Goal: Task Accomplishment & Management: Complete application form

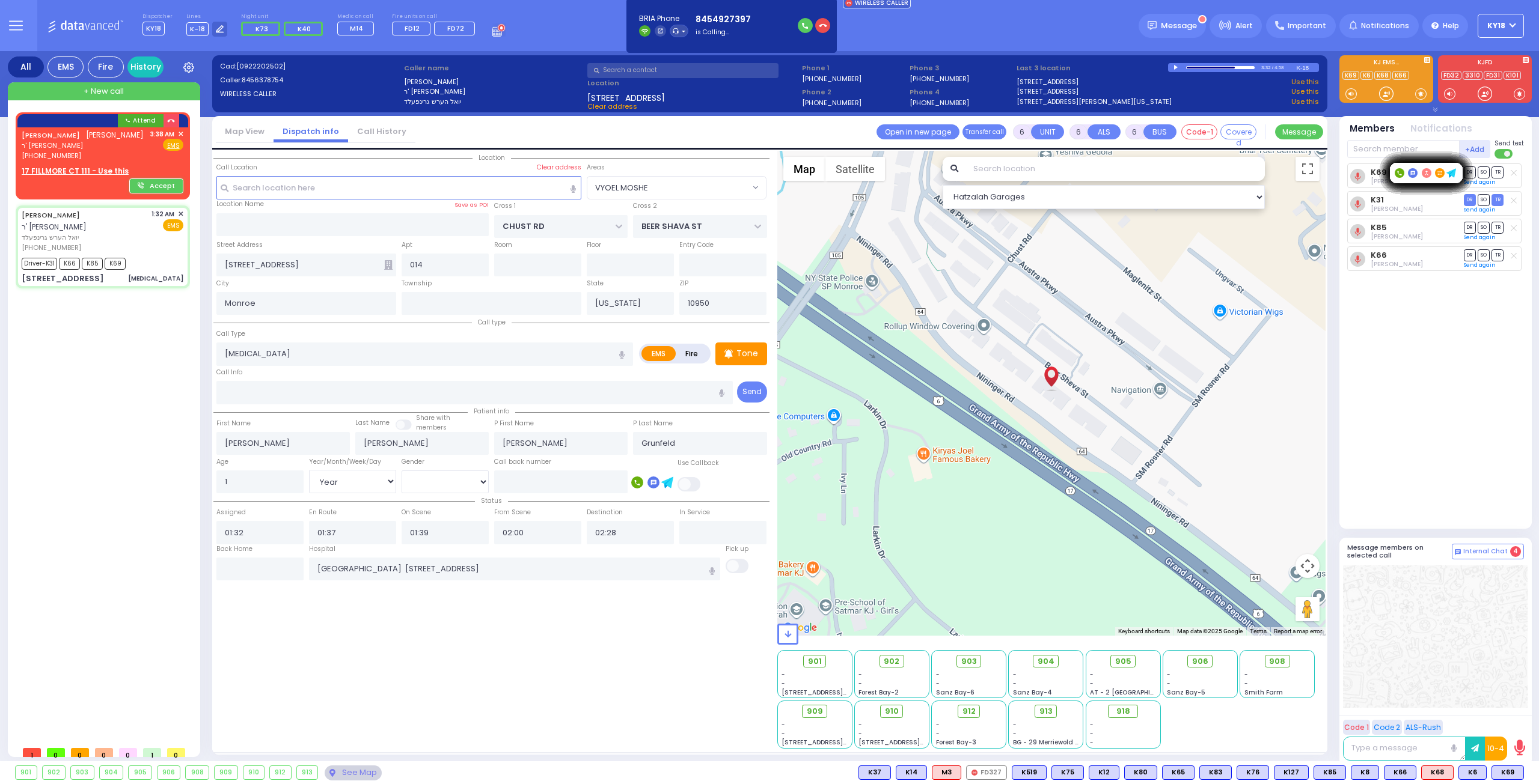
select select "VYOEL MOSHE"
select select "Year"
select select "[DEMOGRAPHIC_DATA]"
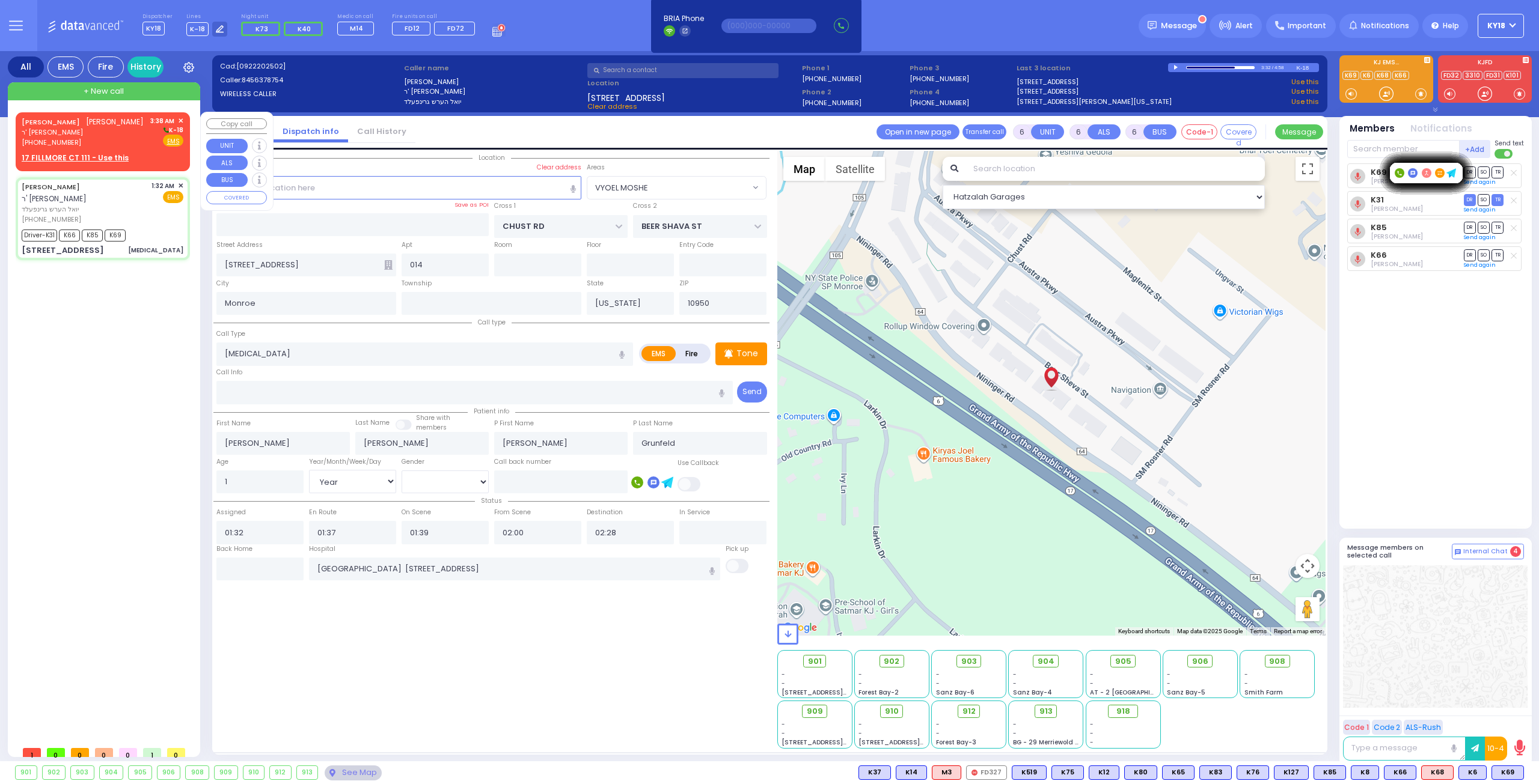
click at [96, 128] on span "ר' [PERSON_NAME]" at bounding box center [83, 133] width 122 height 10
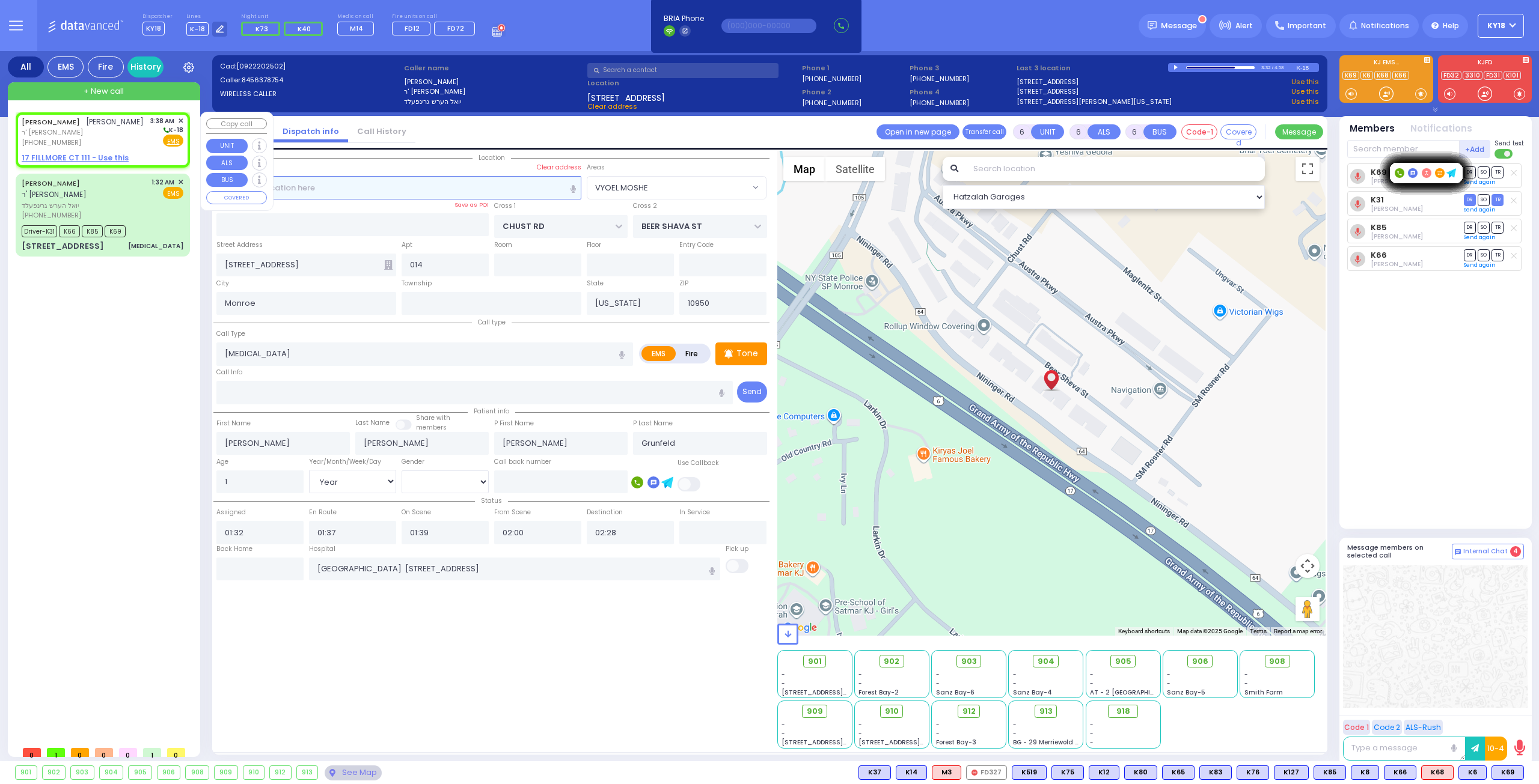
type input "2"
type input "1"
select select
radio input "true"
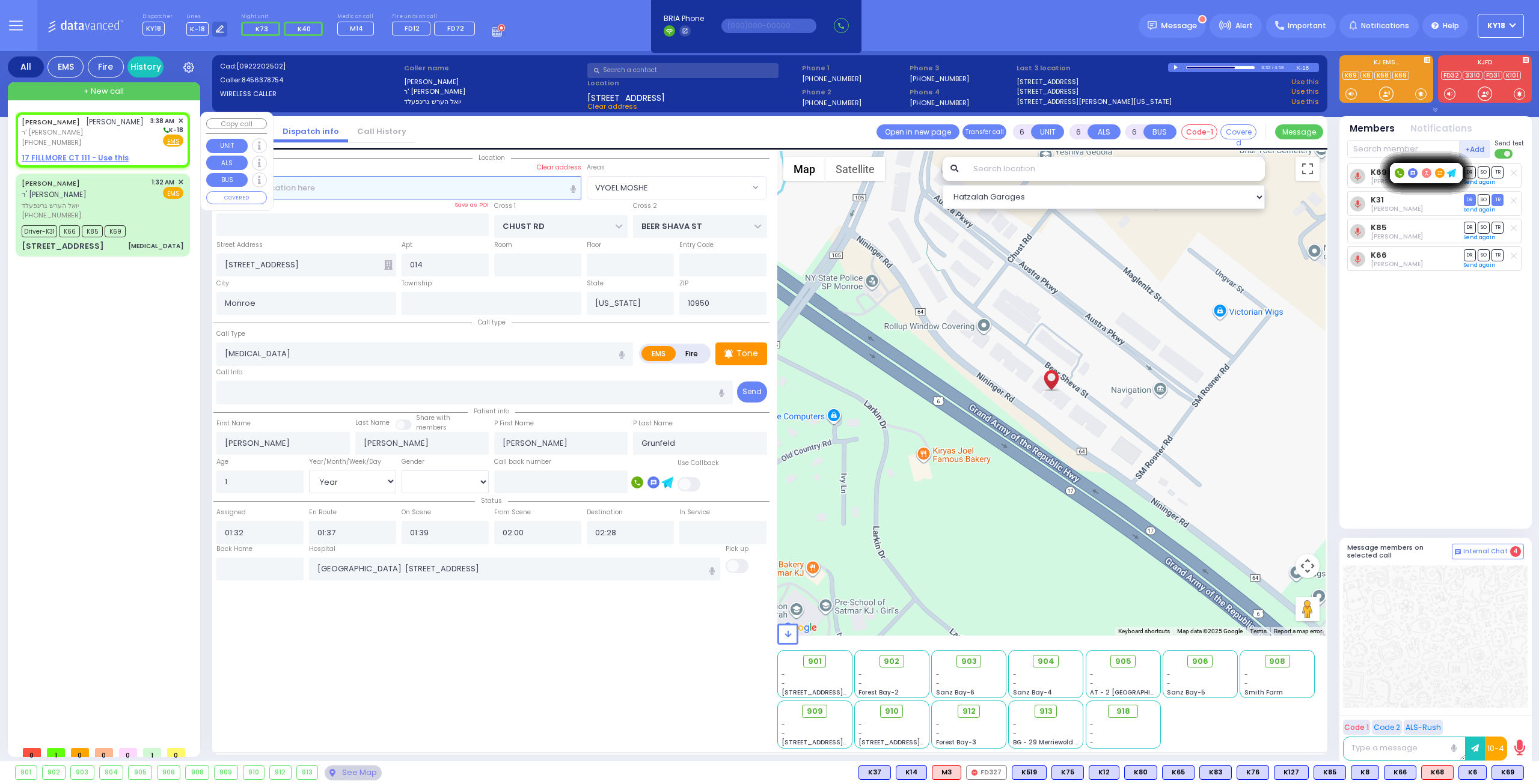
type input "[PERSON_NAME]"
type input "SRUGO"
select select
type input "03:38"
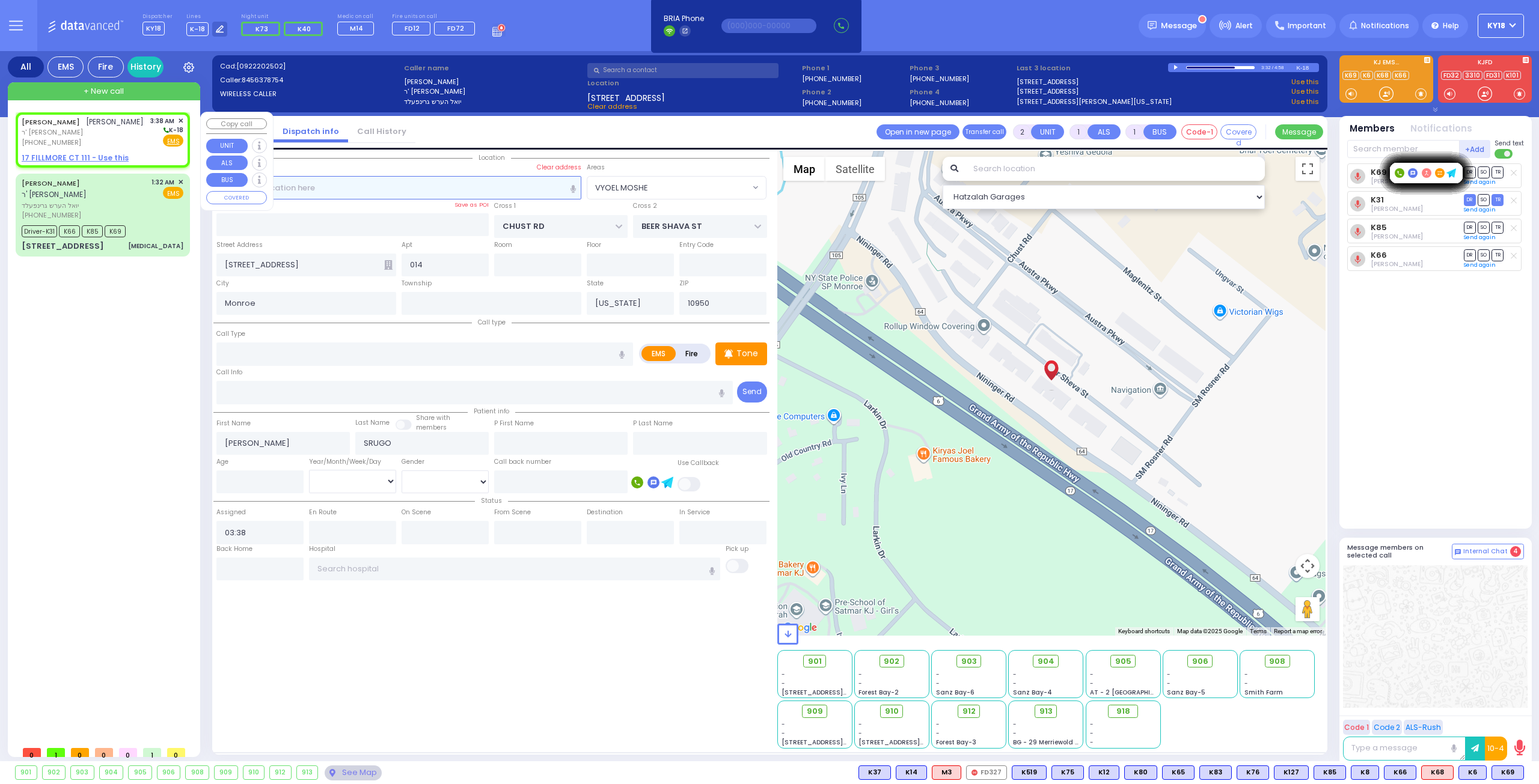
select select "Hatzalah Garages"
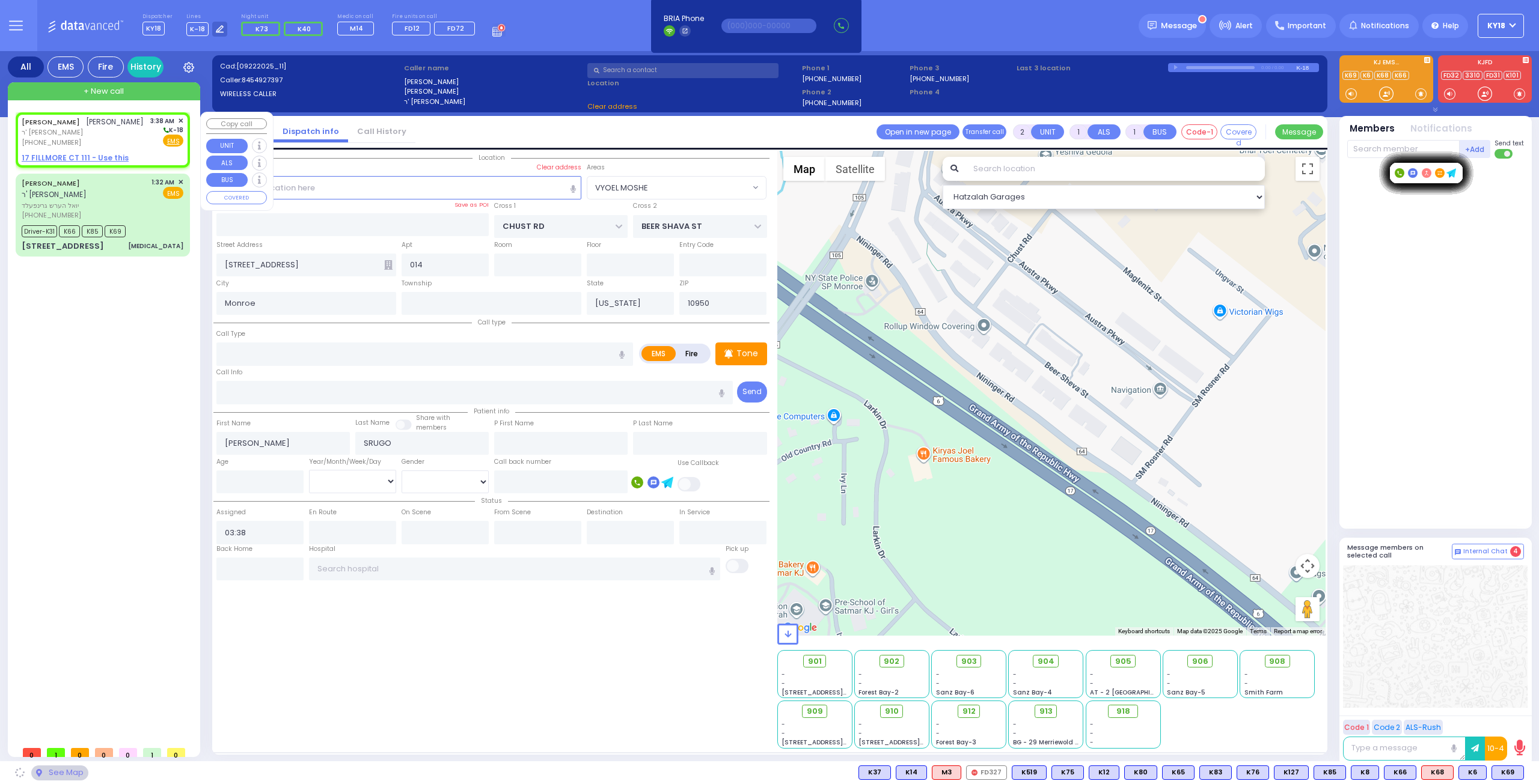
click at [85, 154] on u "17 FILLMORE CT 111 - Use this" at bounding box center [75, 158] width 107 height 10
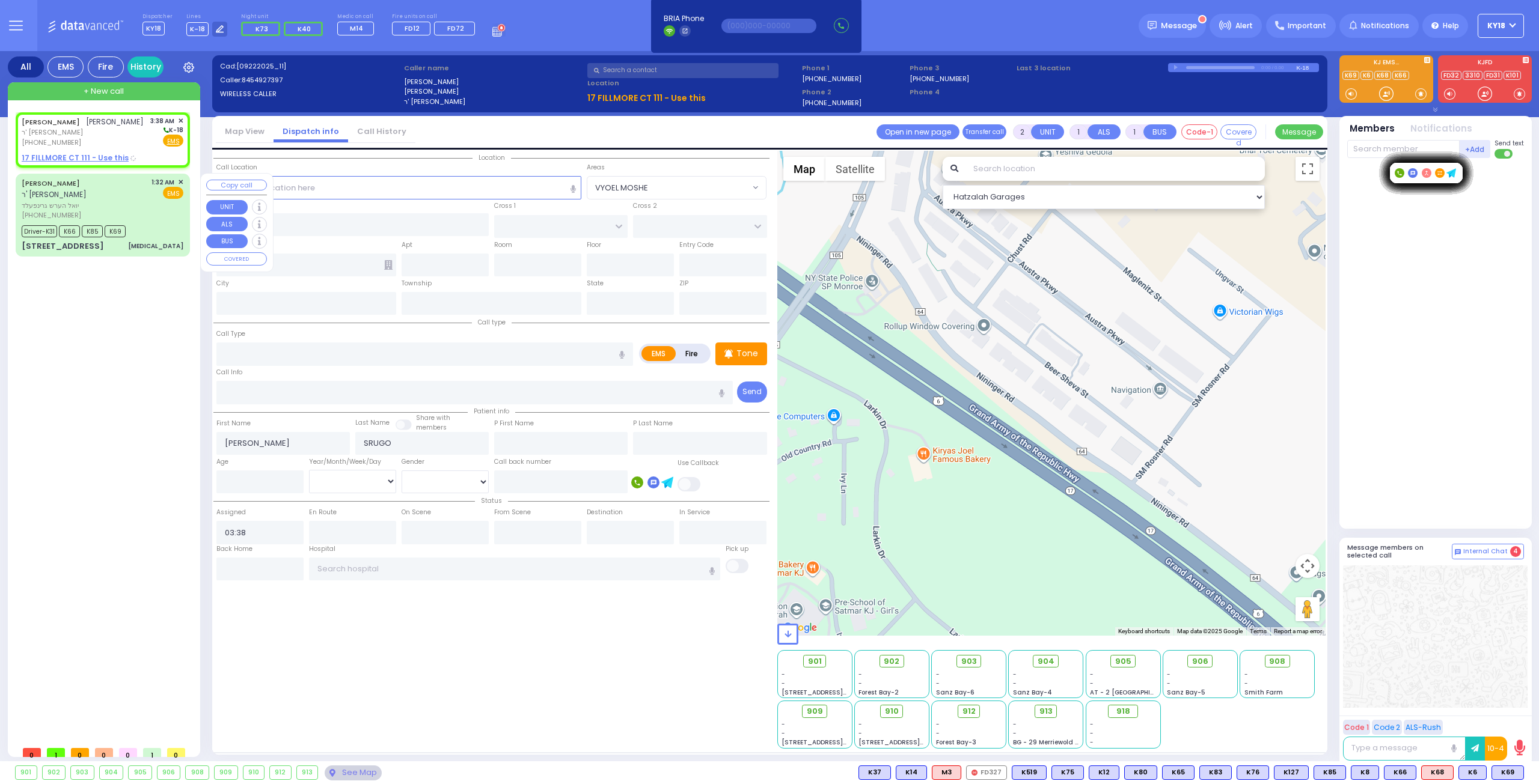
select select
radio input "true"
select select
select select "Hatzalah Garages"
type input "KALEV WAY"
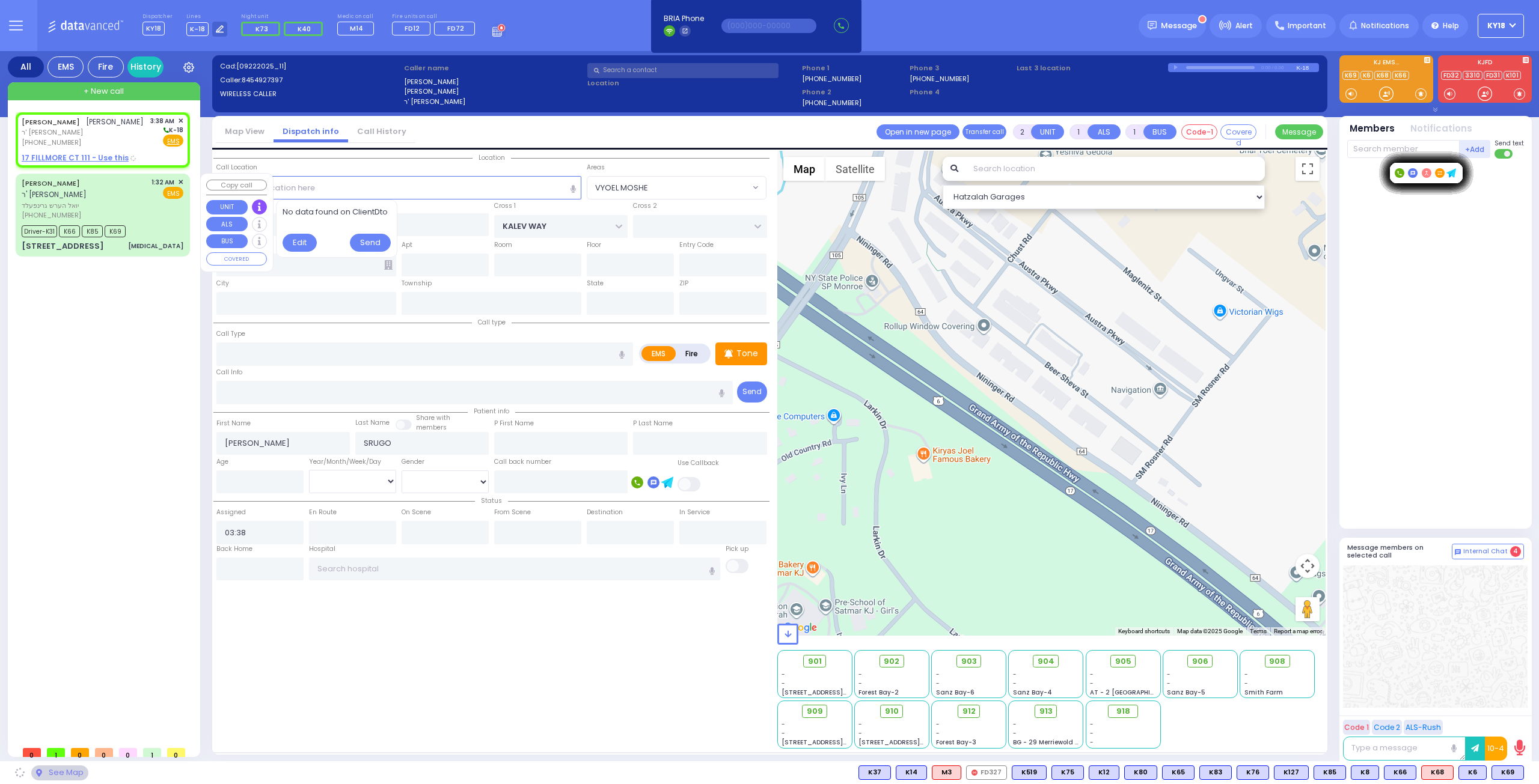
type input "TARNOPOL WAY"
type input "[STREET_ADDRESS]"
type input "111"
type input "[PERSON_NAME]"
type input "[US_STATE]"
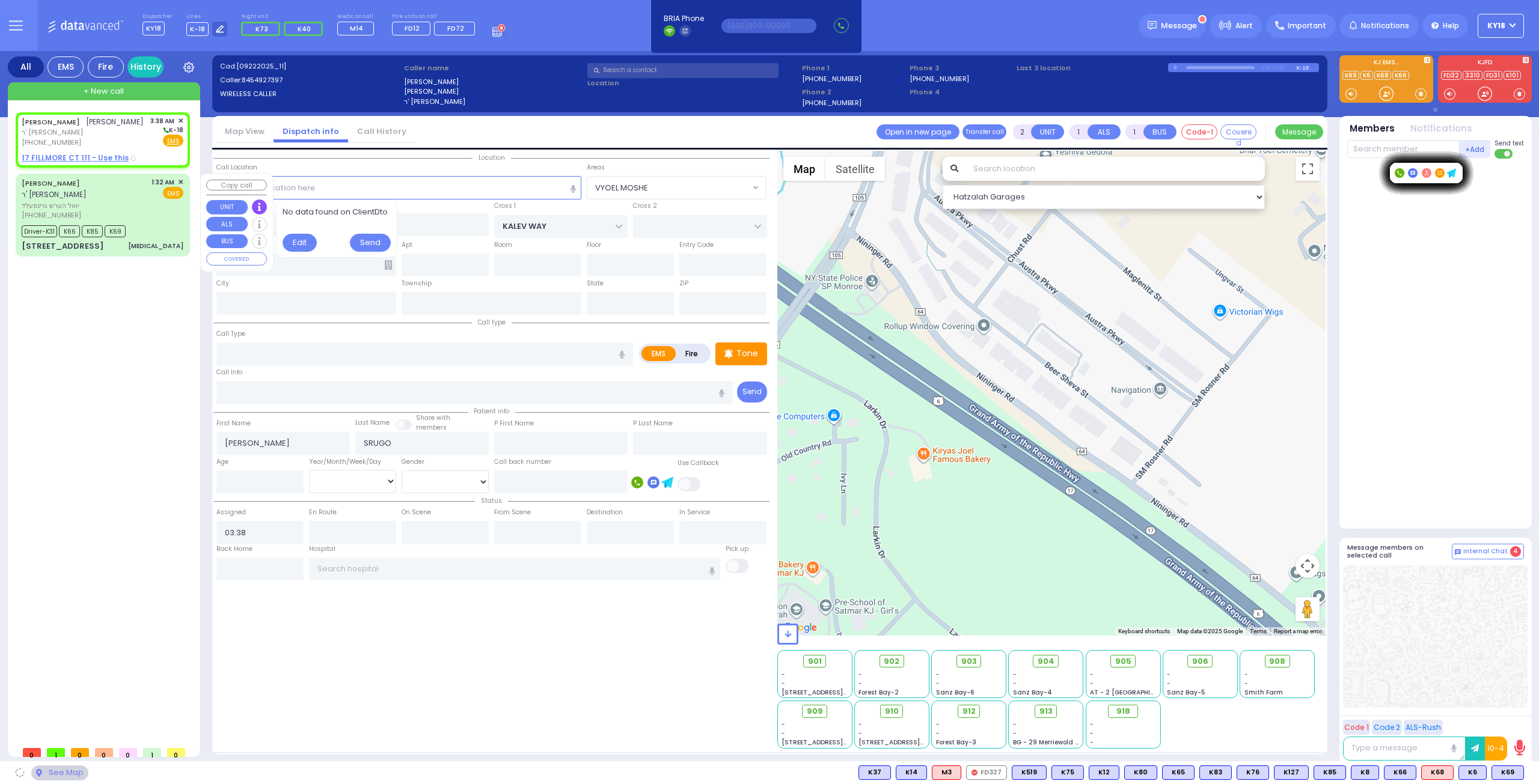
type input "10950"
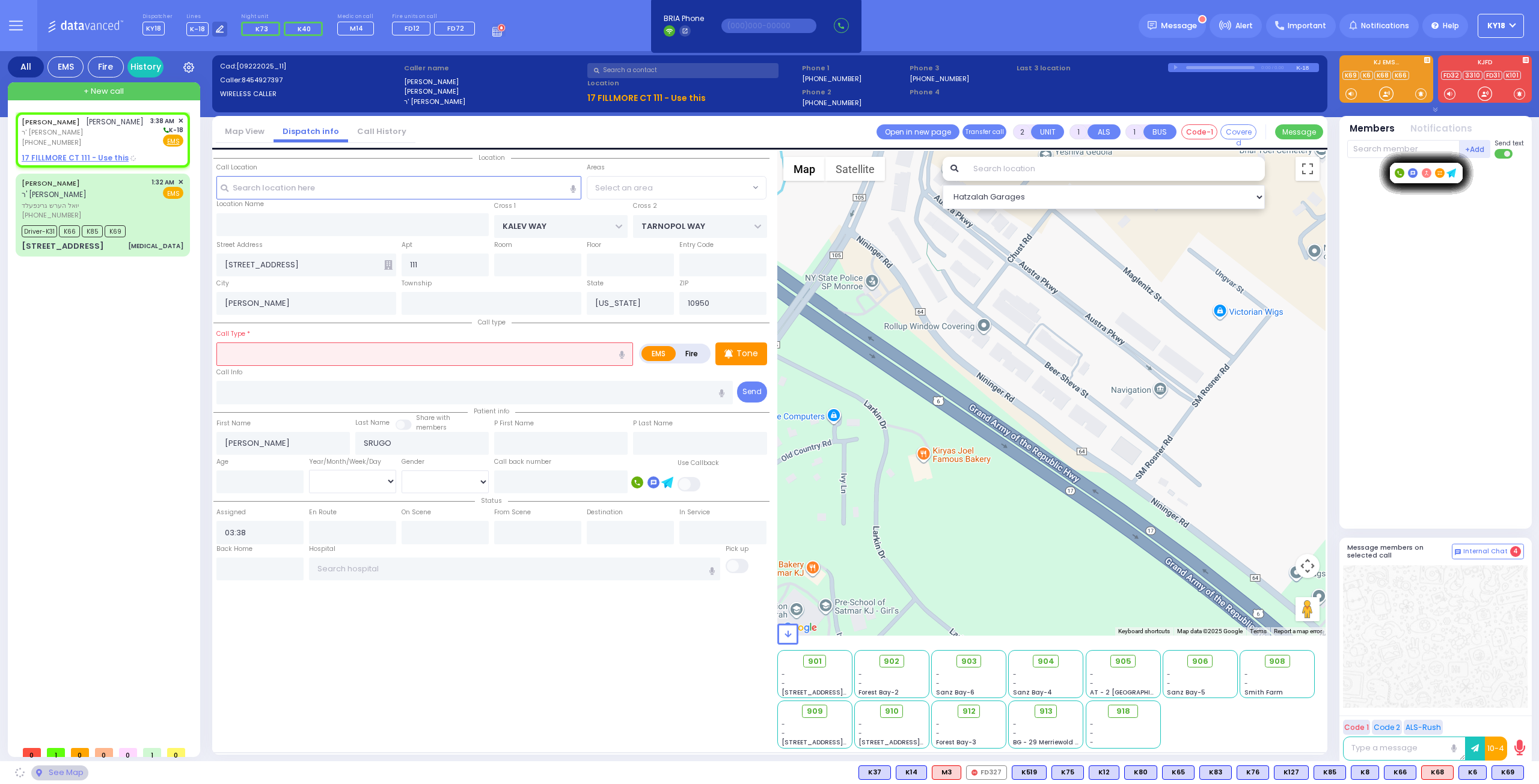
select select
radio input "true"
select select
select select "Hatzalah Garages"
select select "SECTION 3"
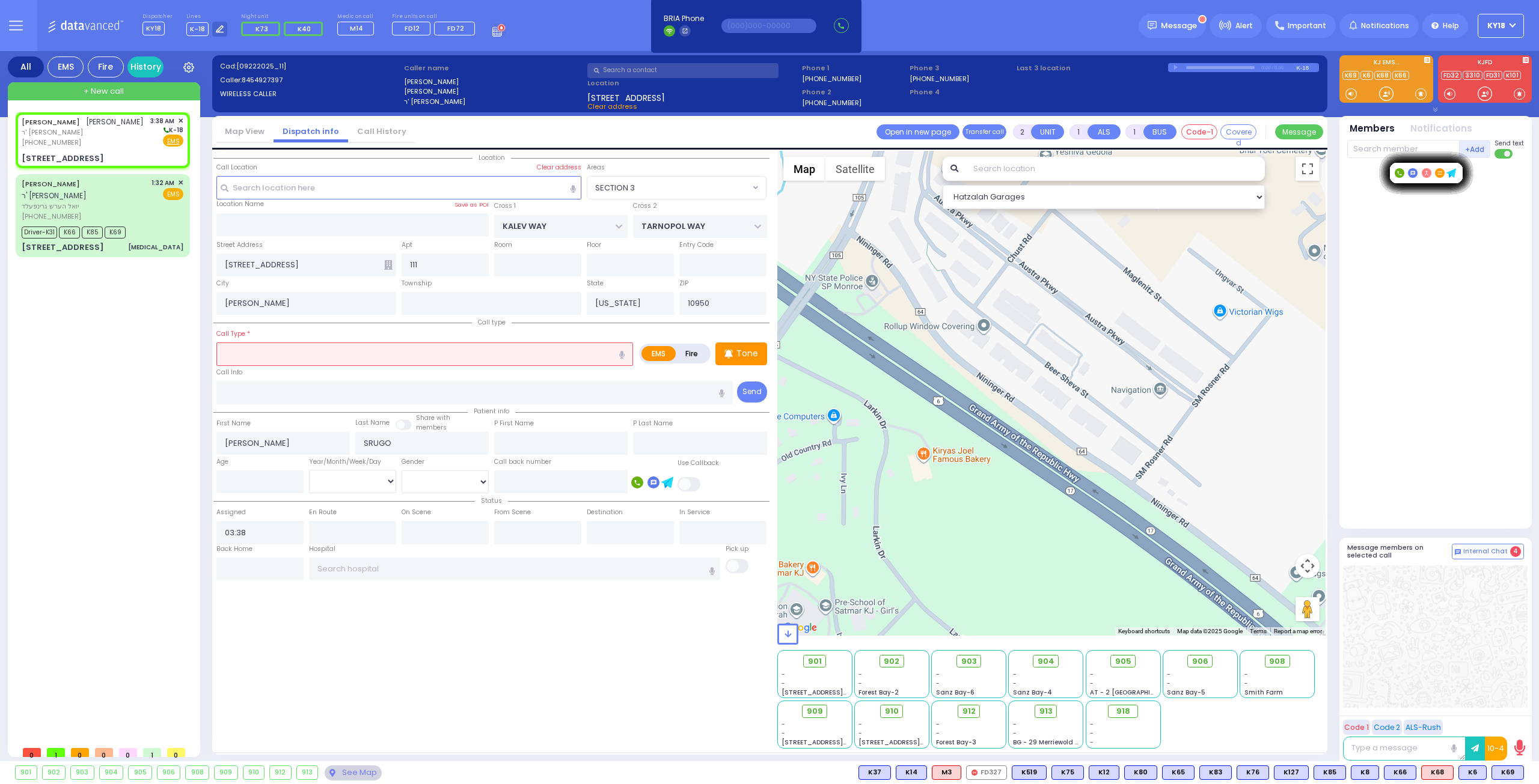
select select
radio input "true"
select select
click at [281, 348] on input "text" at bounding box center [425, 354] width 417 height 23
select select "Hatzalah Garages"
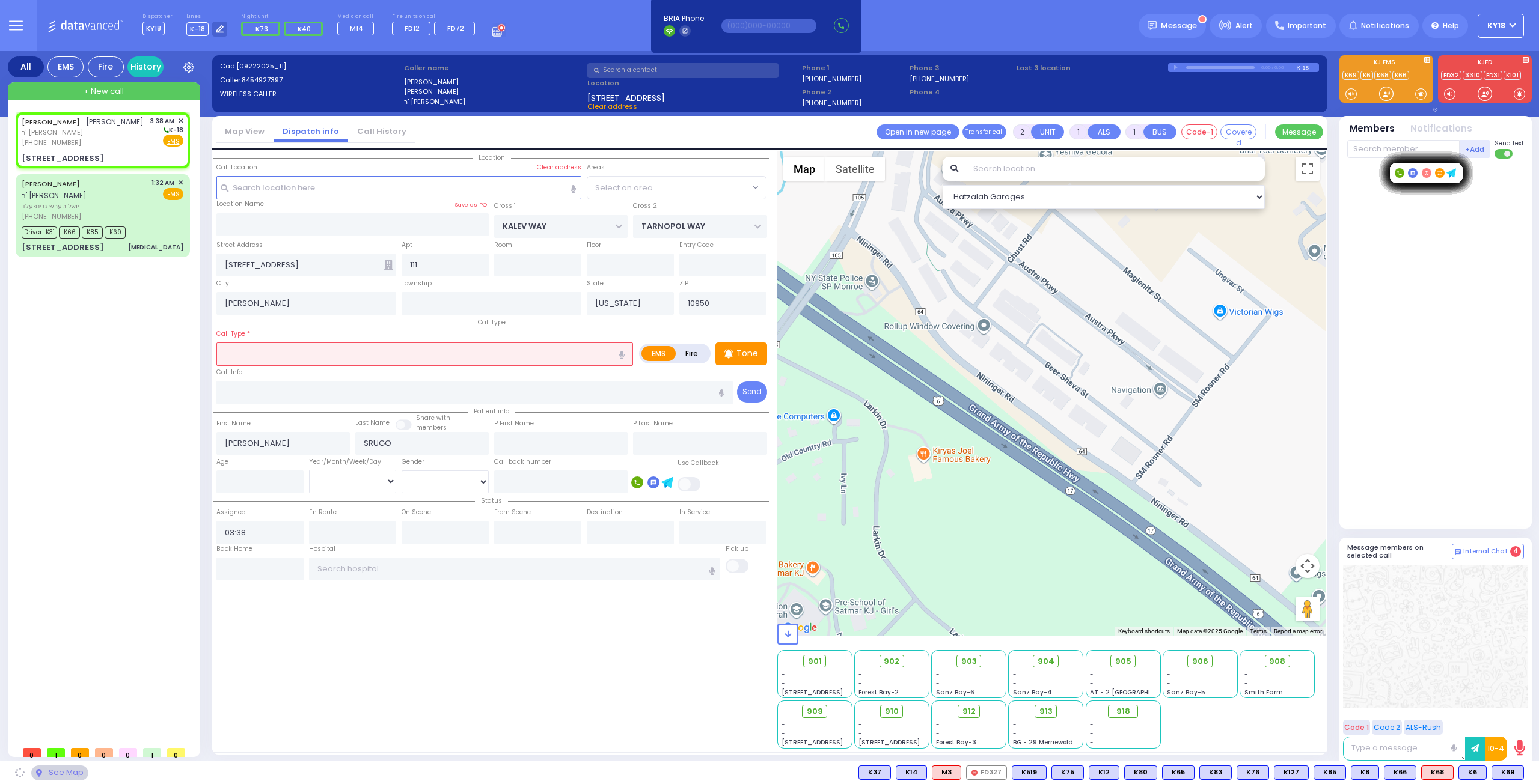
select select "SECTION 3"
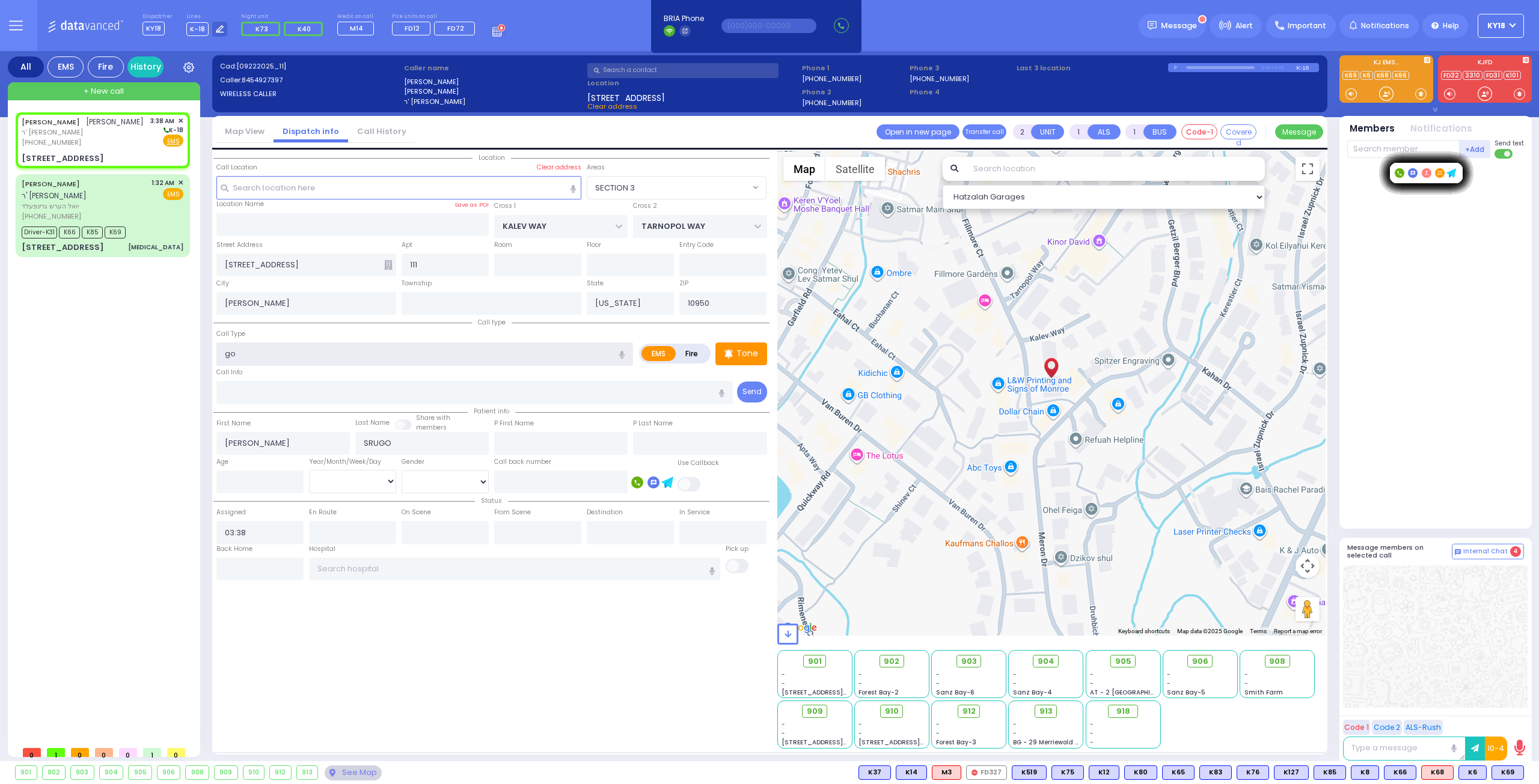
drag, startPoint x: 291, startPoint y: 353, endPoint x: 203, endPoint y: 357, distance: 88.1
click at [203, 357] on div "All EMS Fire History Settings" at bounding box center [770, 408] width 1524 height 715
type input "O"
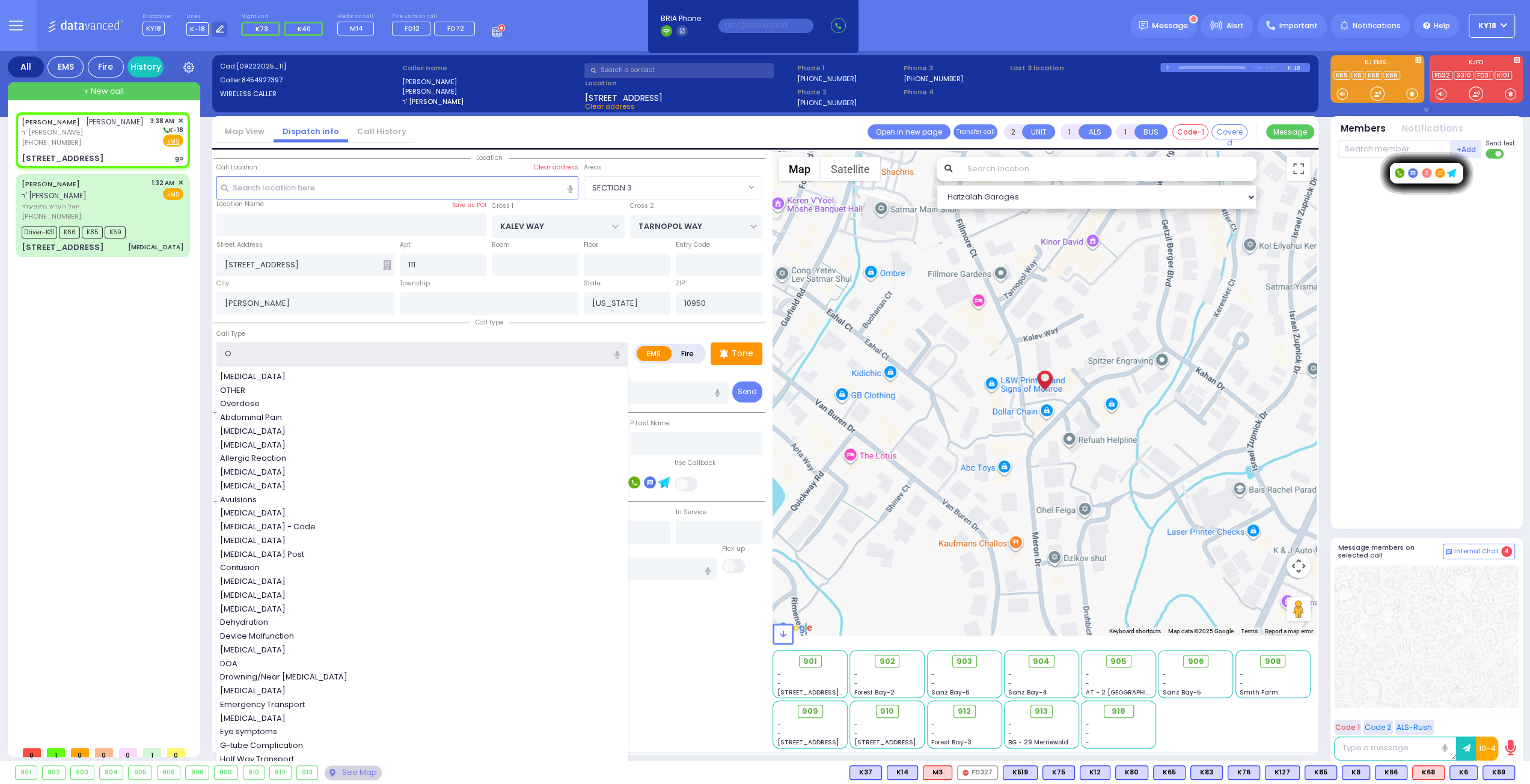
select select
radio input "true"
select select
select select "Hatzalah Garages"
type input "OB"
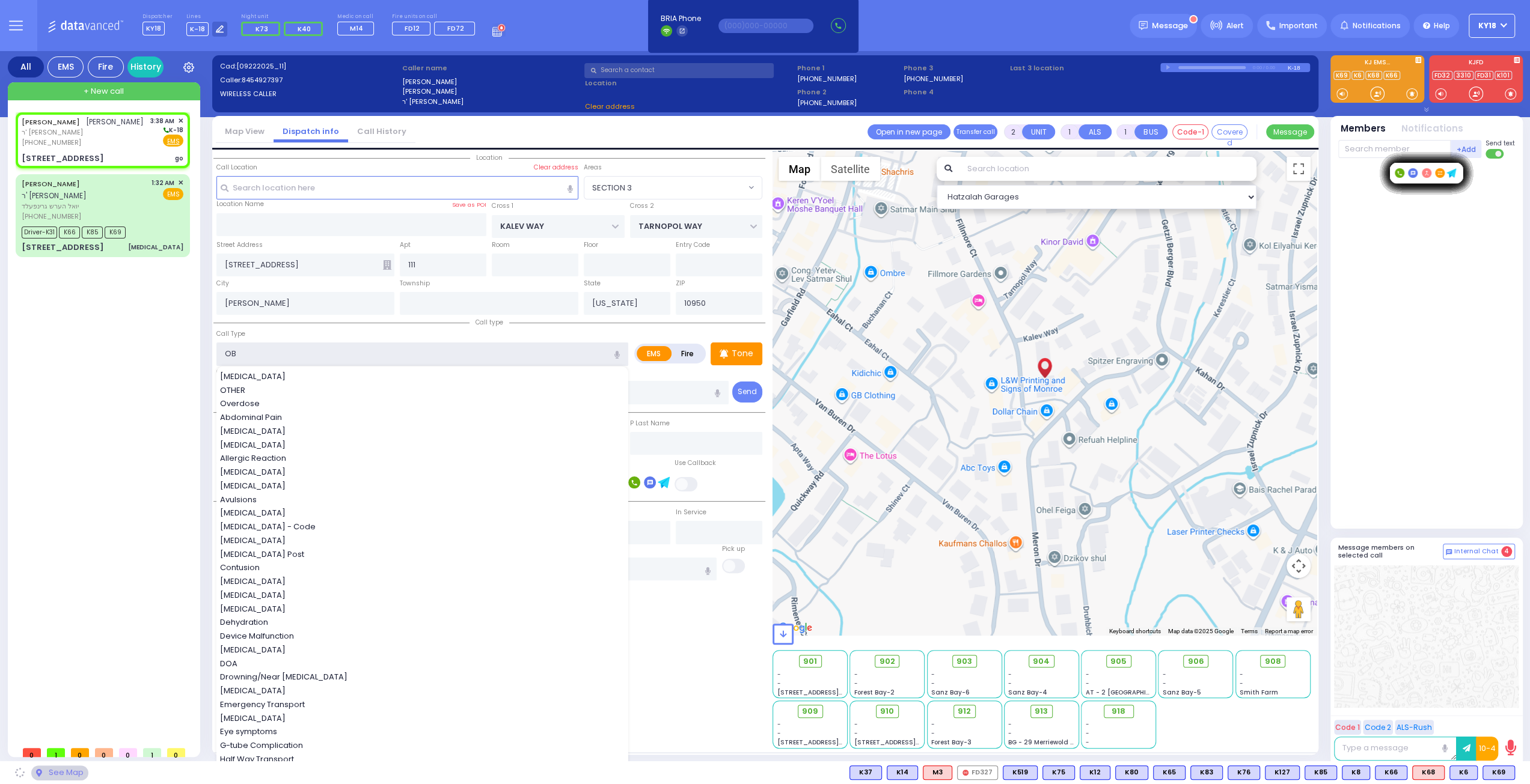
select select "SECTION 3"
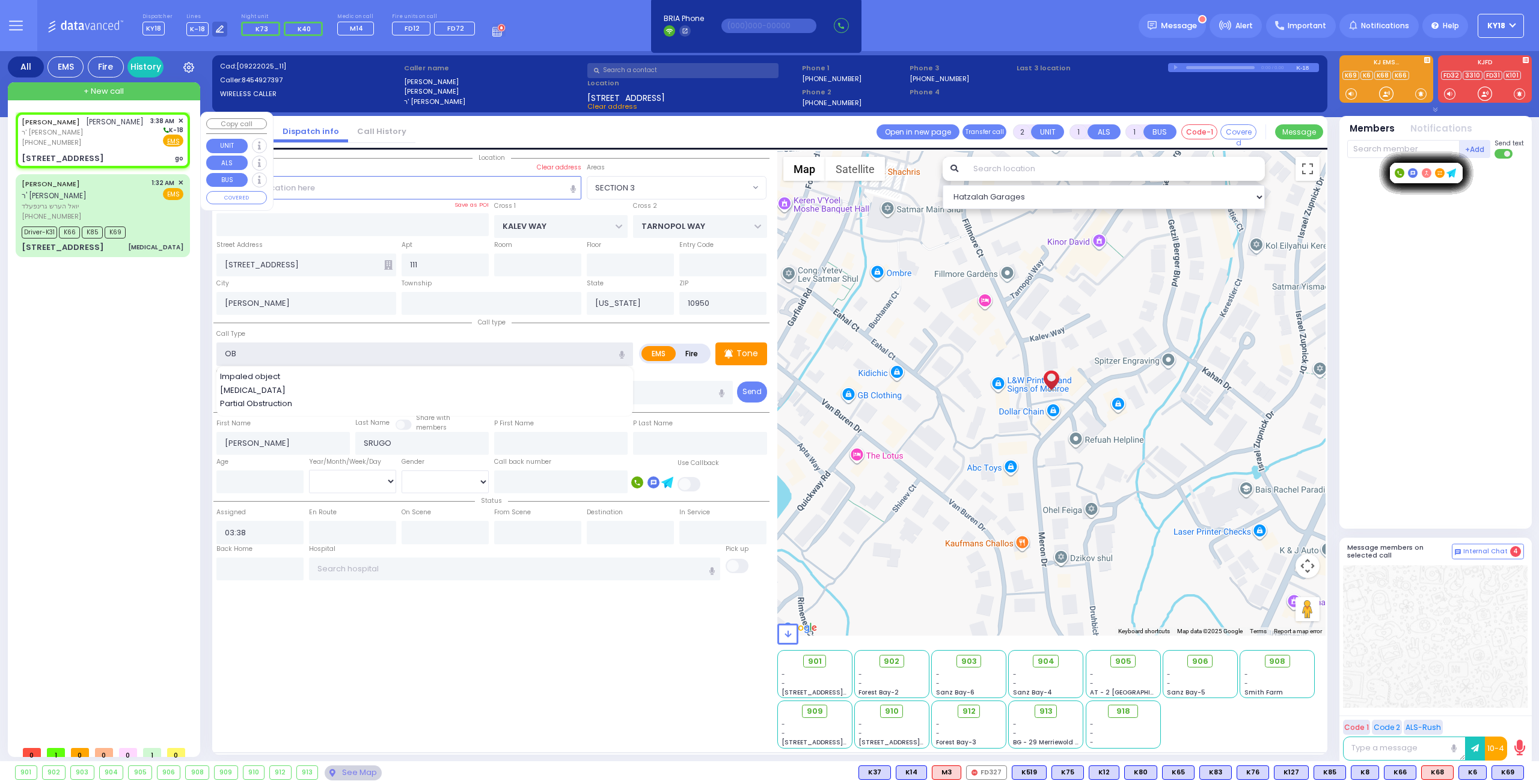
type input "OB"
click at [112, 142] on div "[PHONE_NUMBER]" at bounding box center [83, 142] width 122 height 10
select select
radio input "true"
select select
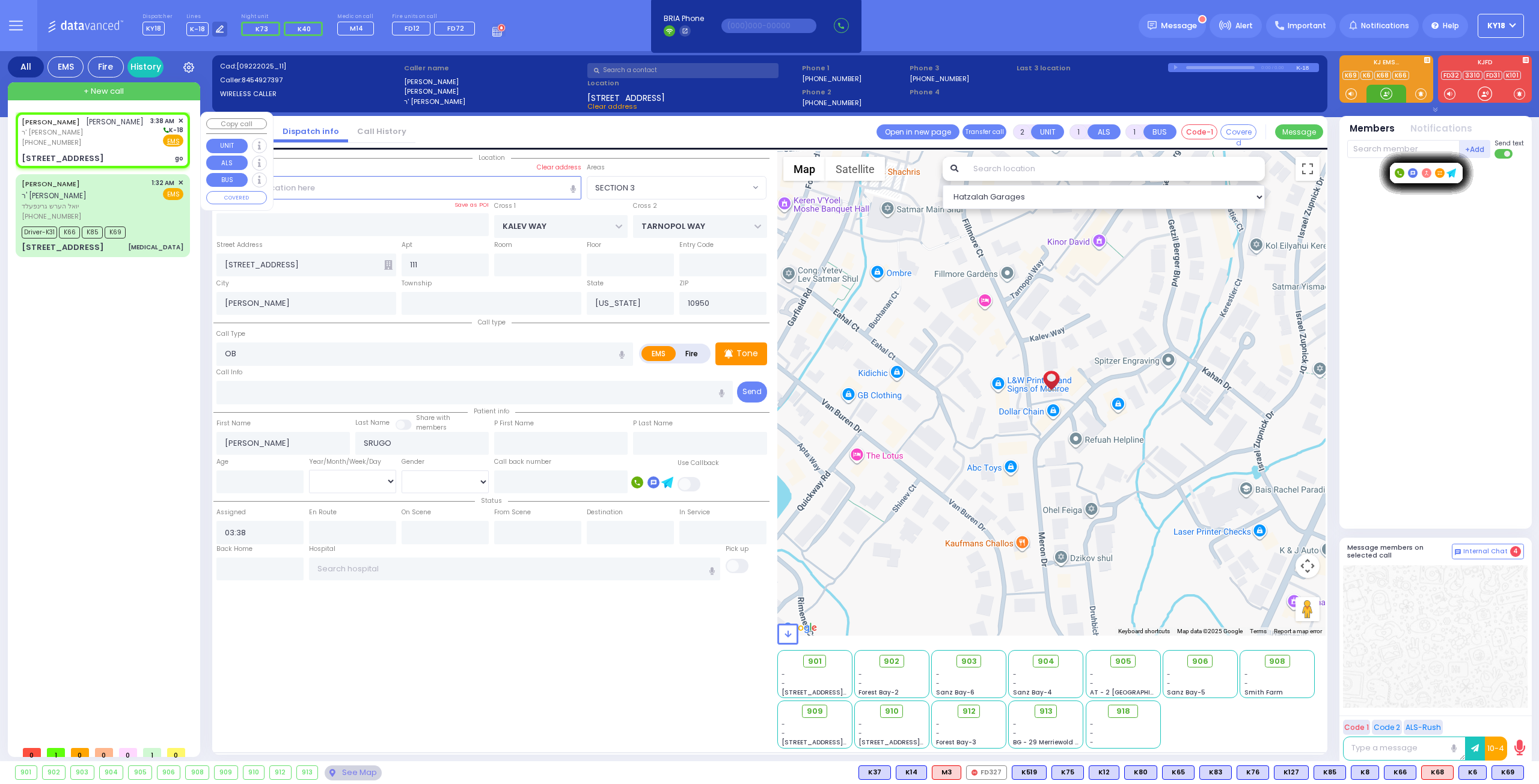
select select "Hatzalah Garages"
select select "SECTION 3"
select select
radio input "true"
select select
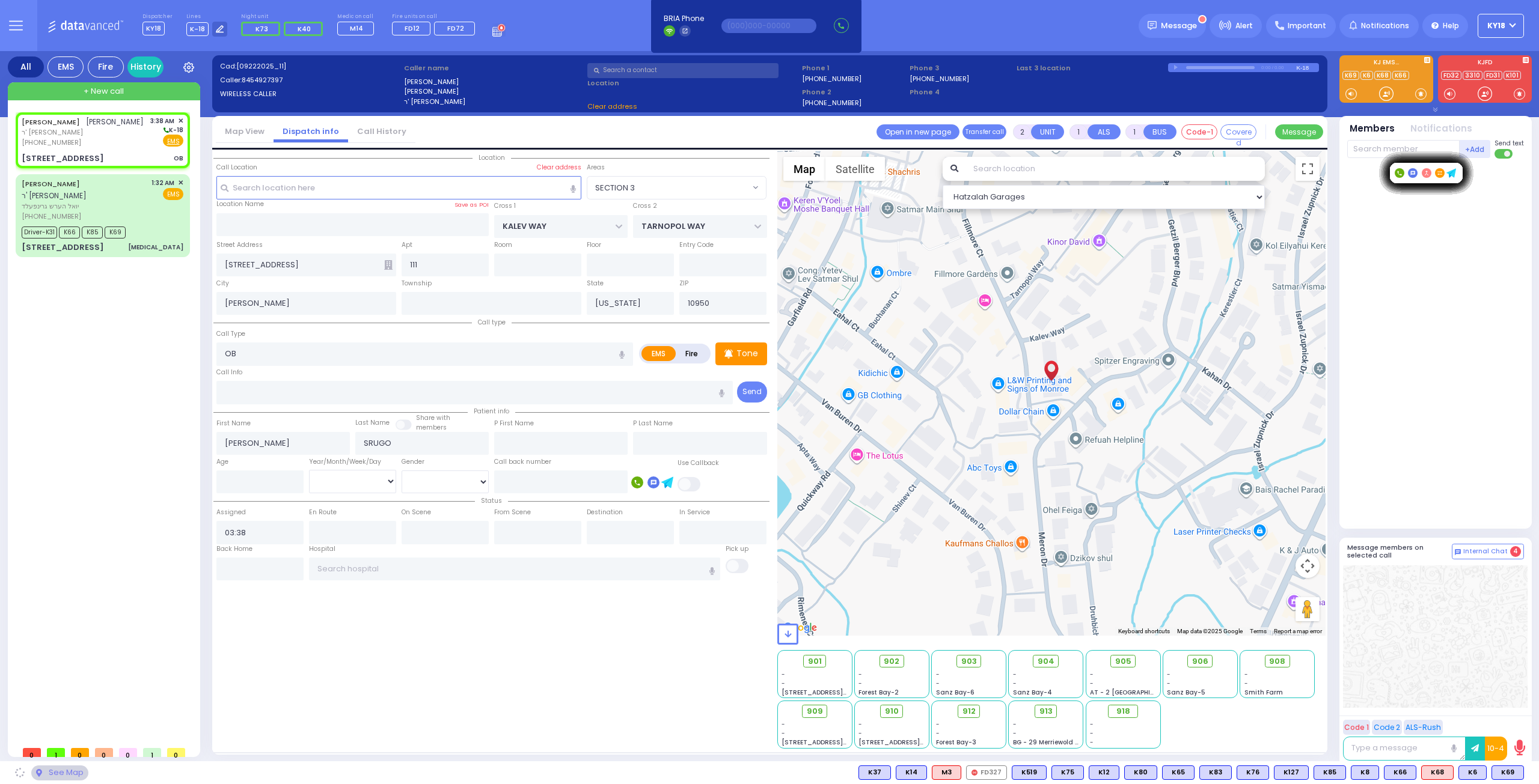
select select "Hatzalah Garages"
select select "SECTION 3"
select select
radio input "true"
select select
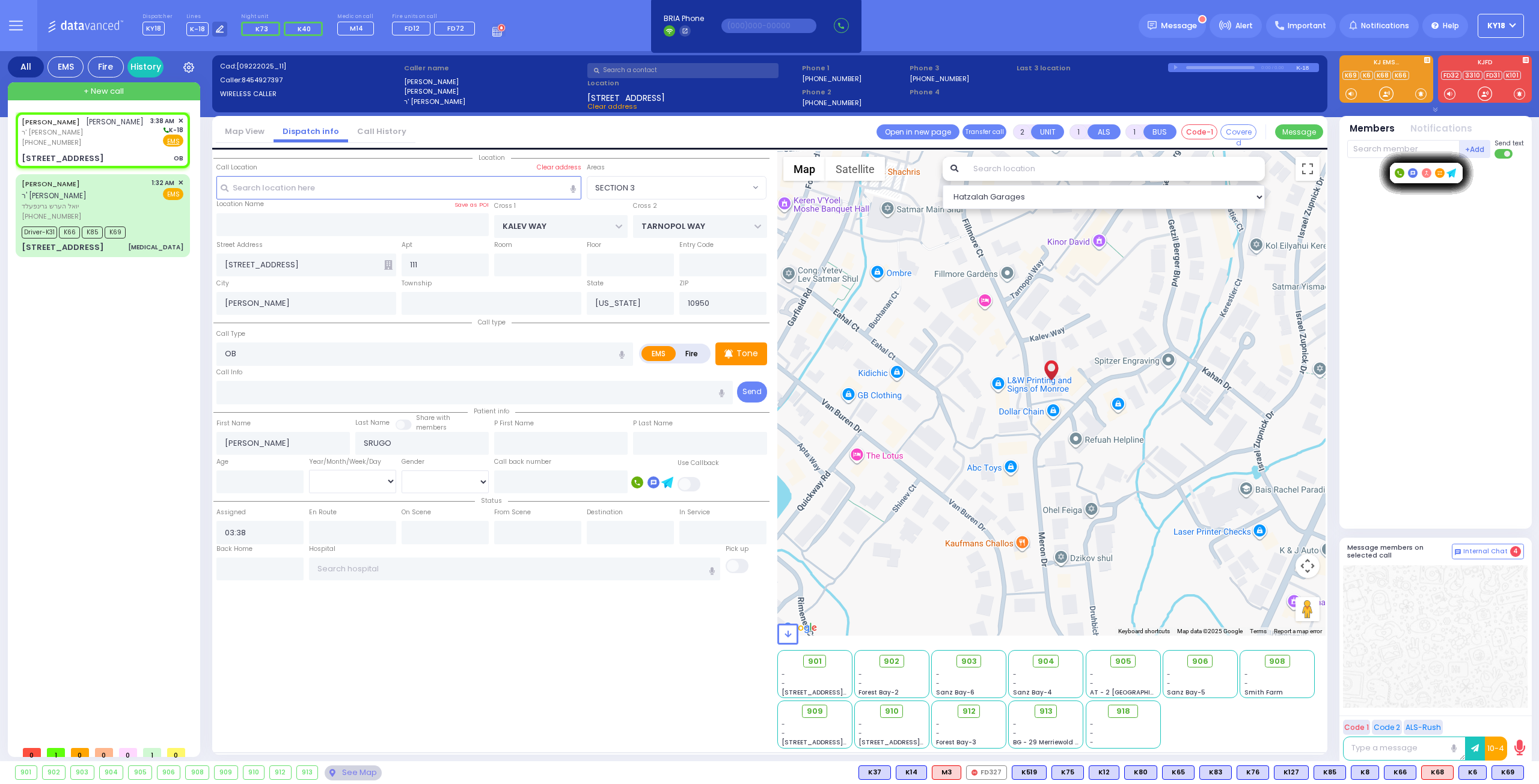
select select "Hatzalah Garages"
select select "SECTION 3"
click at [360, 563] on input "text" at bounding box center [515, 569] width 412 height 23
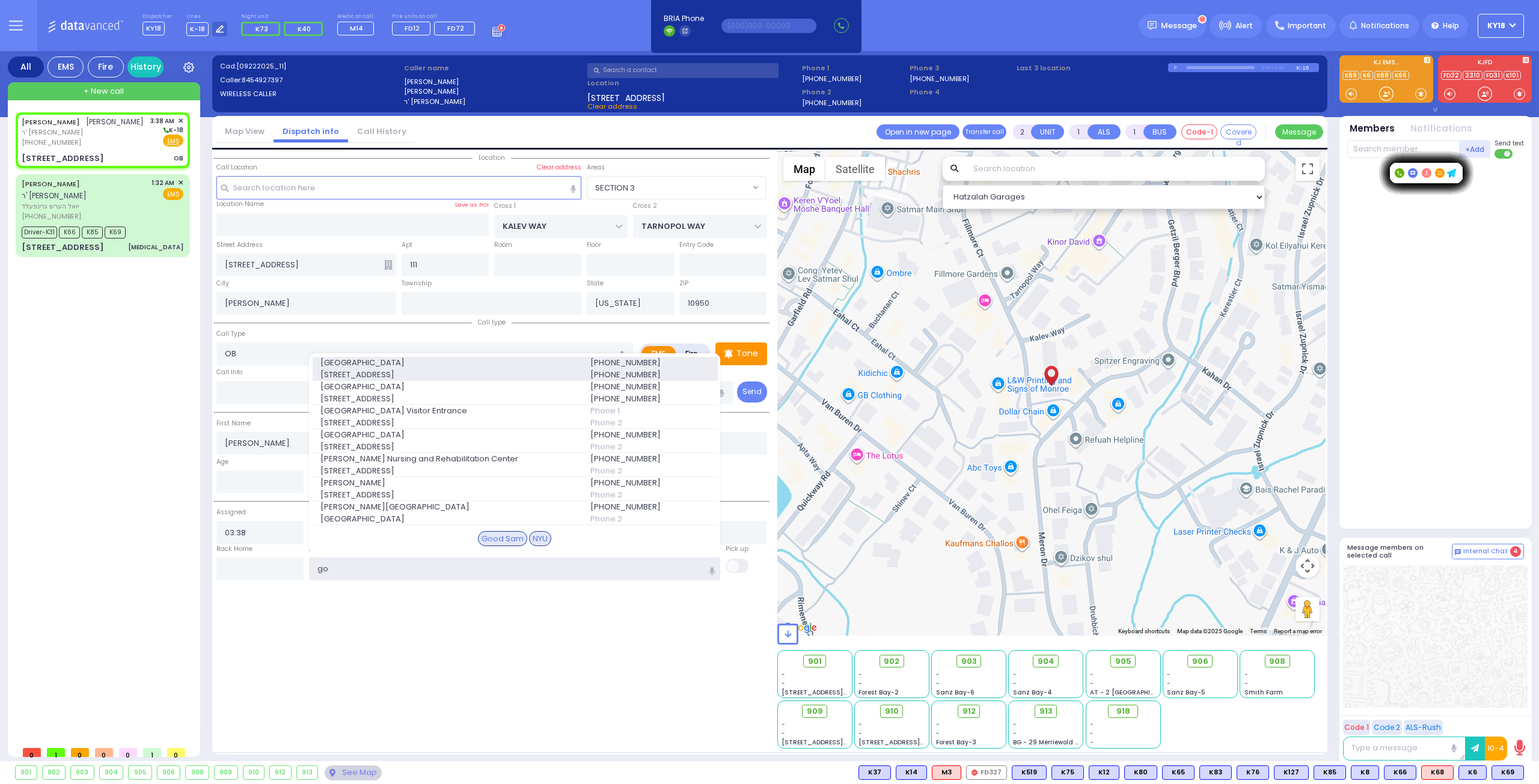
type input "go"
click at [343, 366] on span "[GEOGRAPHIC_DATA]" at bounding box center [448, 362] width 255 height 12
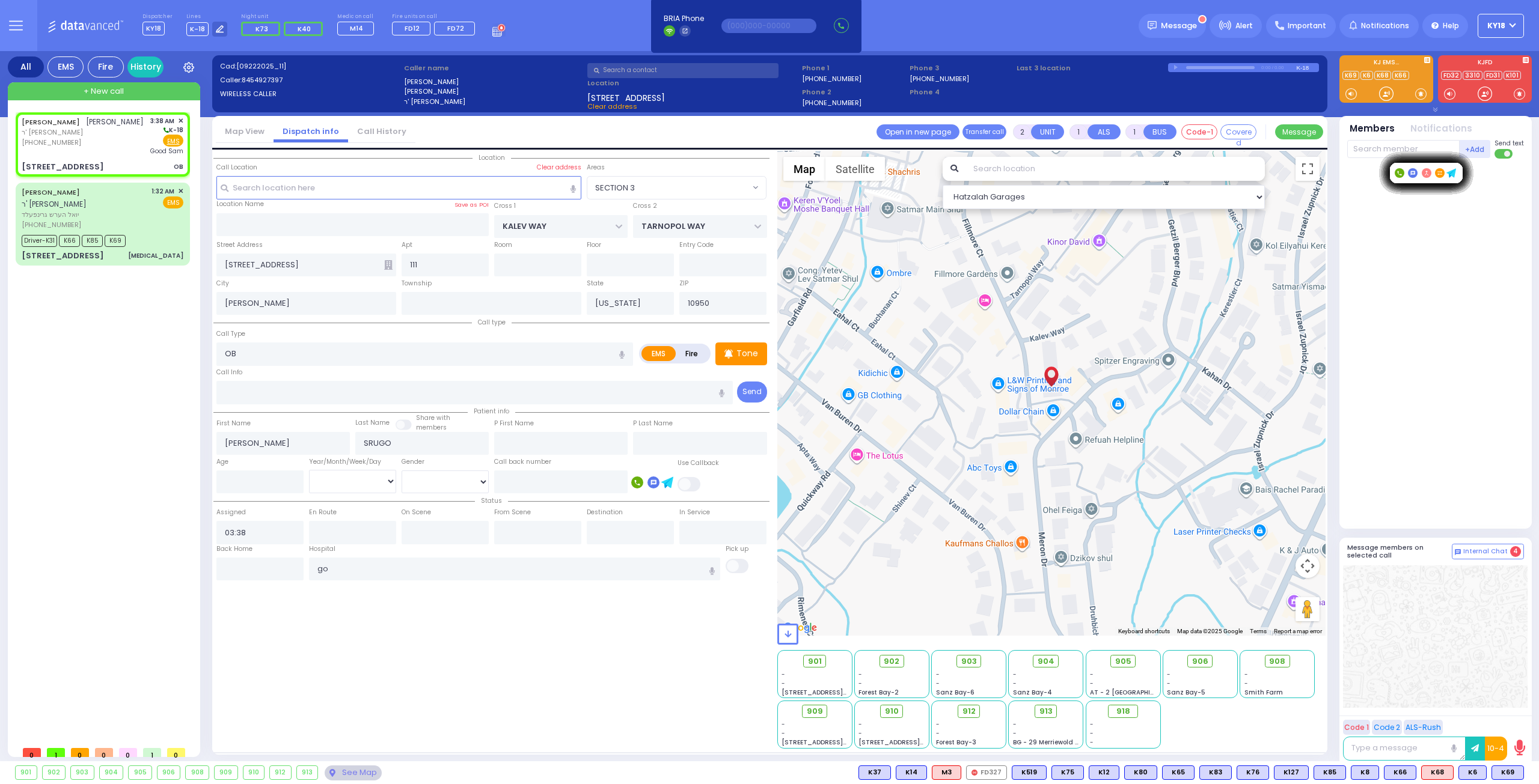
select select
radio input "true"
select select
type input "[GEOGRAPHIC_DATA]"
select select "Hatzalah Garages"
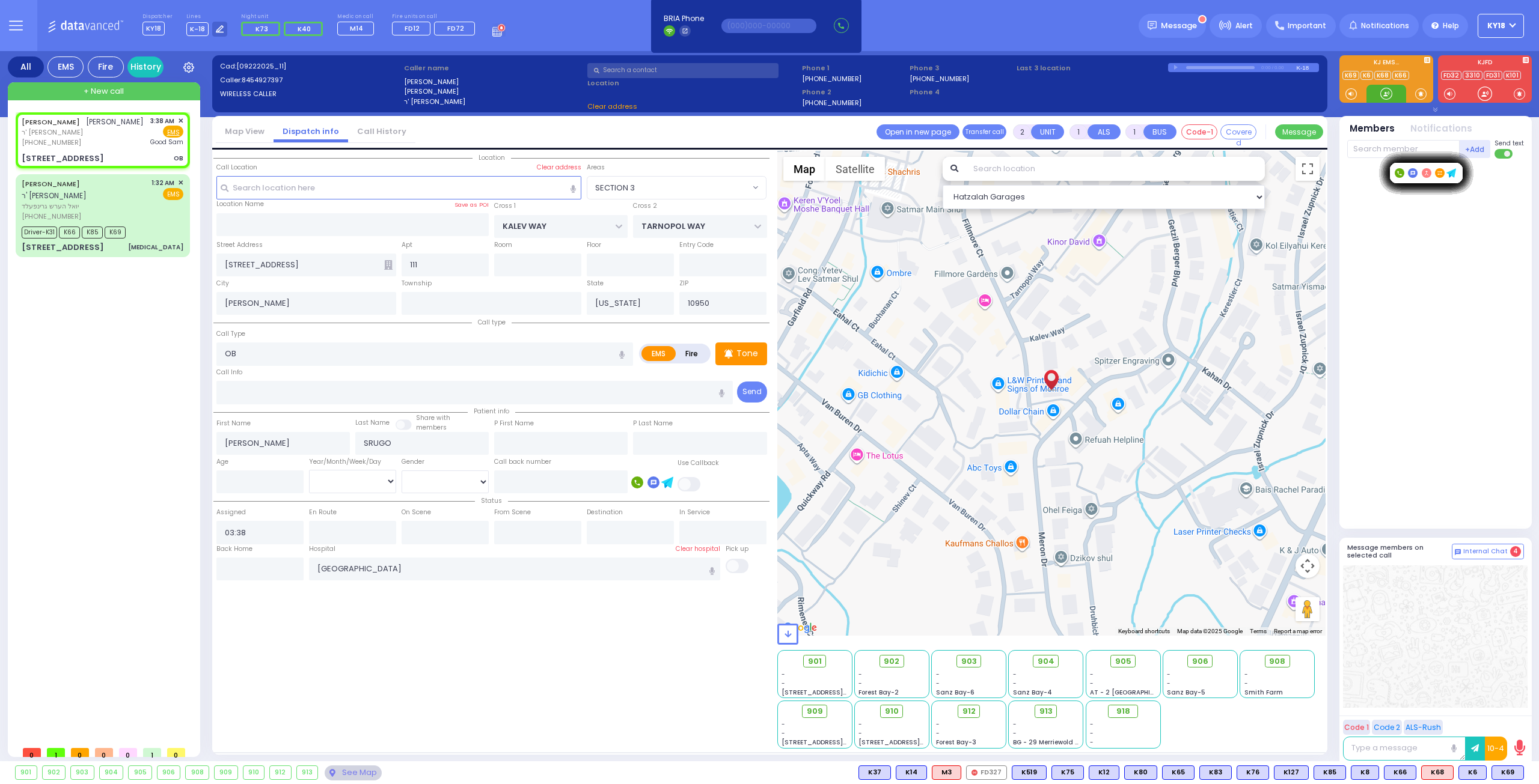
select select
radio input "true"
select select
select select "Hatzalah Garages"
select select "SECTION 3"
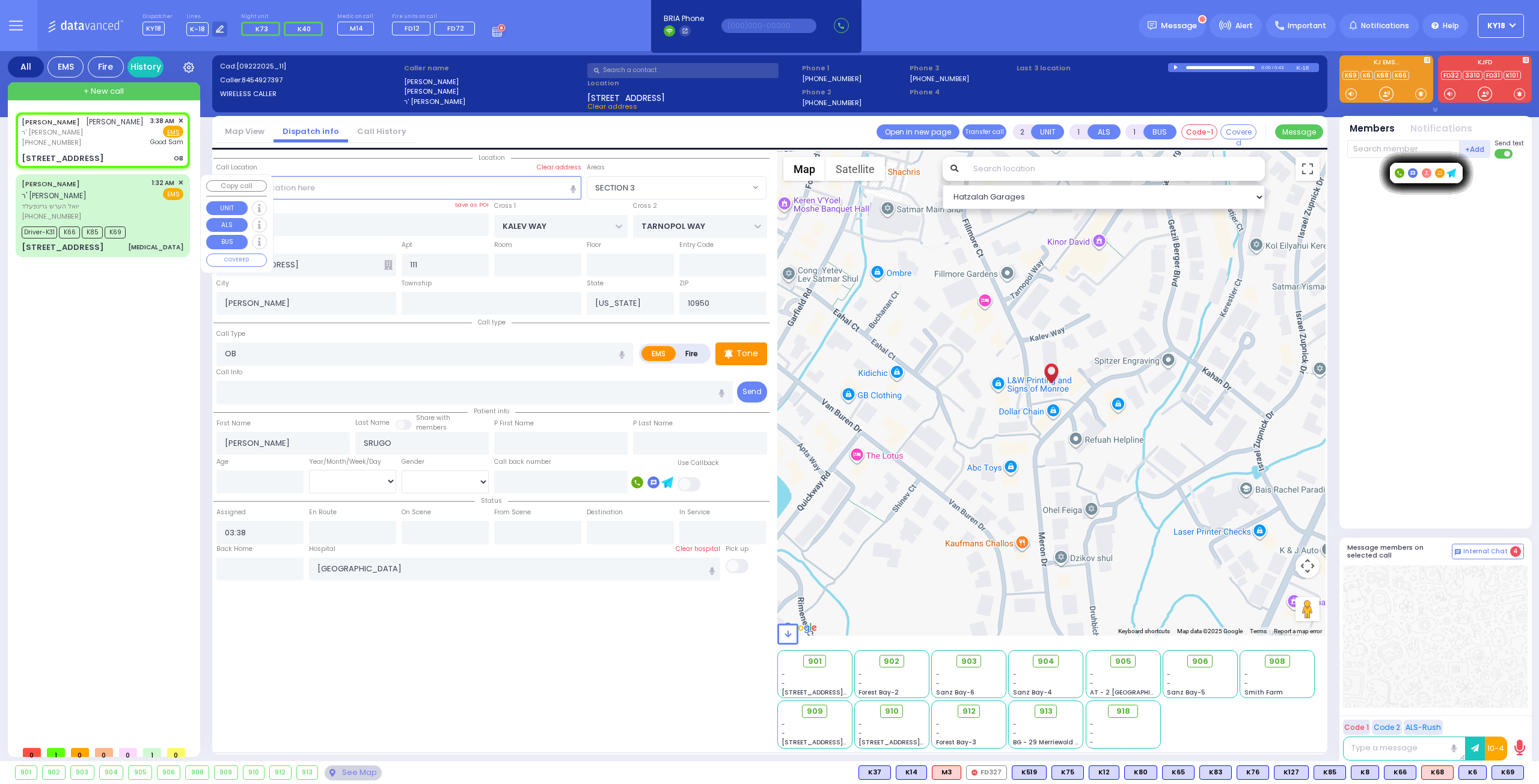
click at [109, 187] on div "[PERSON_NAME] ר' [PERSON_NAME]" at bounding box center [85, 189] width 126 height 23
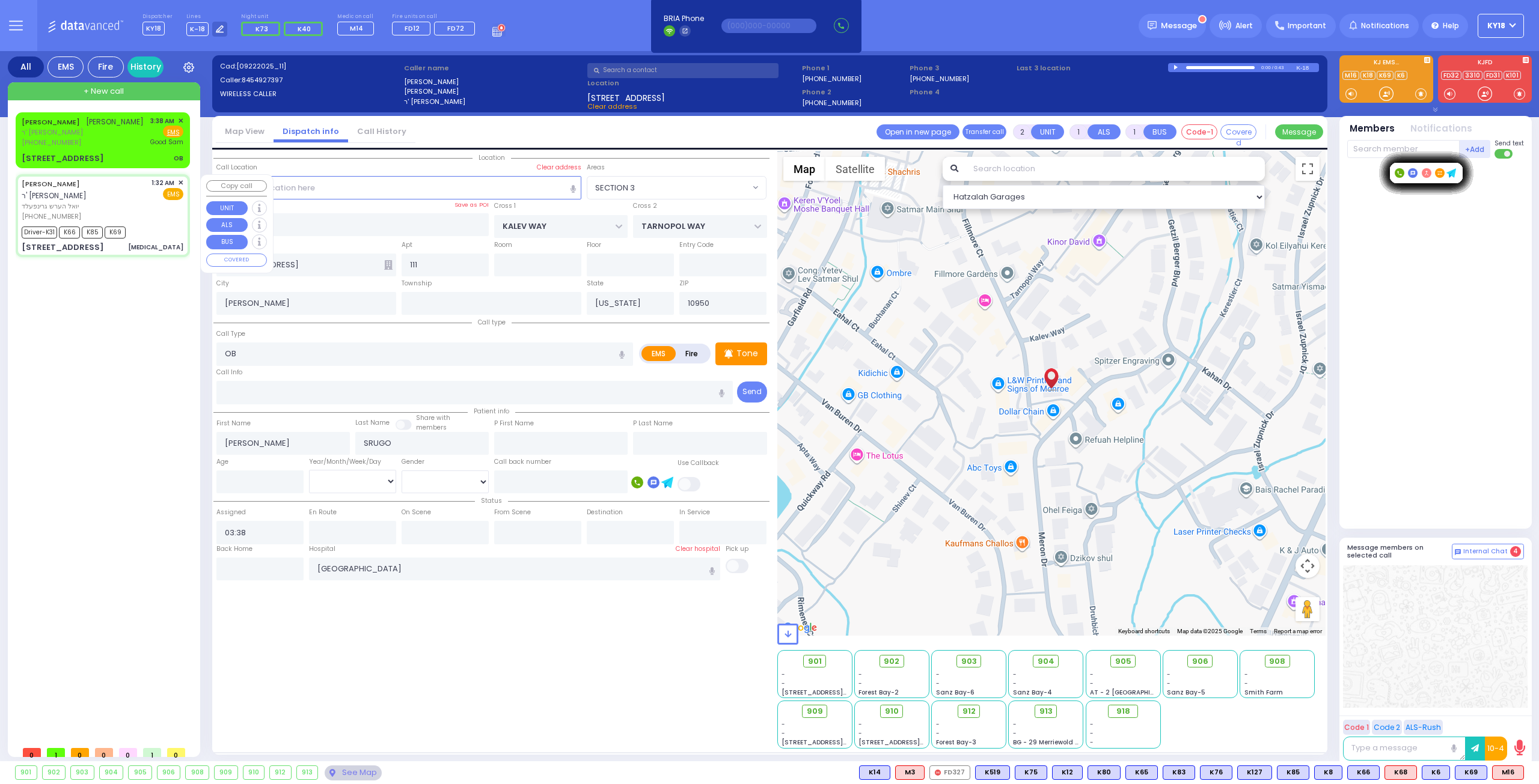
type input "6"
select select
type input "[MEDICAL_DATA]"
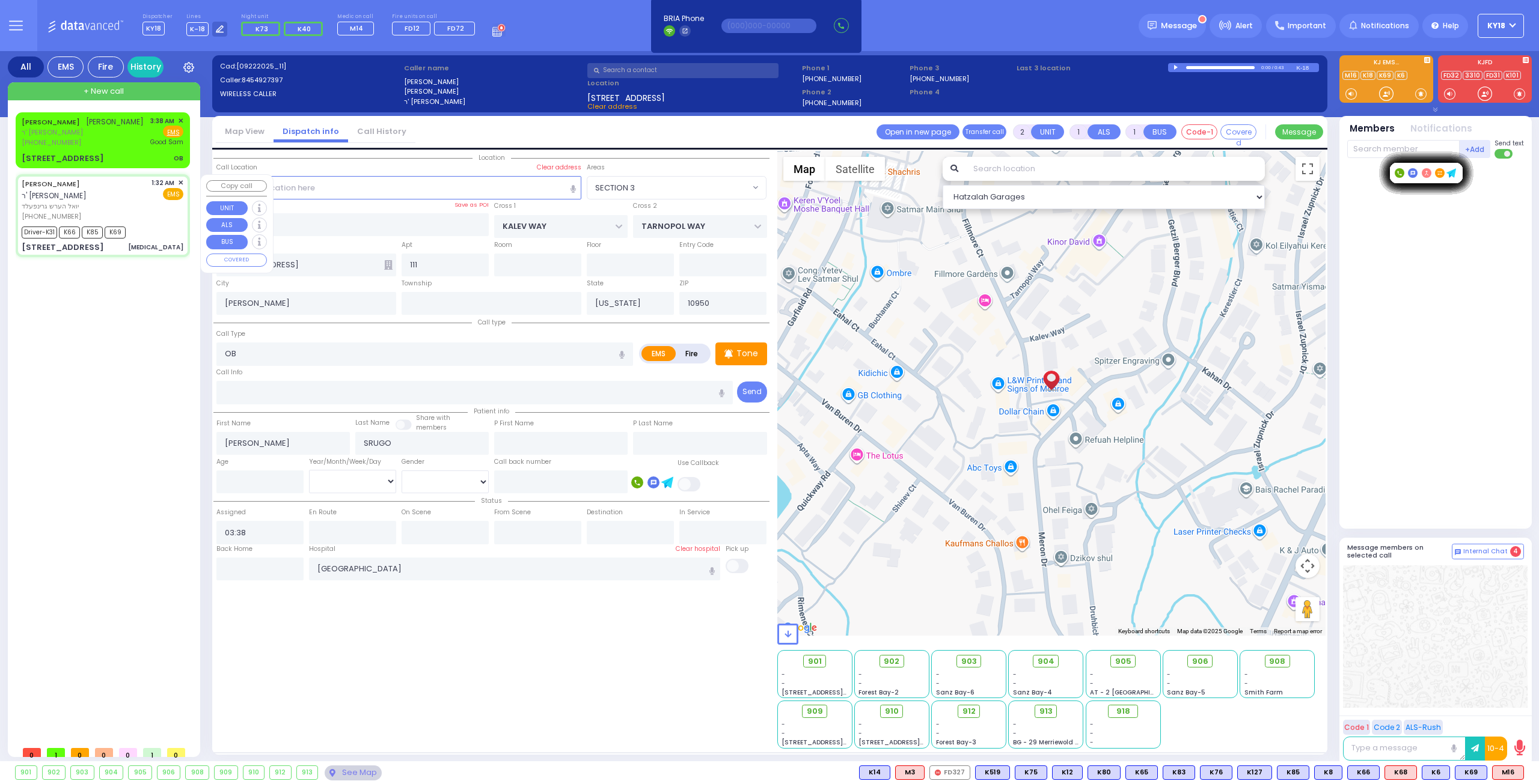
radio input "true"
type input "[PERSON_NAME]"
type input "Grunfeld"
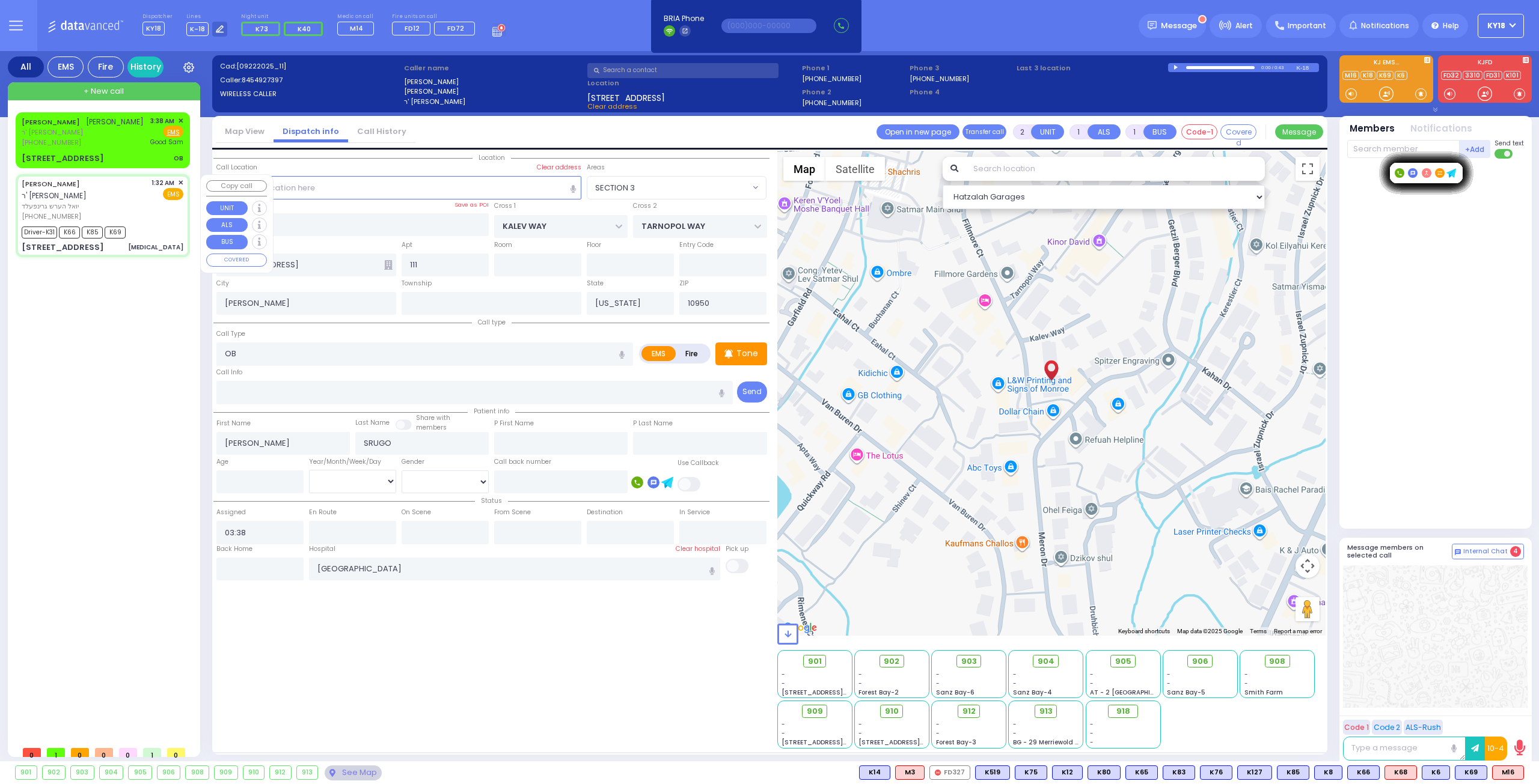
type input "1"
select select "Year"
select select "[DEMOGRAPHIC_DATA]"
type input "01:32"
type input "01:37"
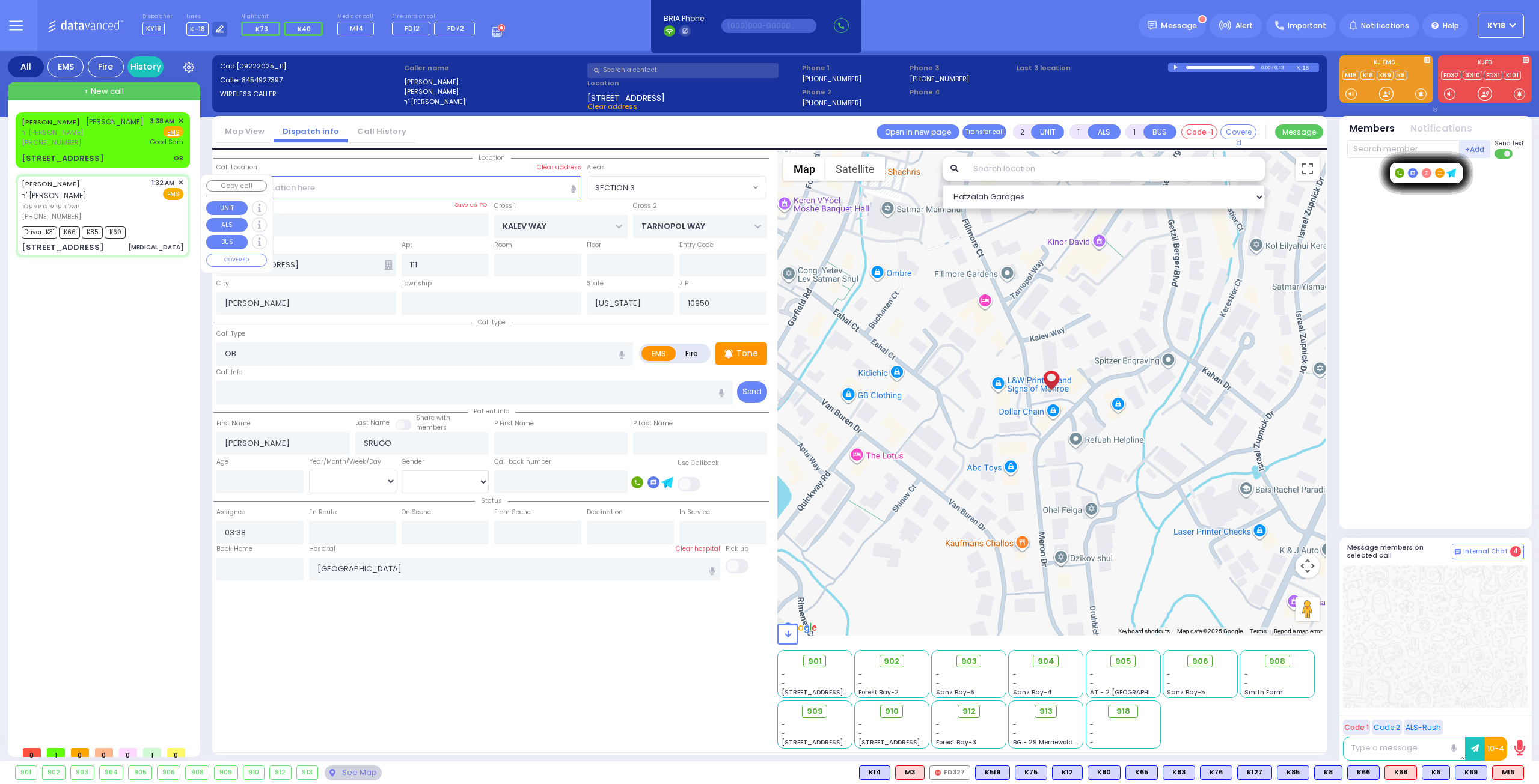
type input "01:39"
type input "02:00"
type input "02:28"
type input "[GEOGRAPHIC_DATA] [STREET_ADDRESS]"
select select "Hatzalah Garages"
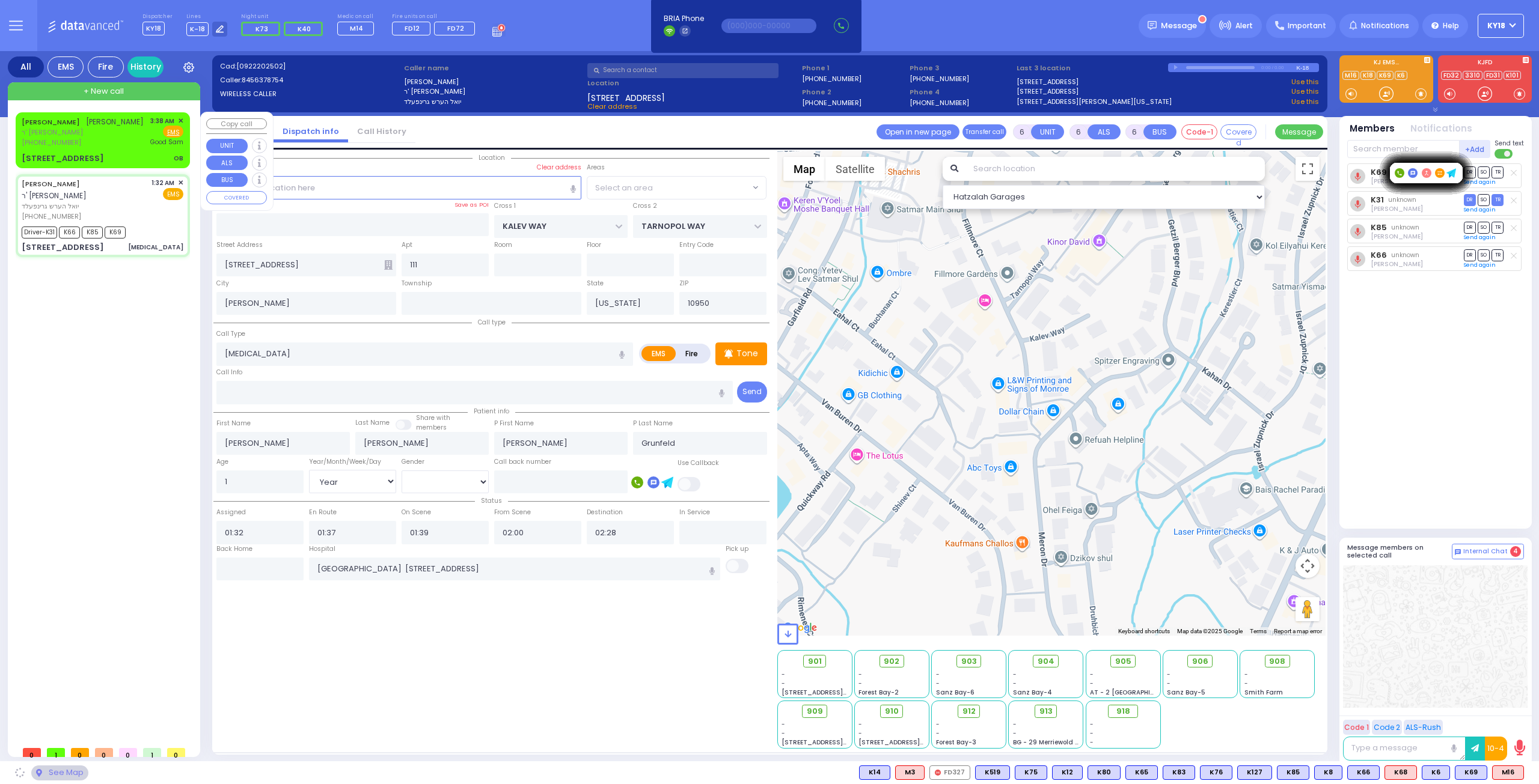
type input "CHUST RD"
type input "BEER SHAVA ST"
type input "[STREET_ADDRESS]"
type input "014"
type input "Monroe"
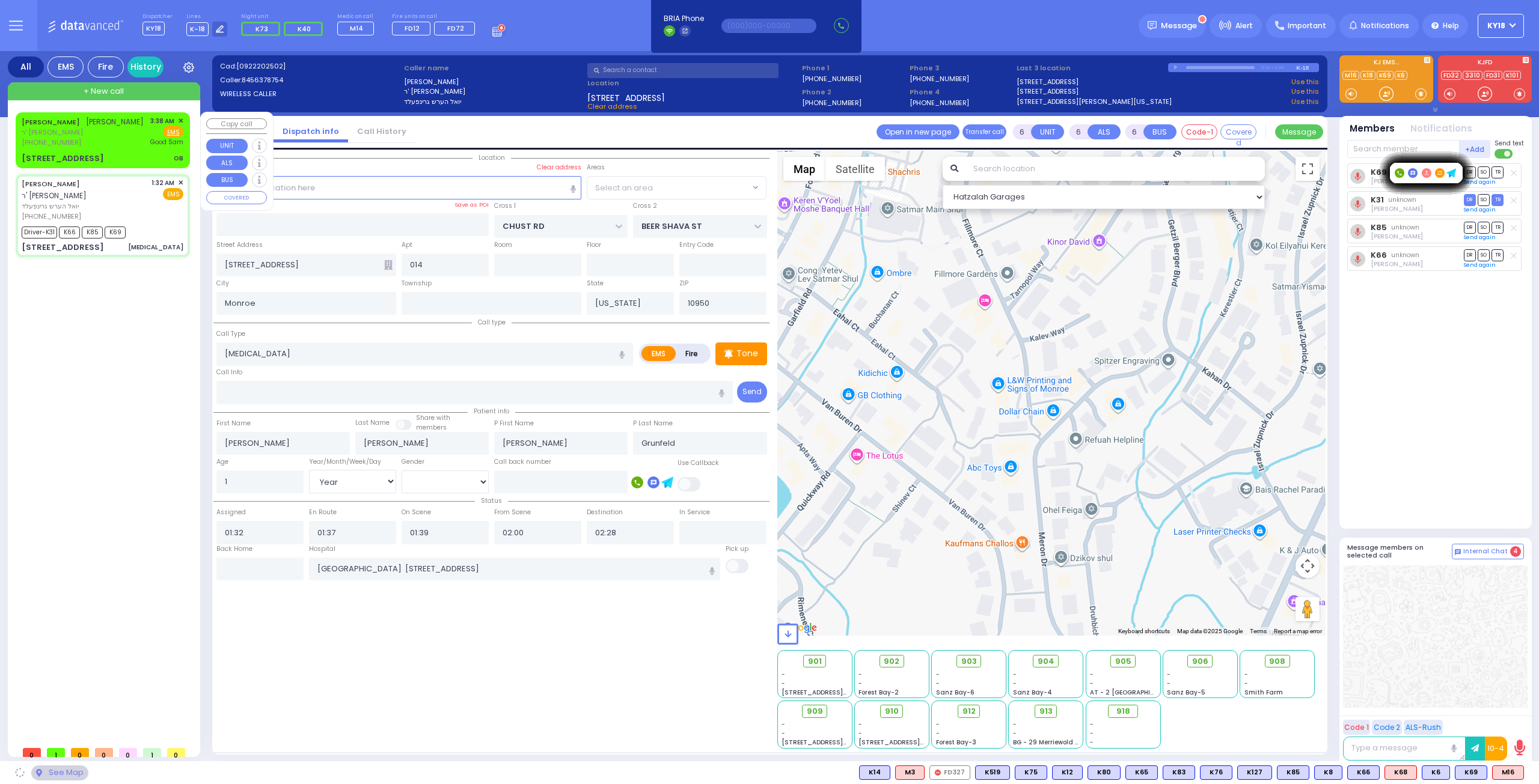
select select "VYOEL MOSHE"
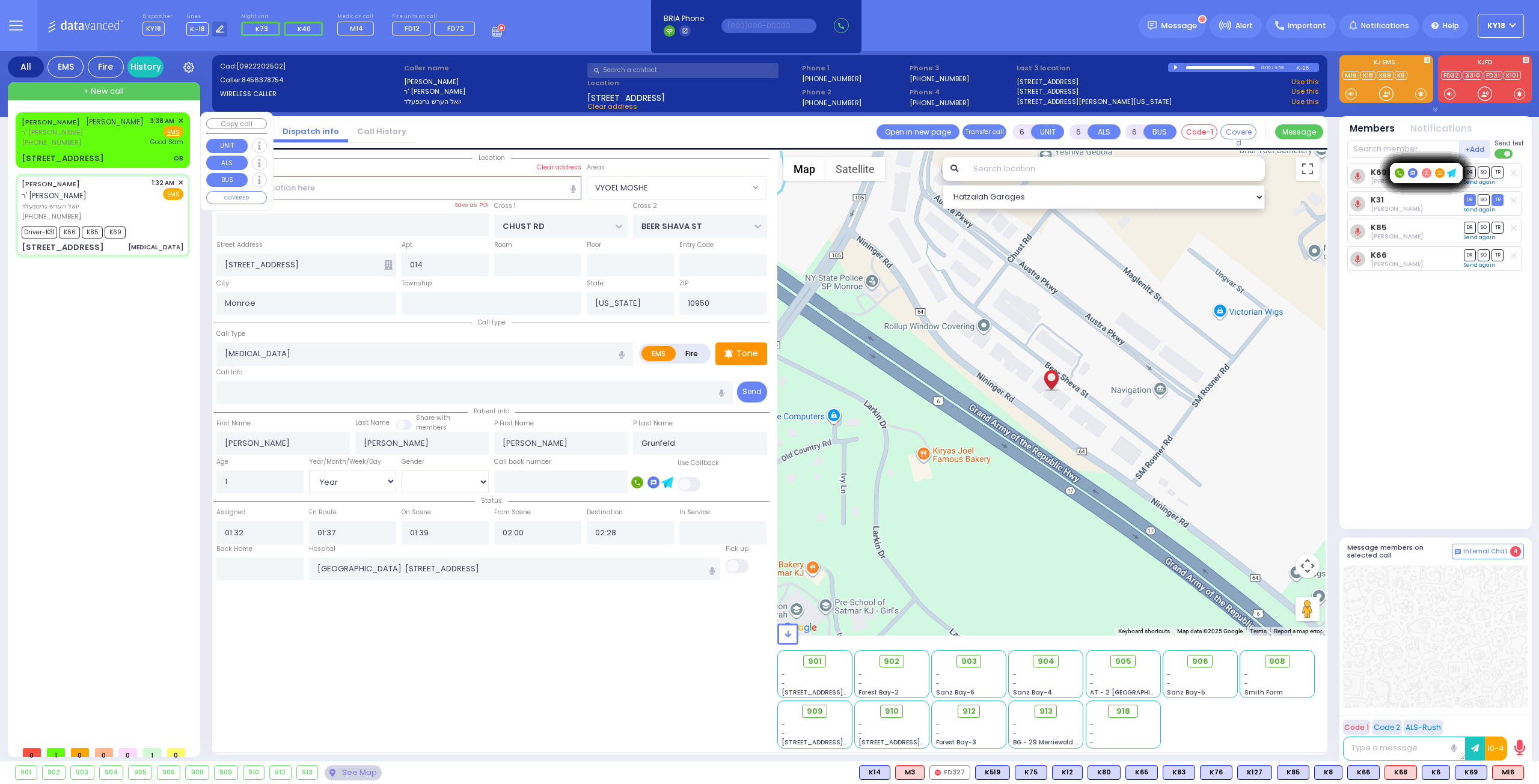
click at [116, 135] on span "ר' [PERSON_NAME]" at bounding box center [83, 133] width 122 height 10
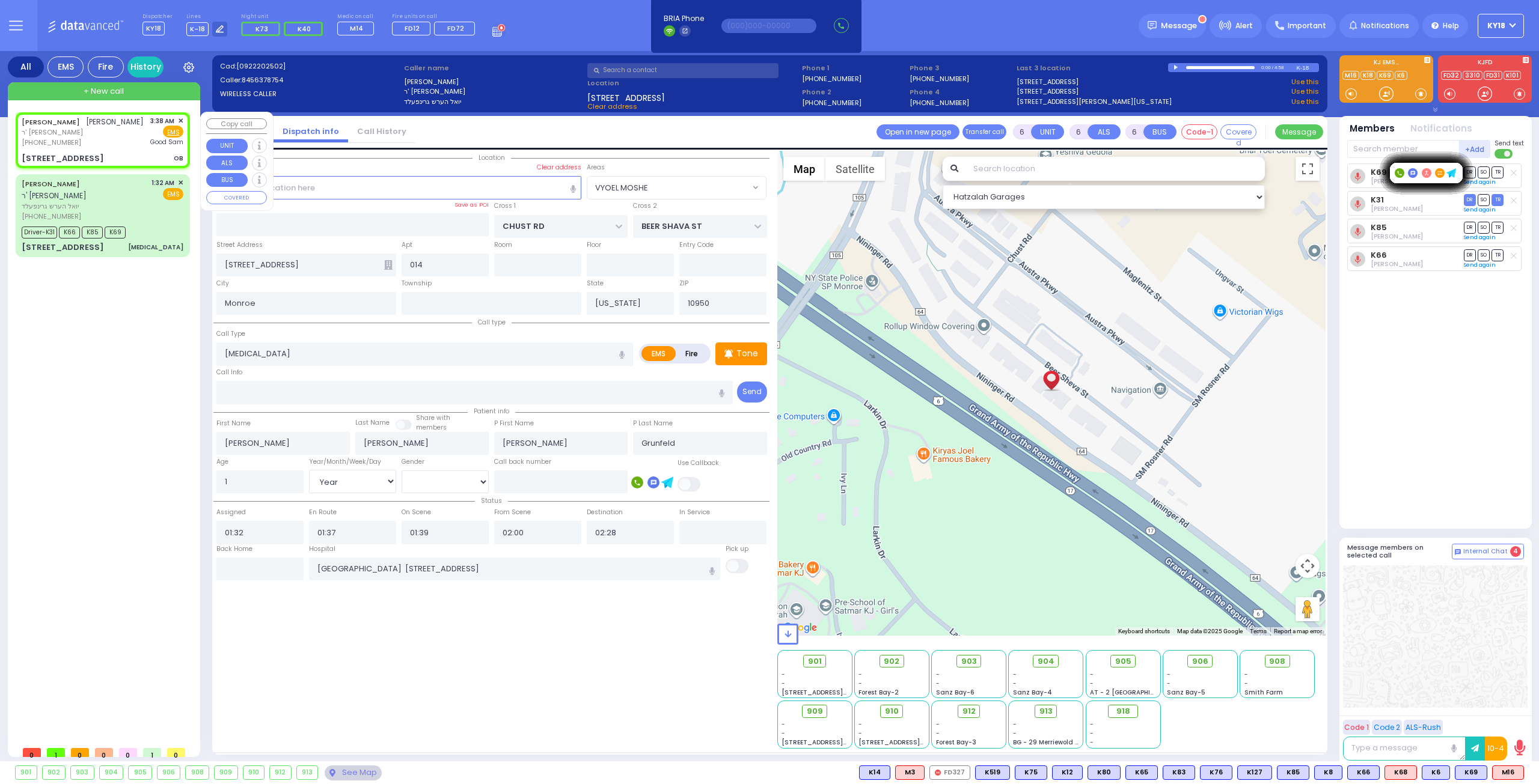
type input "2"
type input "1"
select select
type input "OB"
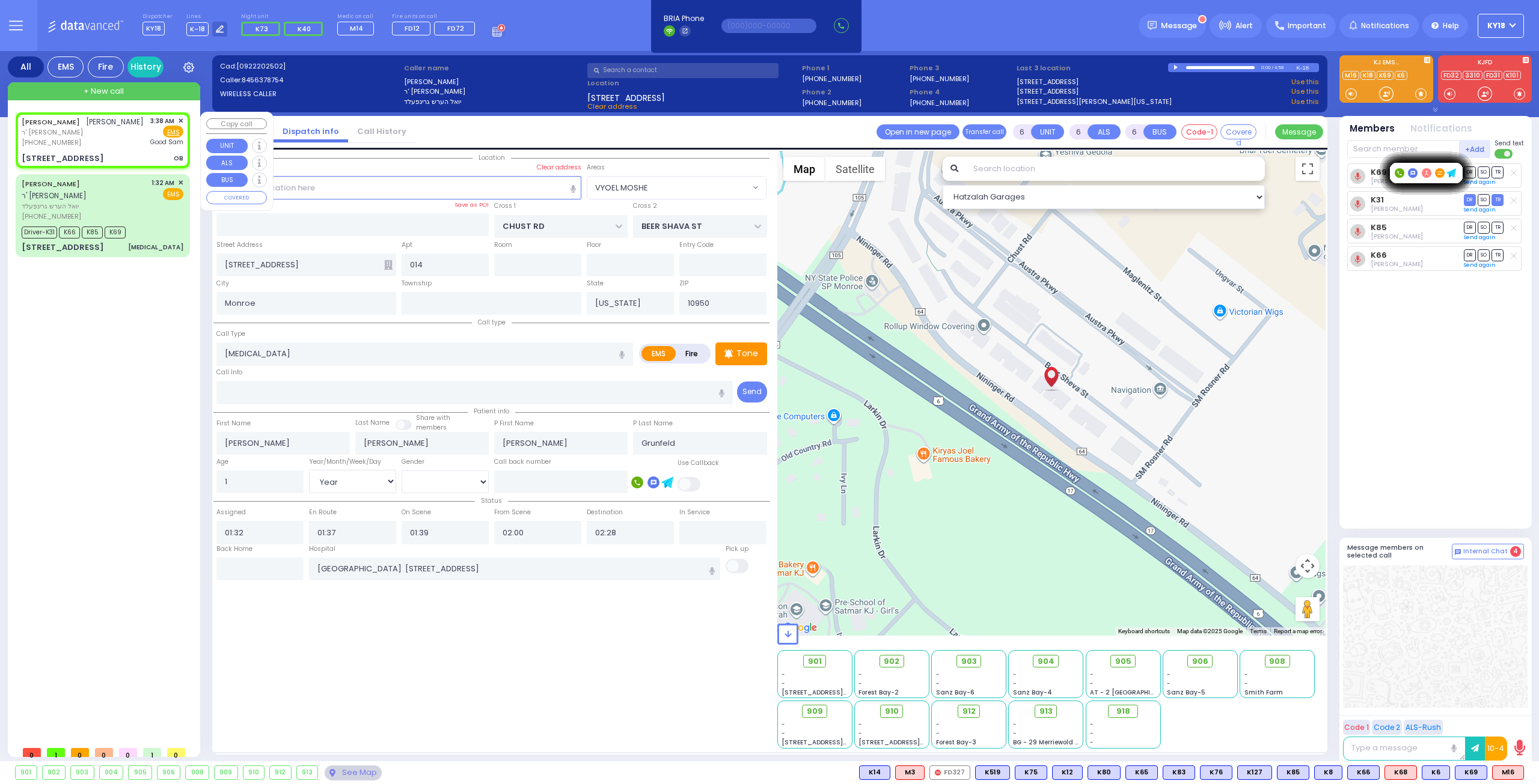
radio input "true"
type input "[PERSON_NAME]"
type input "SRUGO"
select select
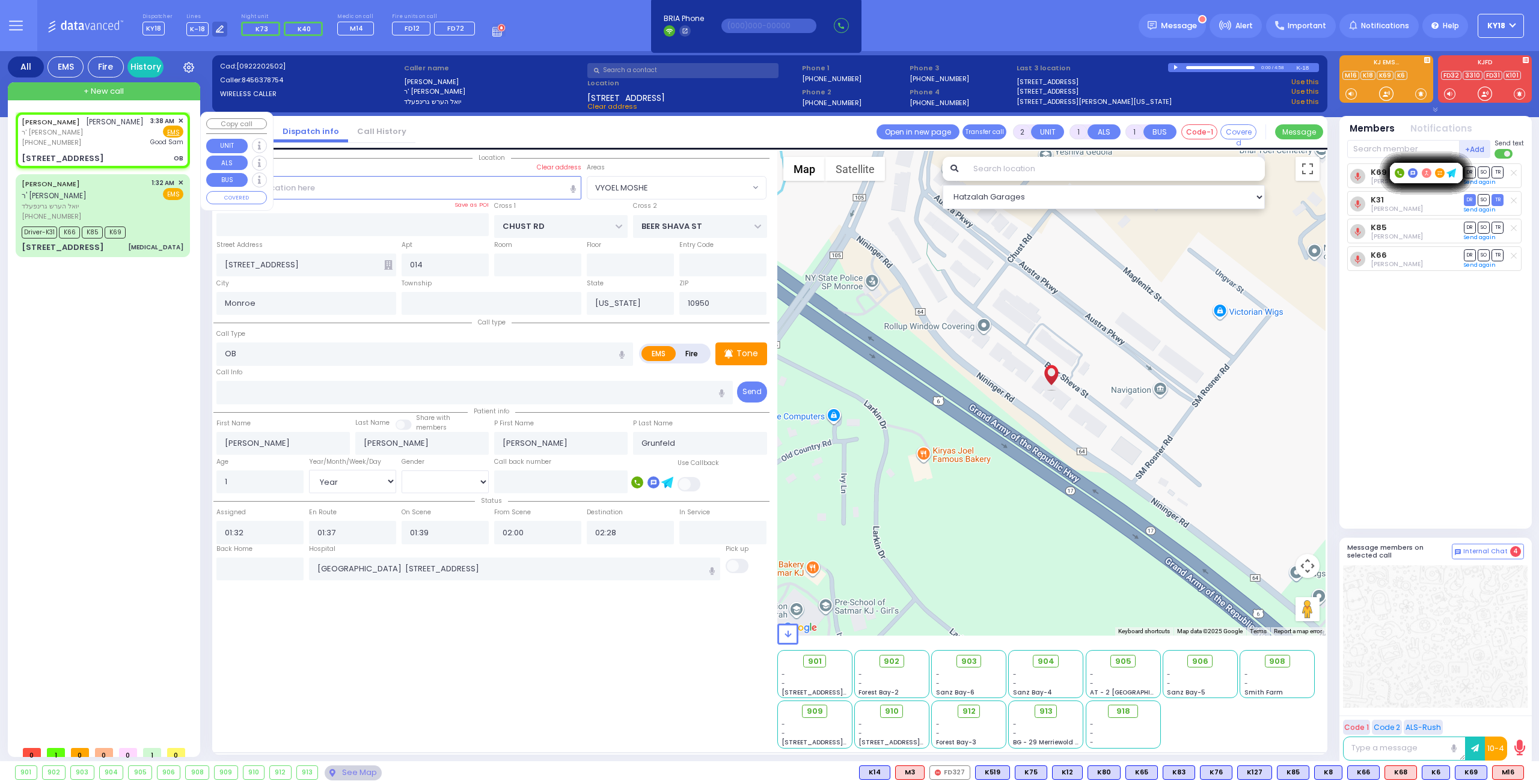
type input "03:38"
type input "[GEOGRAPHIC_DATA]"
select select "Hatzalah Garages"
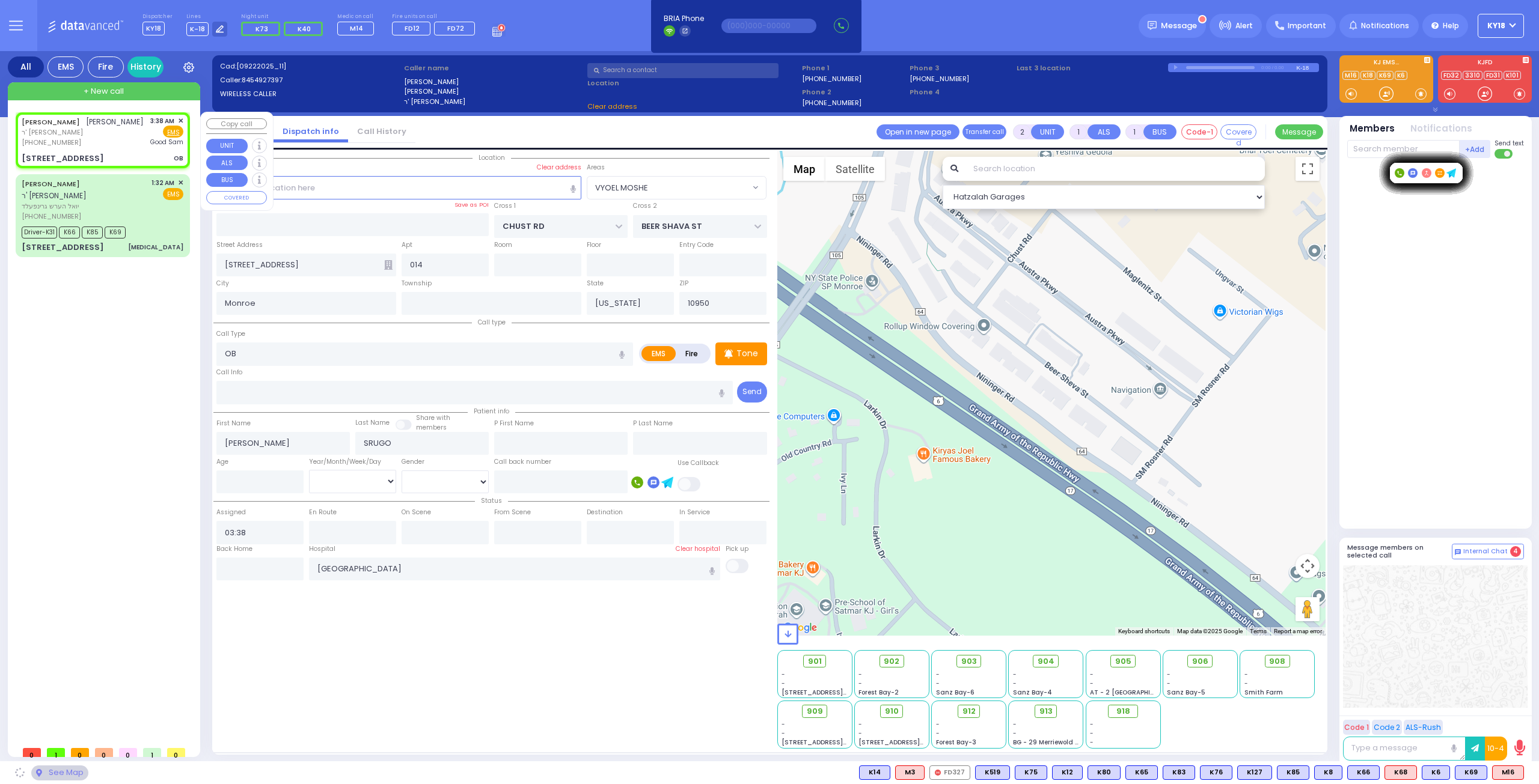
type input "KALEV WAY"
type input "TARNOPOL WAY"
type input "[STREET_ADDRESS]"
type input "111"
type input "[PERSON_NAME]"
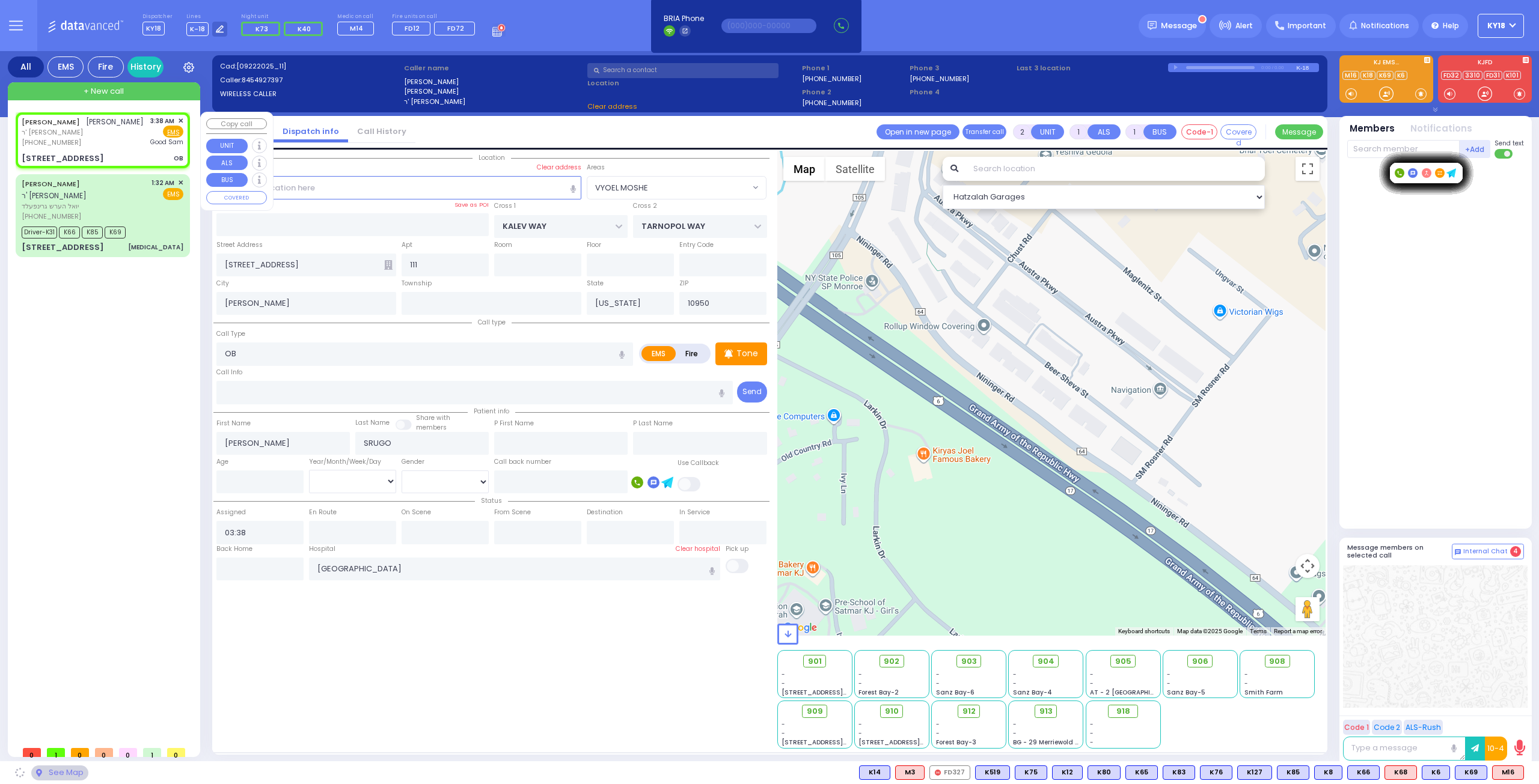
select select "SECTION 3"
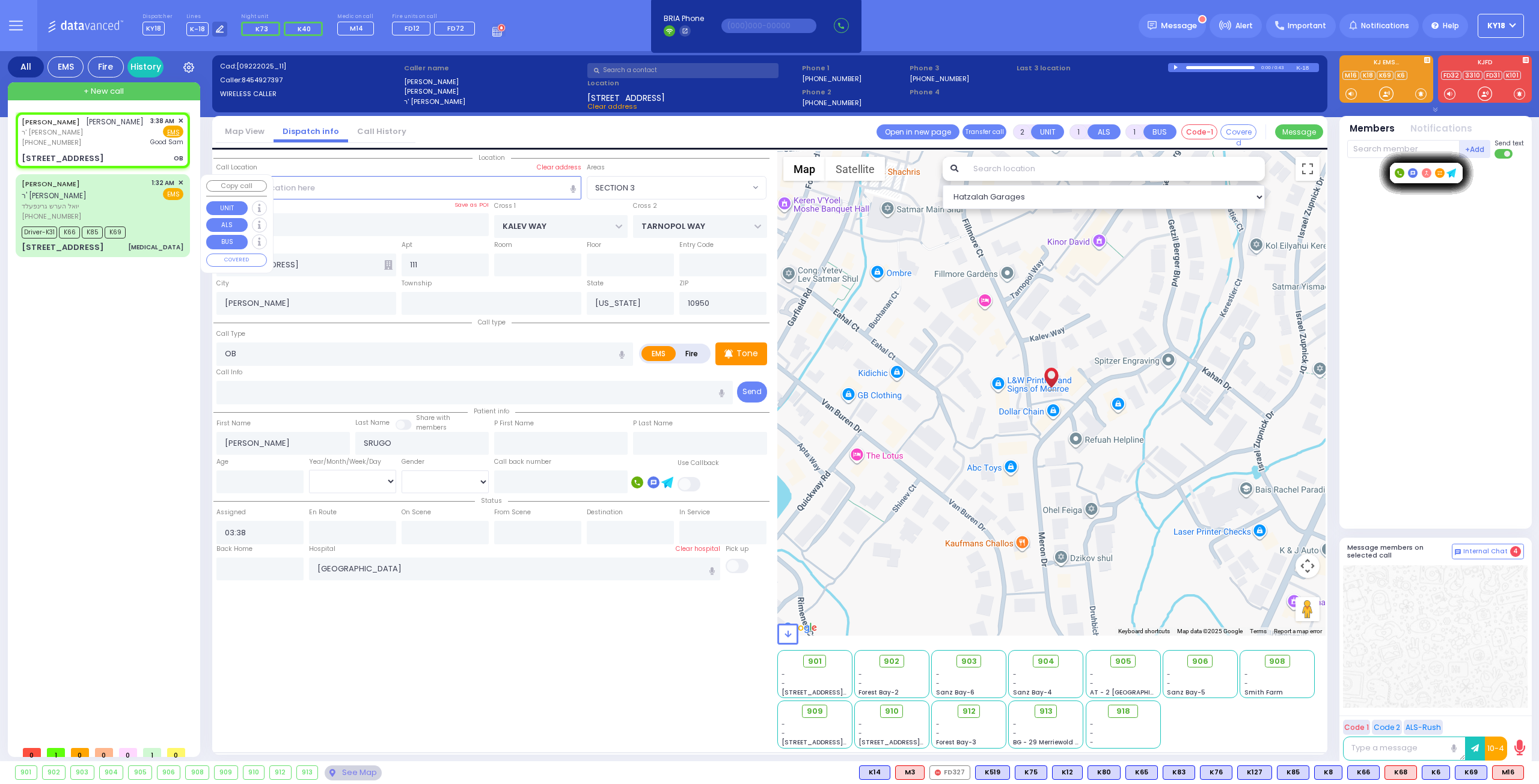
click at [100, 187] on div "[PERSON_NAME] ר' [PERSON_NAME]" at bounding box center [85, 189] width 126 height 23
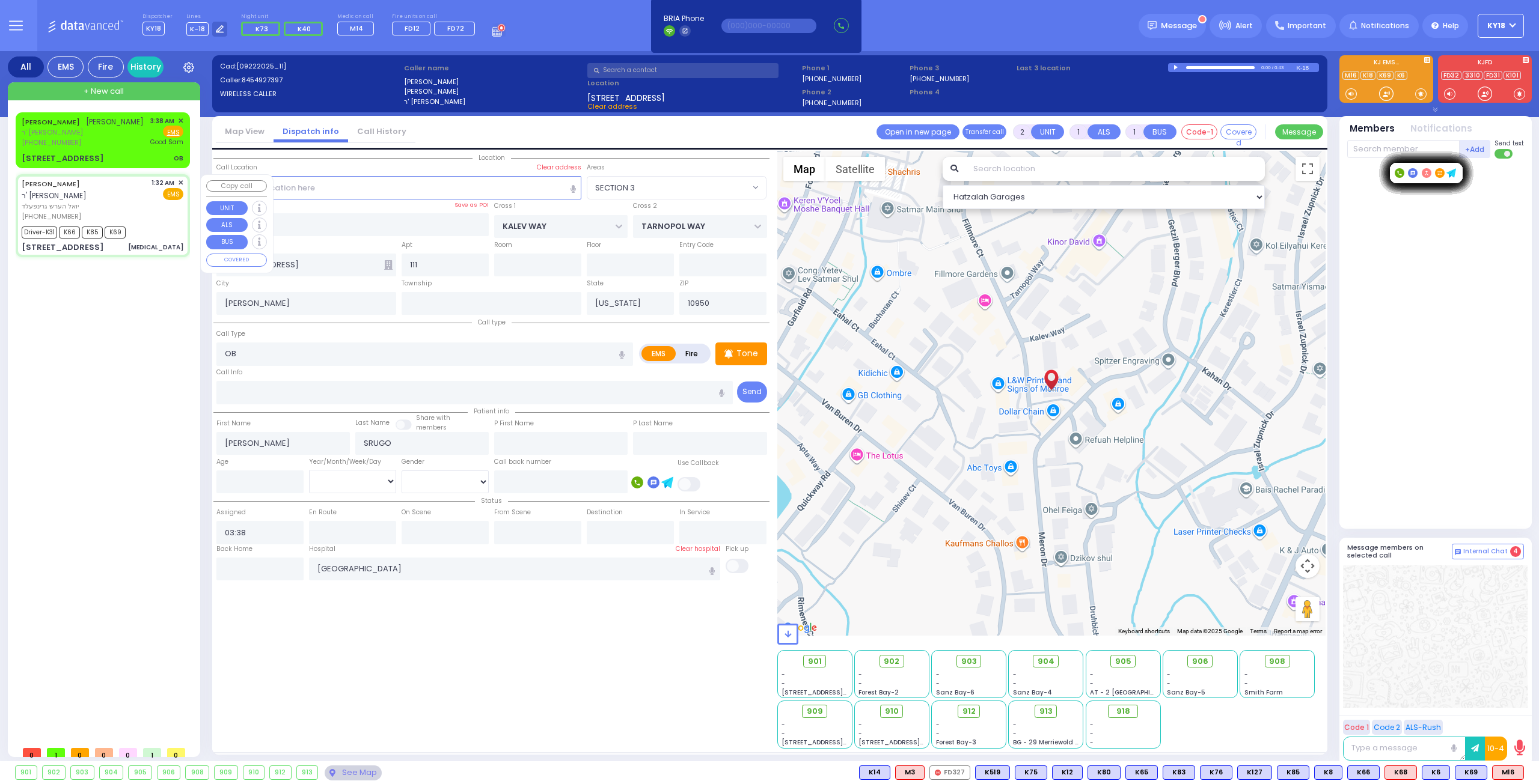
type input "6"
select select
type input "[MEDICAL_DATA]"
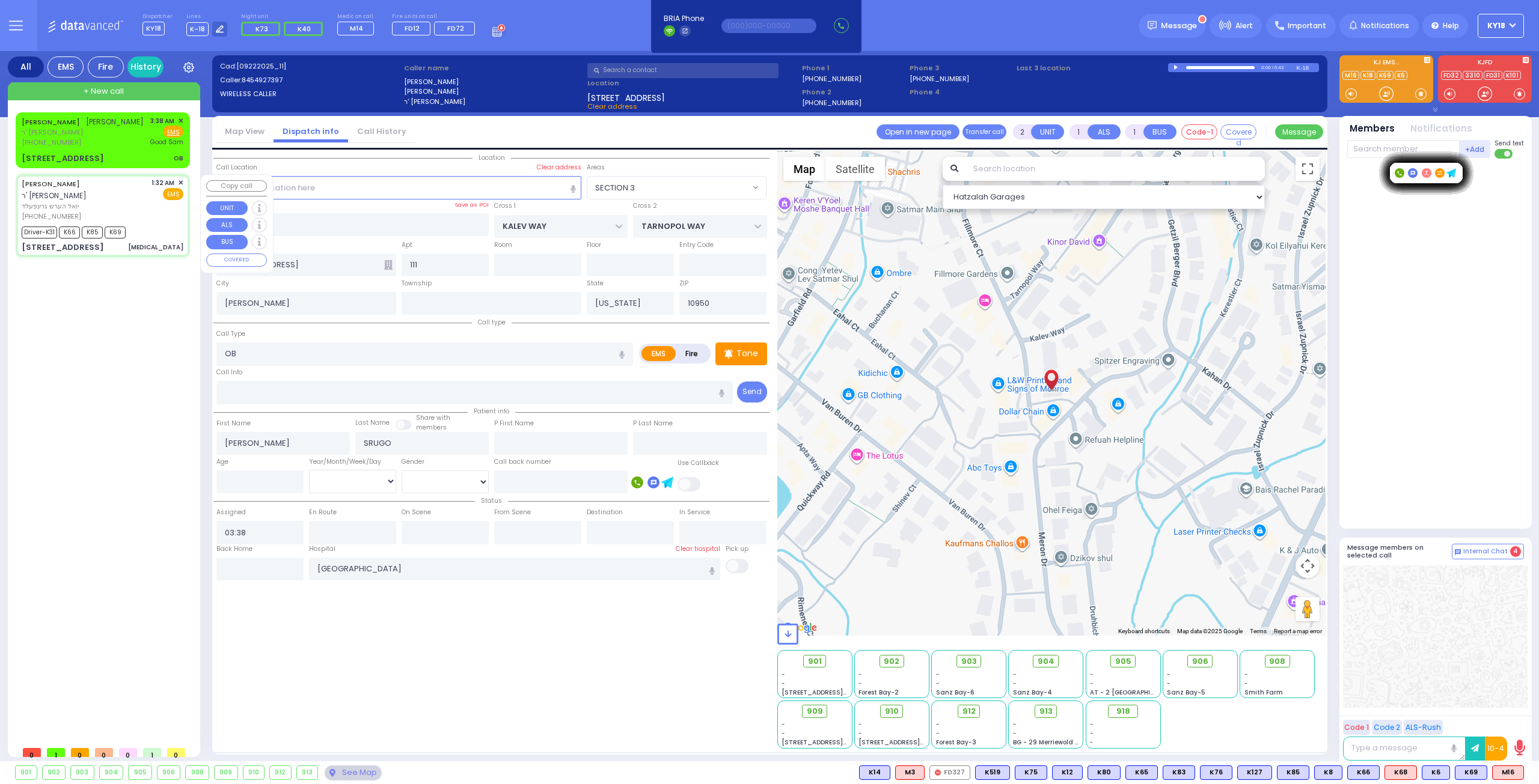
radio input "true"
type input "[PERSON_NAME]"
type input "Grunfeld"
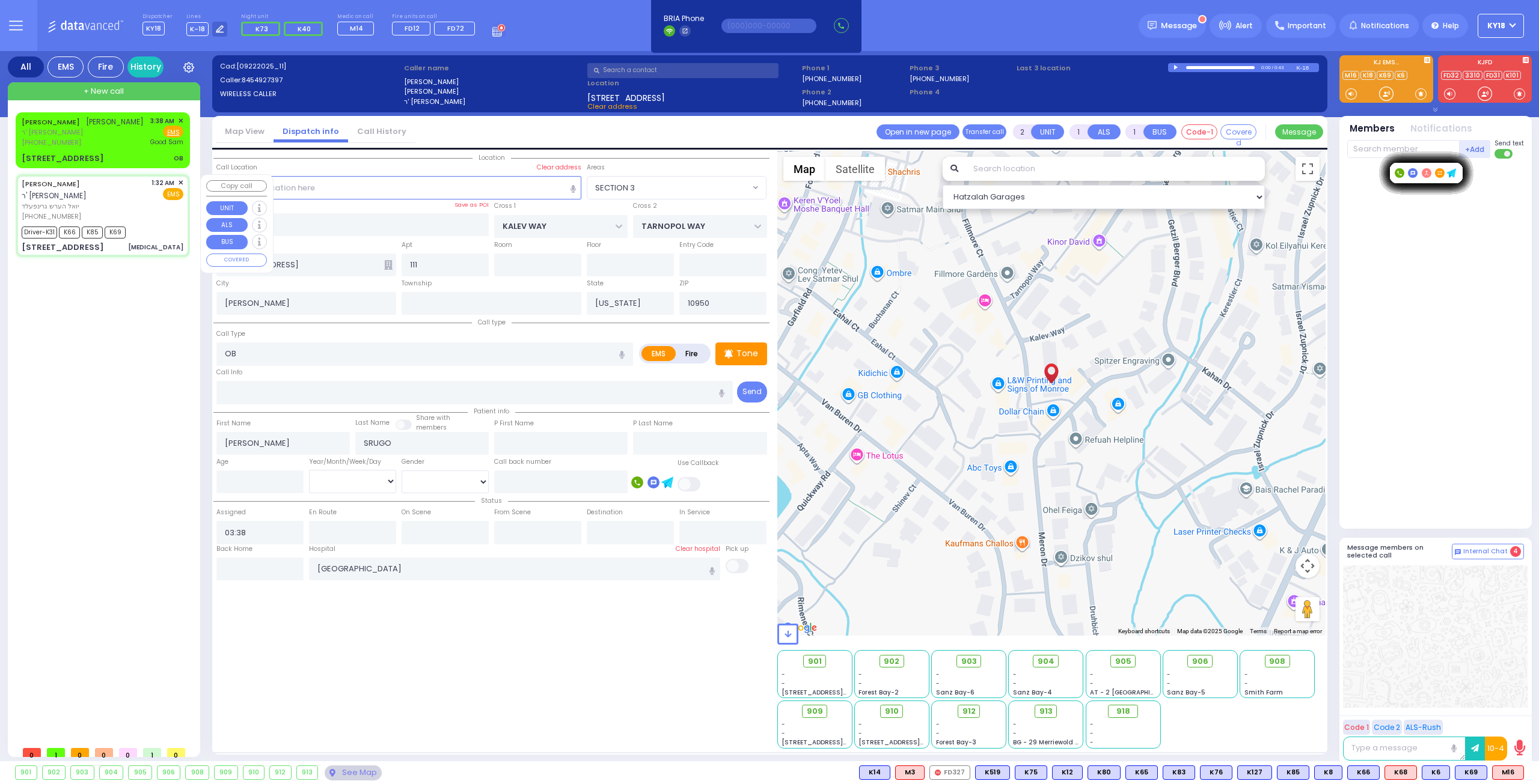
type input "1"
select select "Year"
select select "[DEMOGRAPHIC_DATA]"
type input "01:32"
type input "01:37"
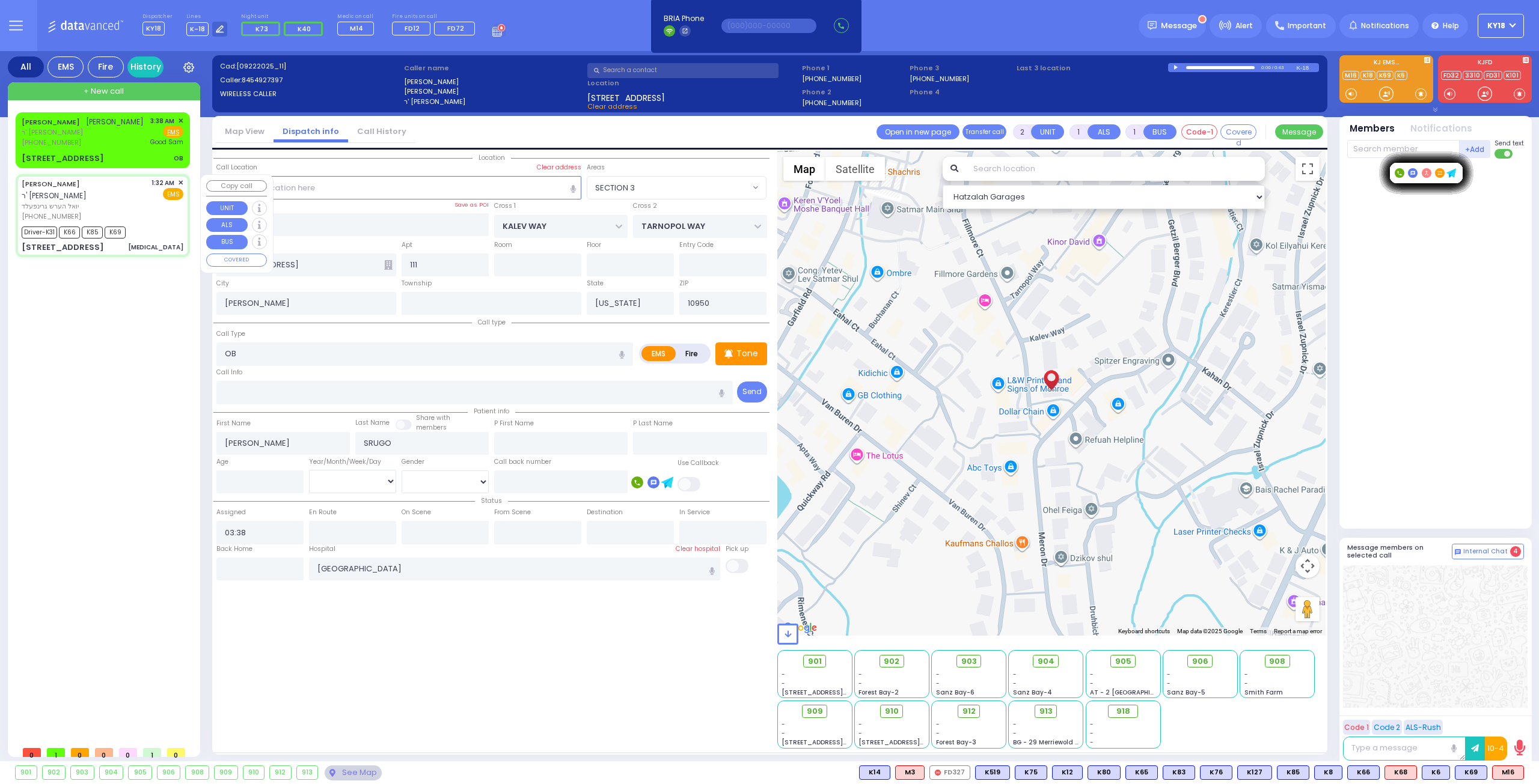
type input "01:39"
type input "02:00"
type input "02:28"
type input "[GEOGRAPHIC_DATA] [STREET_ADDRESS]"
select select "Hatzalah Garages"
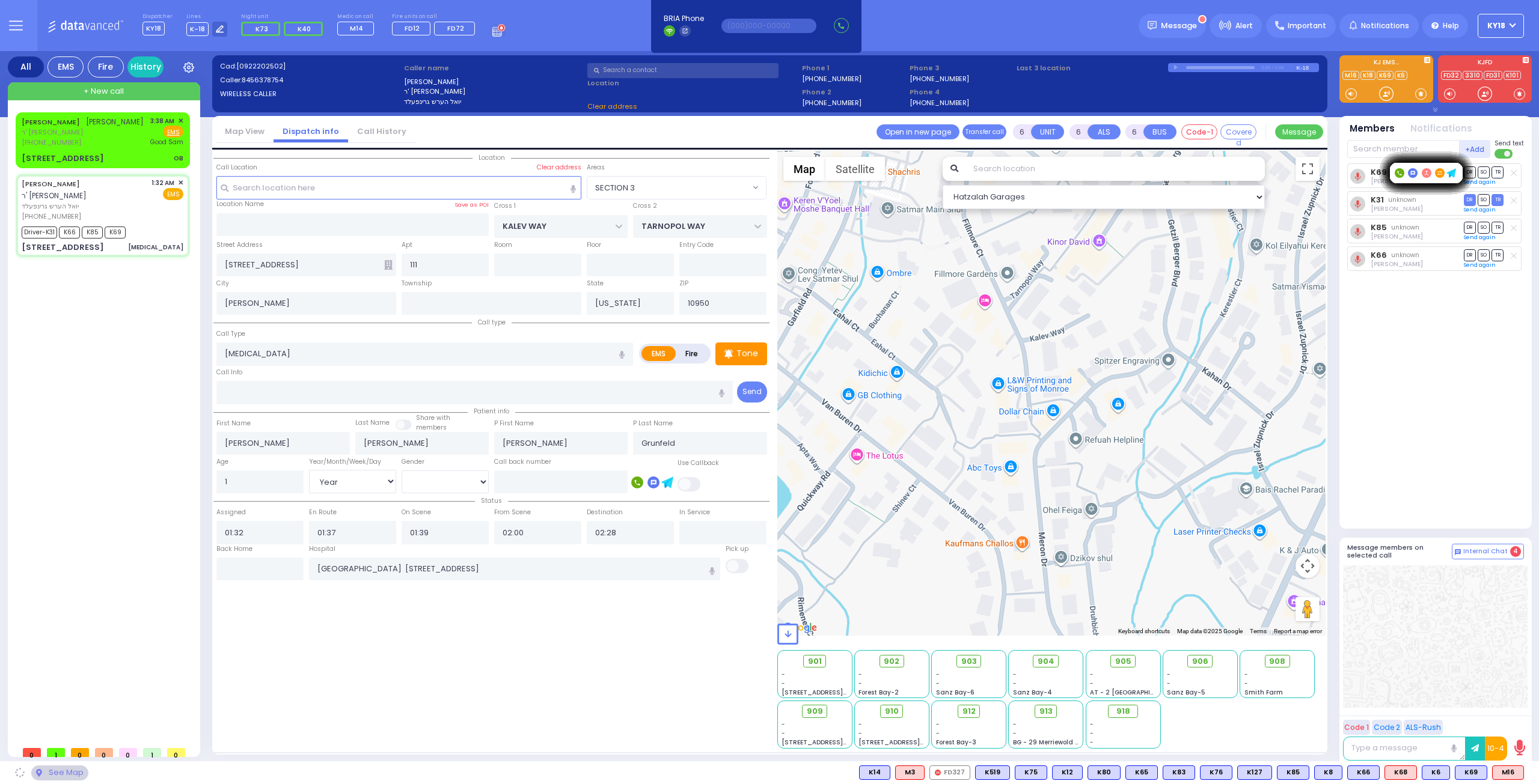
type input "CHUST RD"
type input "BEER SHAVA ST"
type input "[STREET_ADDRESS]"
type input "014"
type input "Monroe"
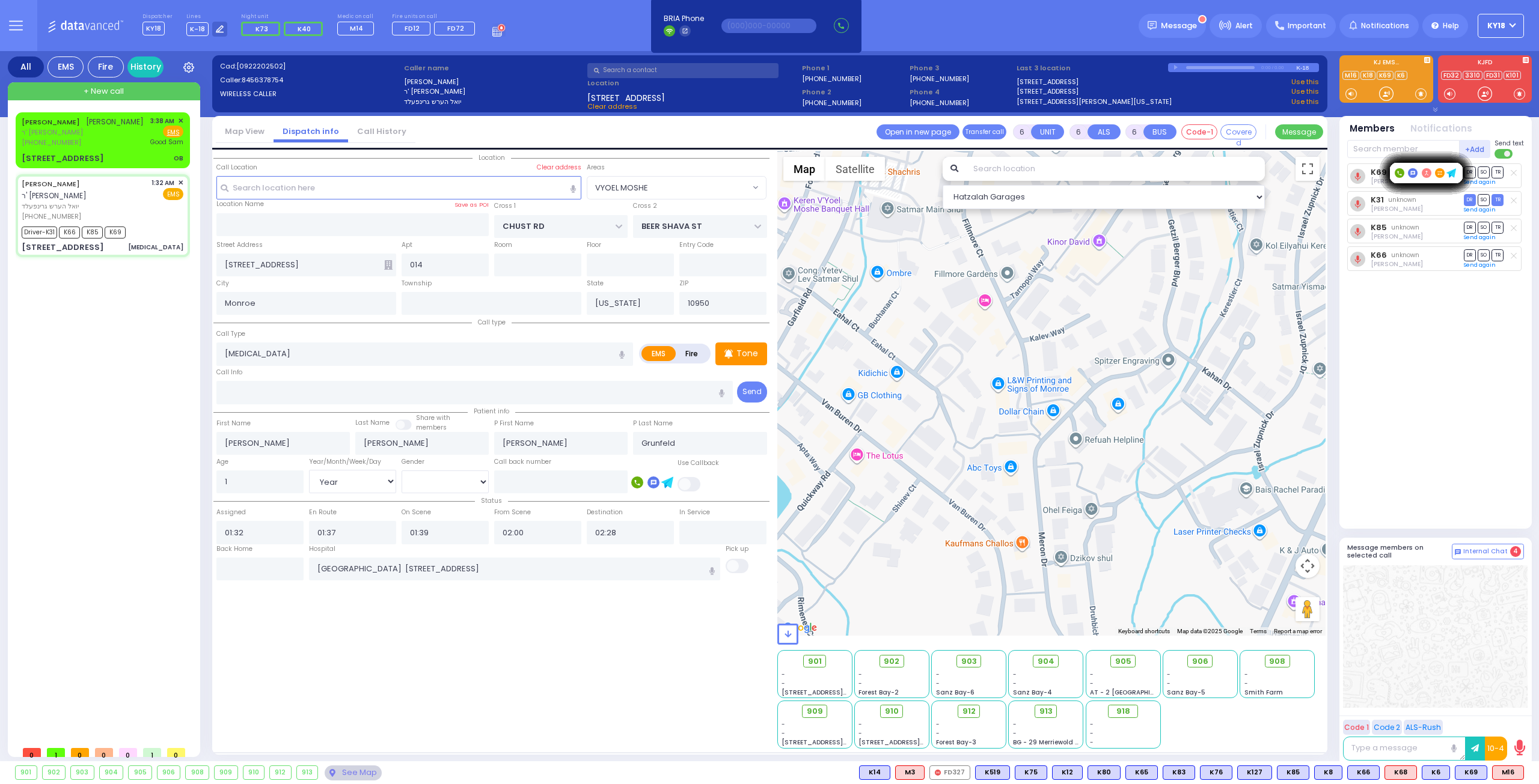
select select "VYOEL MOSHE"
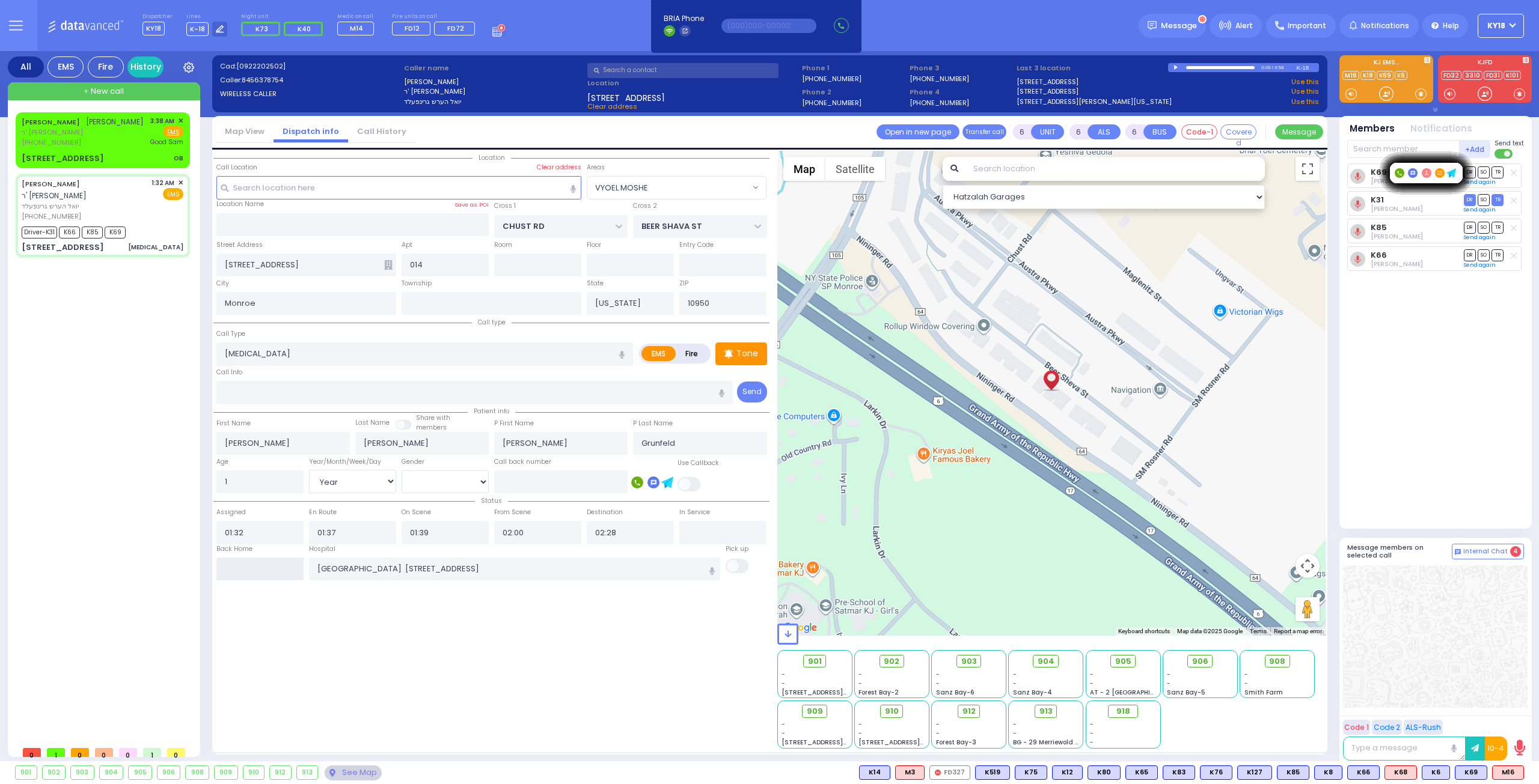
click at [264, 561] on input "text" at bounding box center [260, 569] width 87 height 23
type input "03:39"
select select
radio input "true"
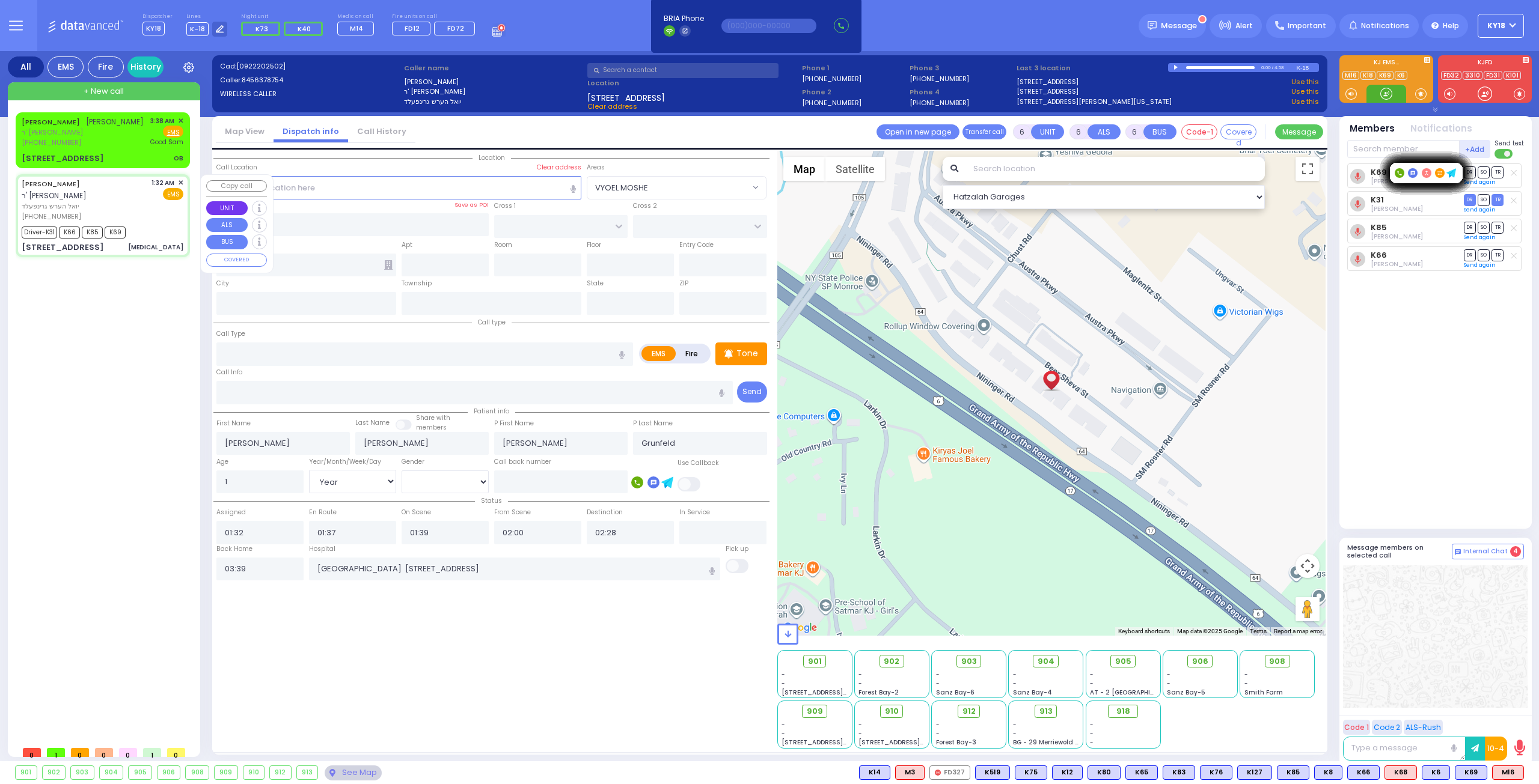
select select
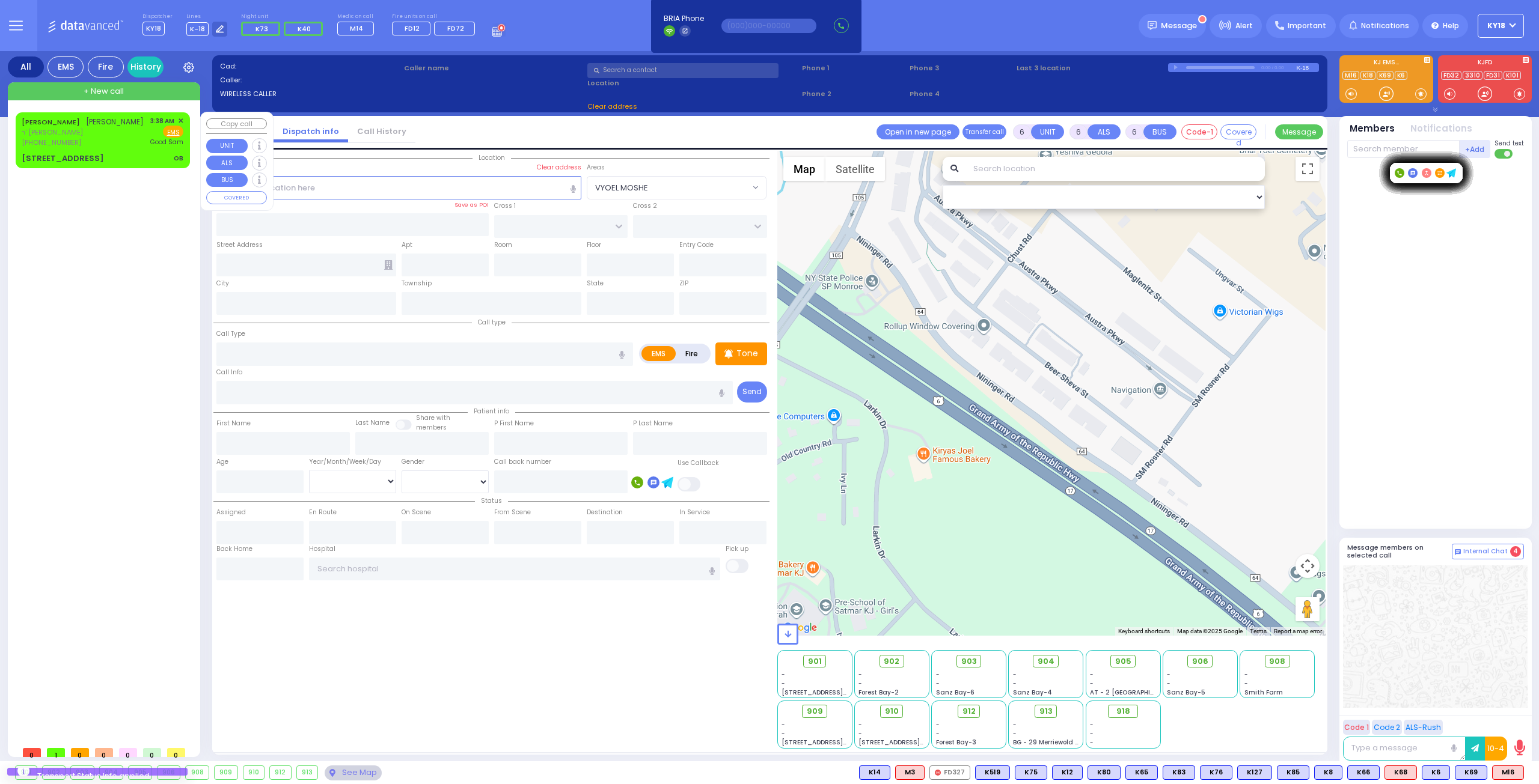
click at [169, 157] on div "[STREET_ADDRESS] OB" at bounding box center [102, 159] width 162 height 12
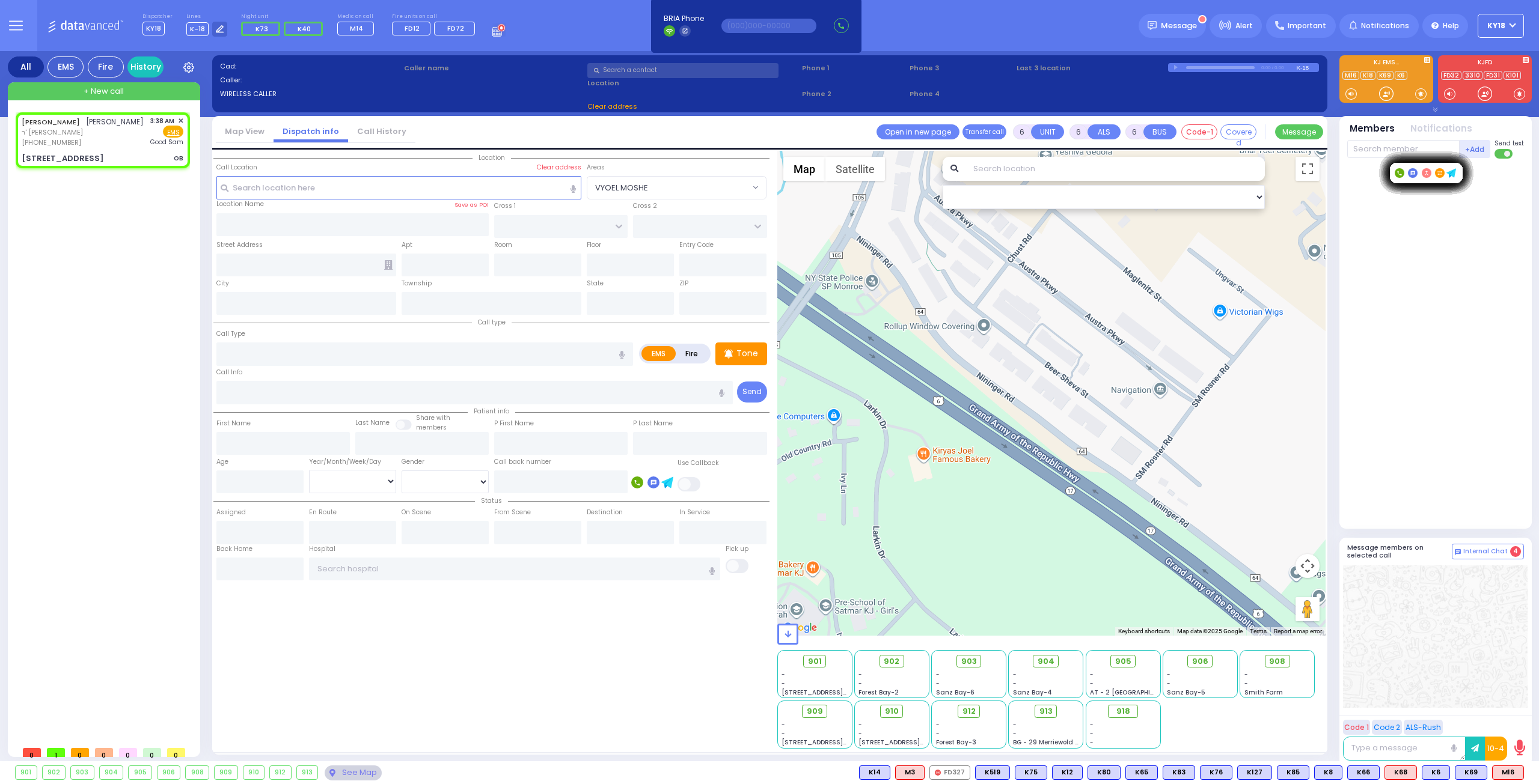
type input "2"
type input "1"
select select
type input "OB"
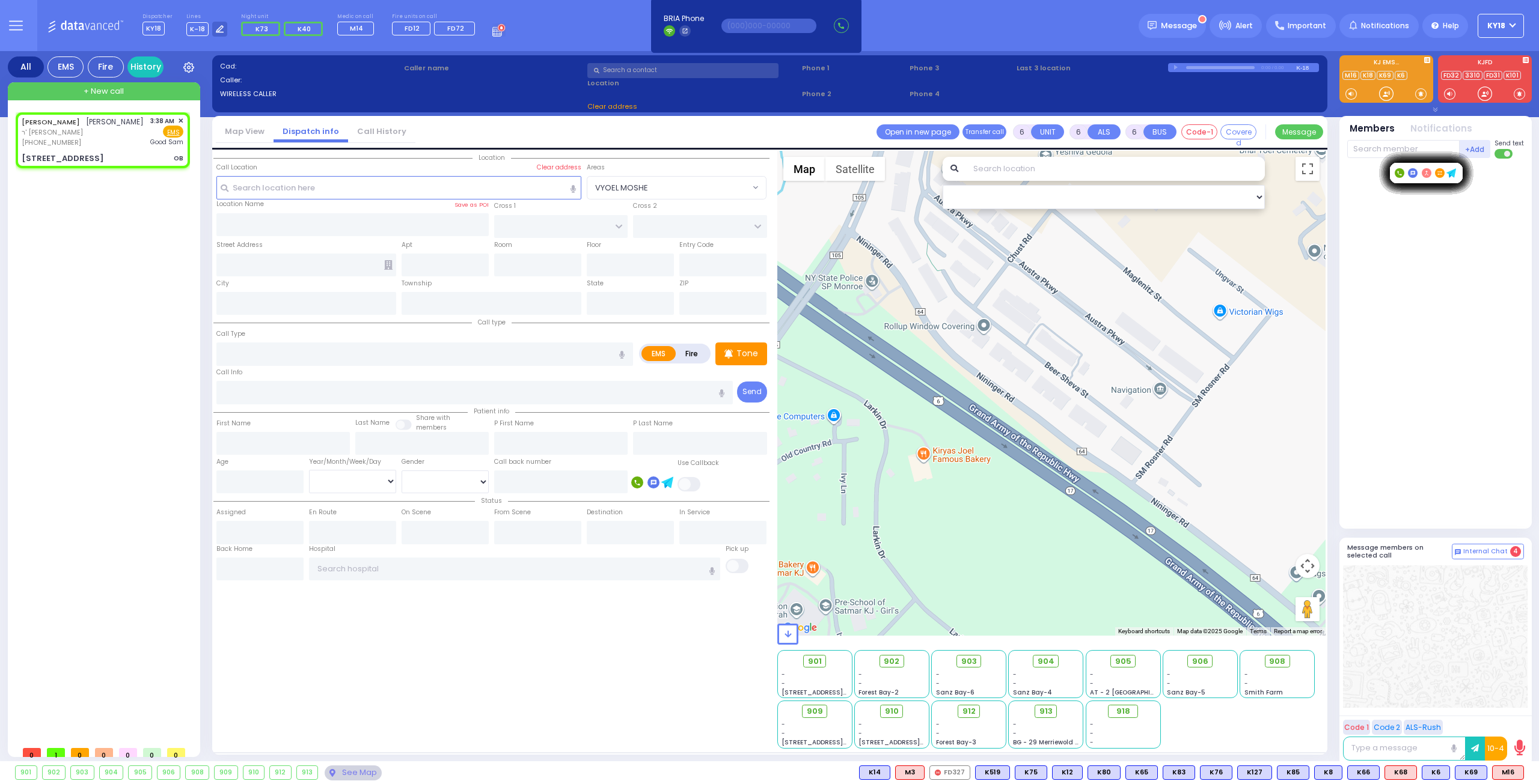
radio input "true"
type input "[PERSON_NAME]"
type input "SRUGO"
select select
type input "03:38"
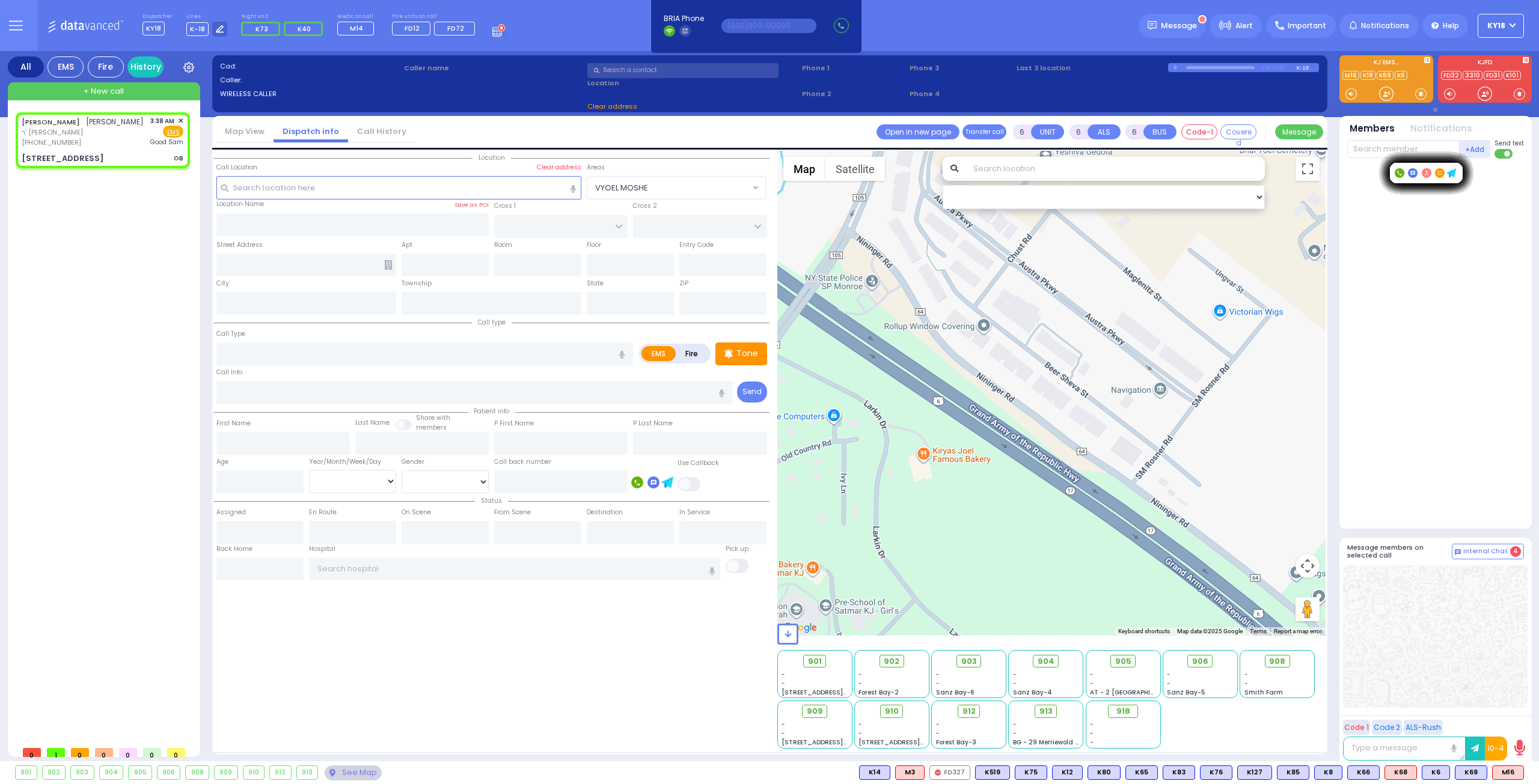
type input "[GEOGRAPHIC_DATA]"
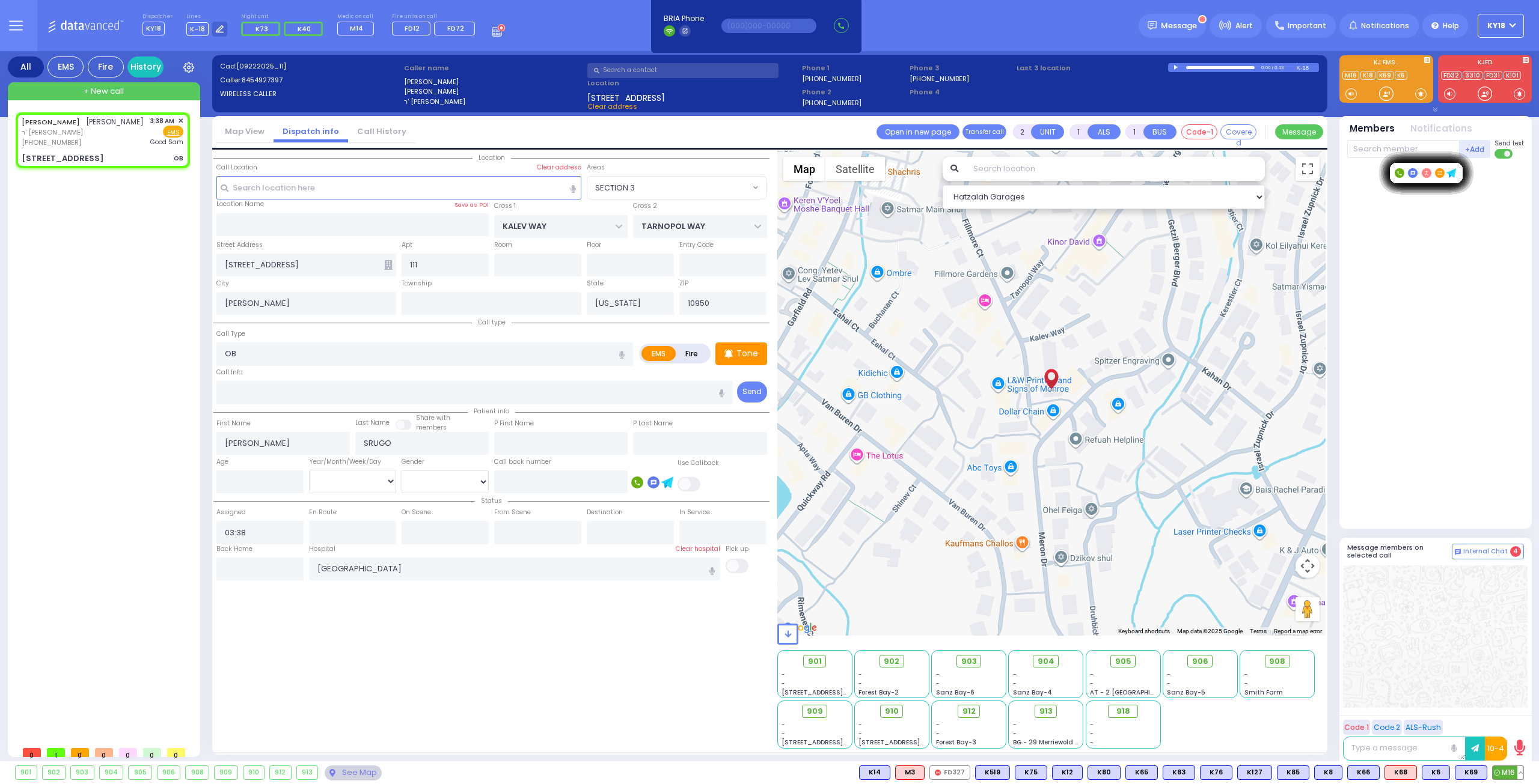
click at [1513, 773] on span "M16" at bounding box center [1507, 773] width 30 height 13
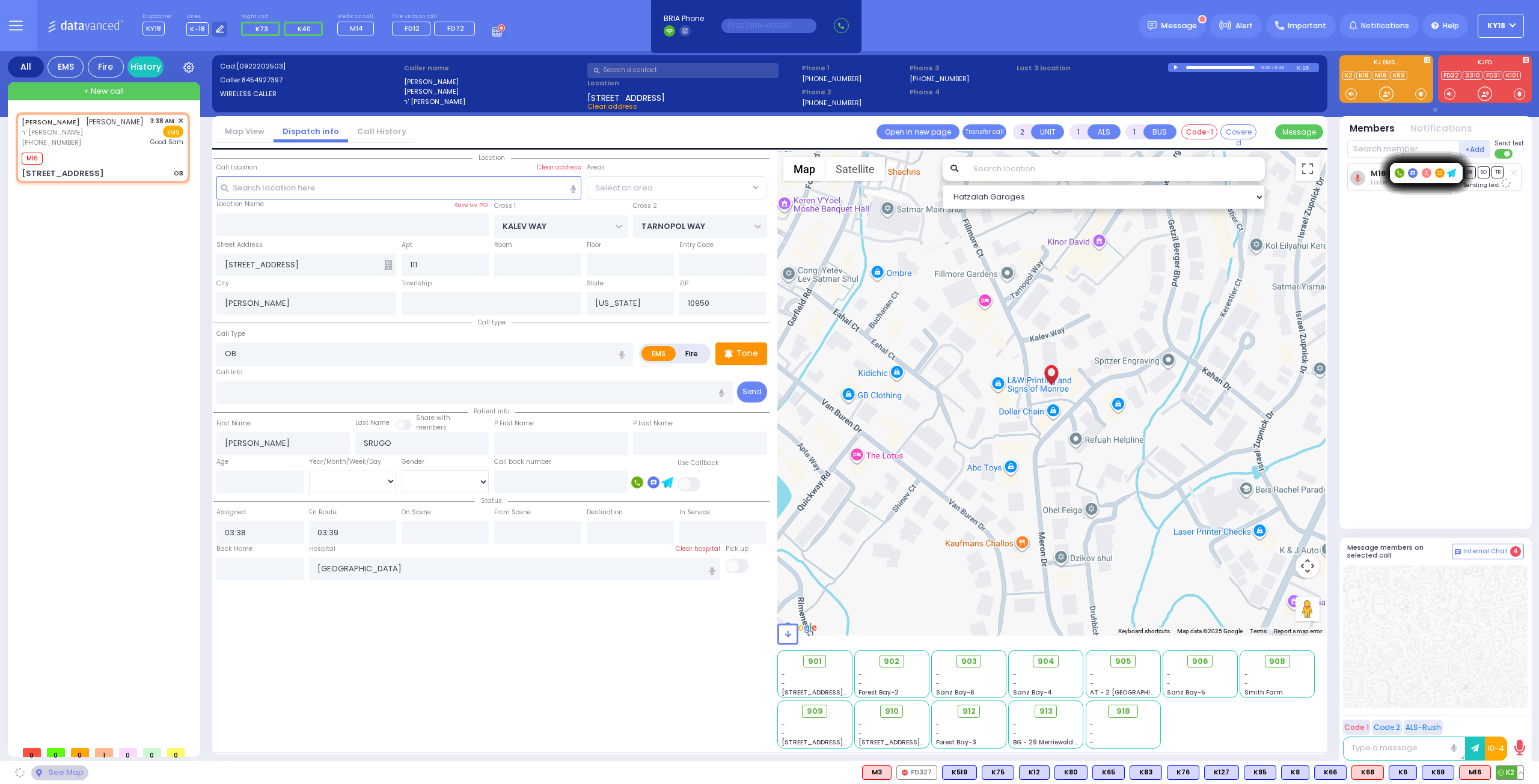
click at [1513, 771] on span "K2" at bounding box center [1510, 773] width 27 height 13
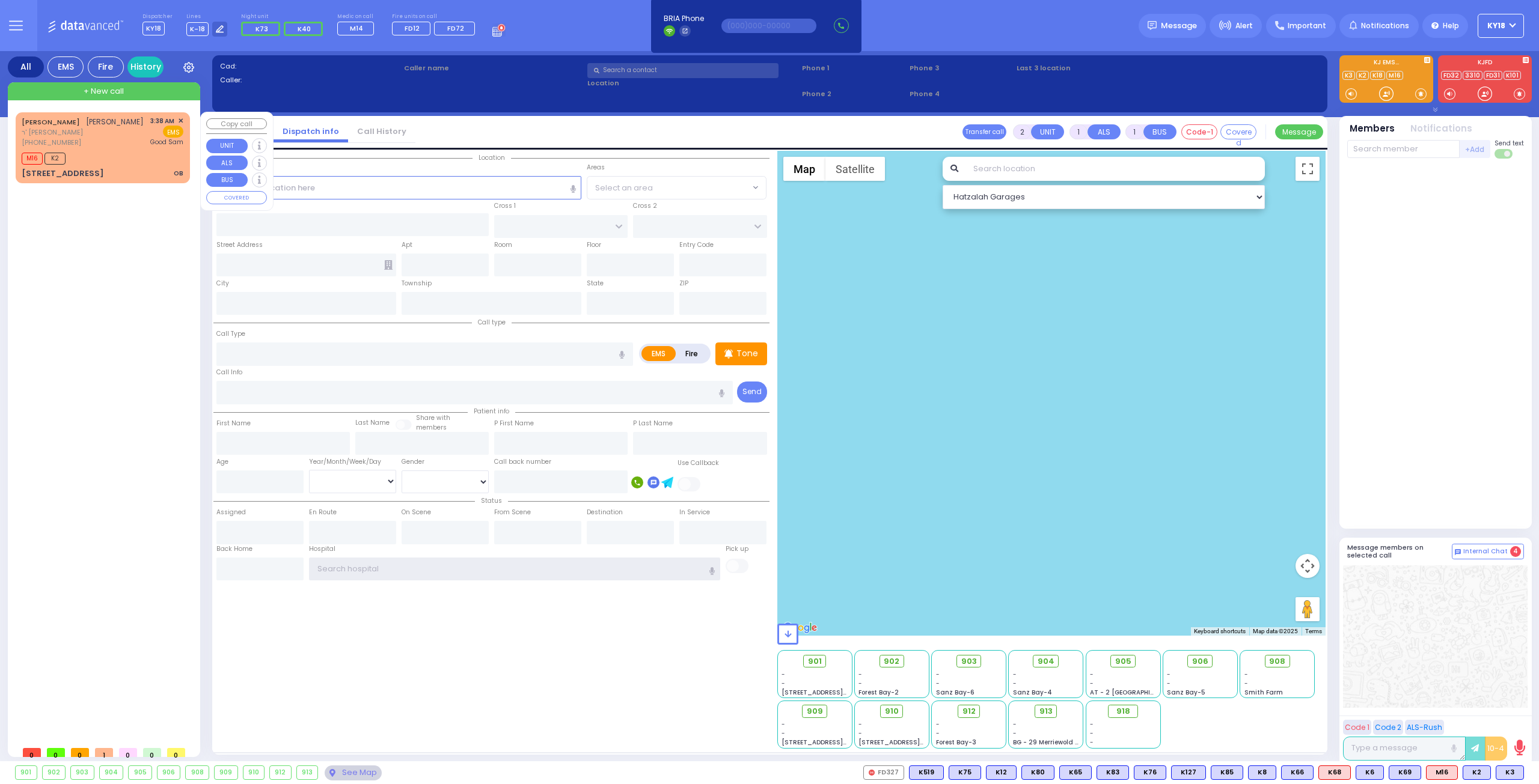
type input "ky18"
click at [113, 180] on div "CHAIM DUVID SRUGO חיים דוד סרוגא ר' שלמה מאיר - ר' אלי' יואל מאלח (845) 492-739…" at bounding box center [102, 147] width 174 height 71
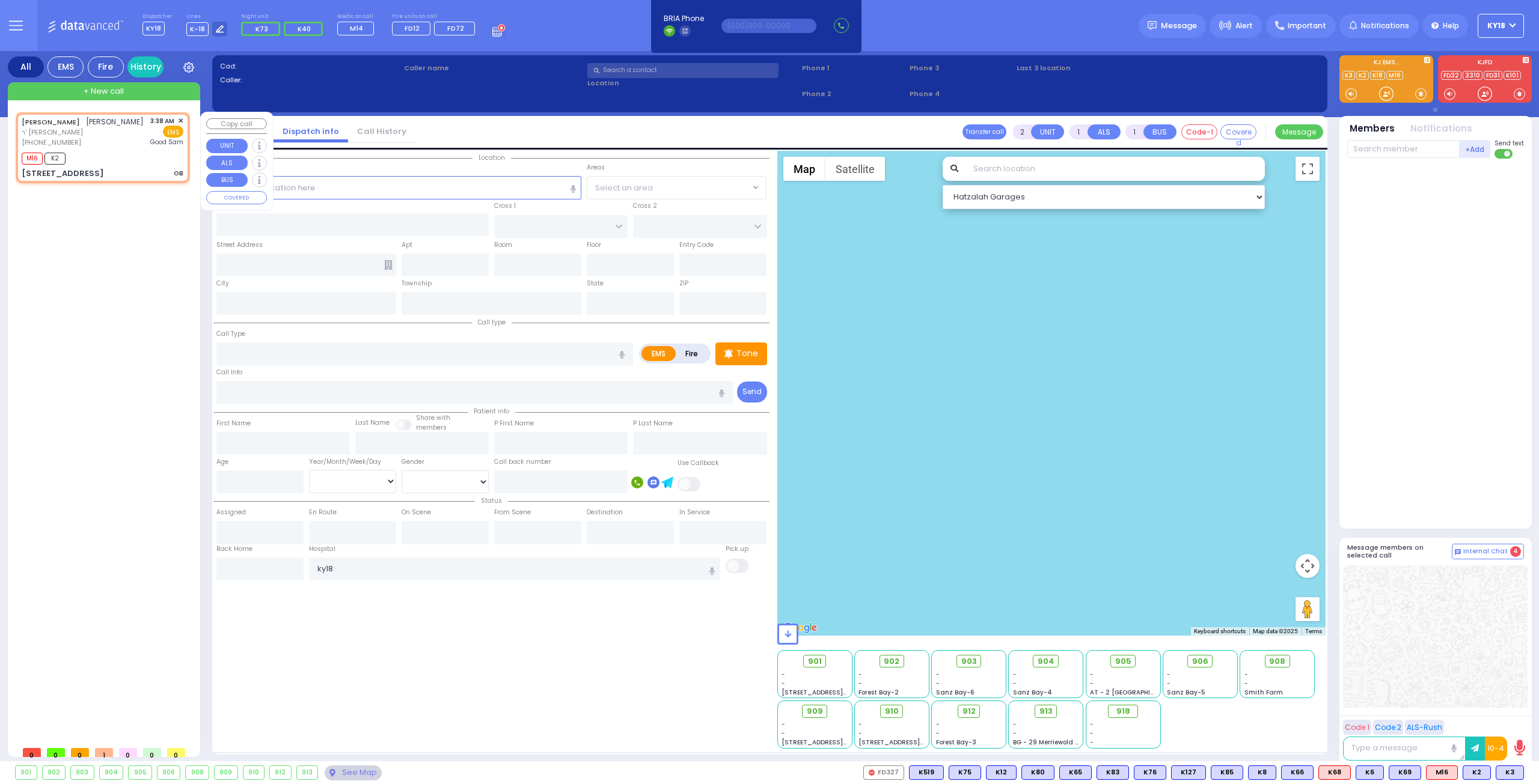
select select
type input "OB"
radio input "true"
type input "[PERSON_NAME]"
type input "SRUGO"
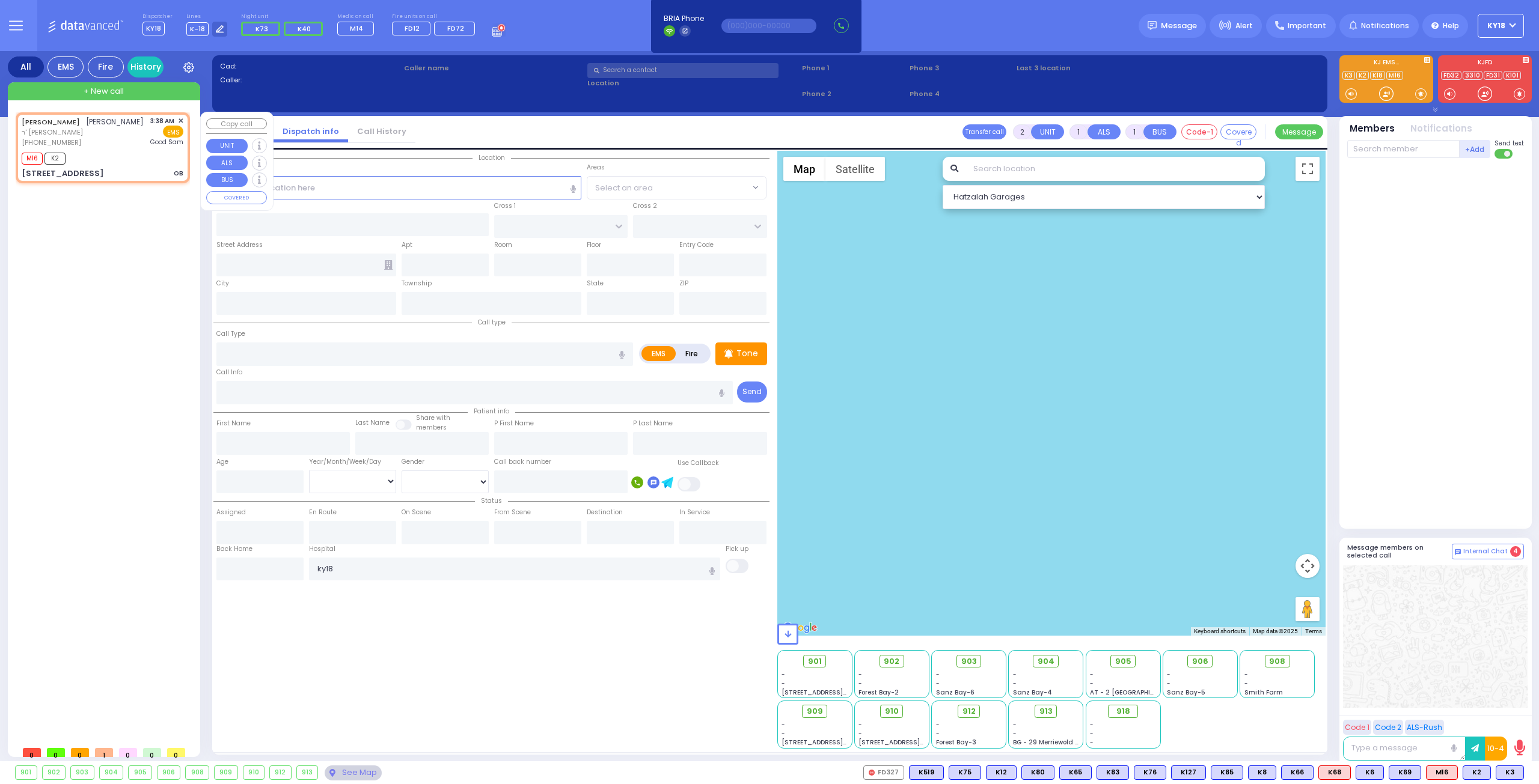
select select
type input "03:38"
type input "03:39"
type input "[GEOGRAPHIC_DATA]"
type input "KALEV WAY"
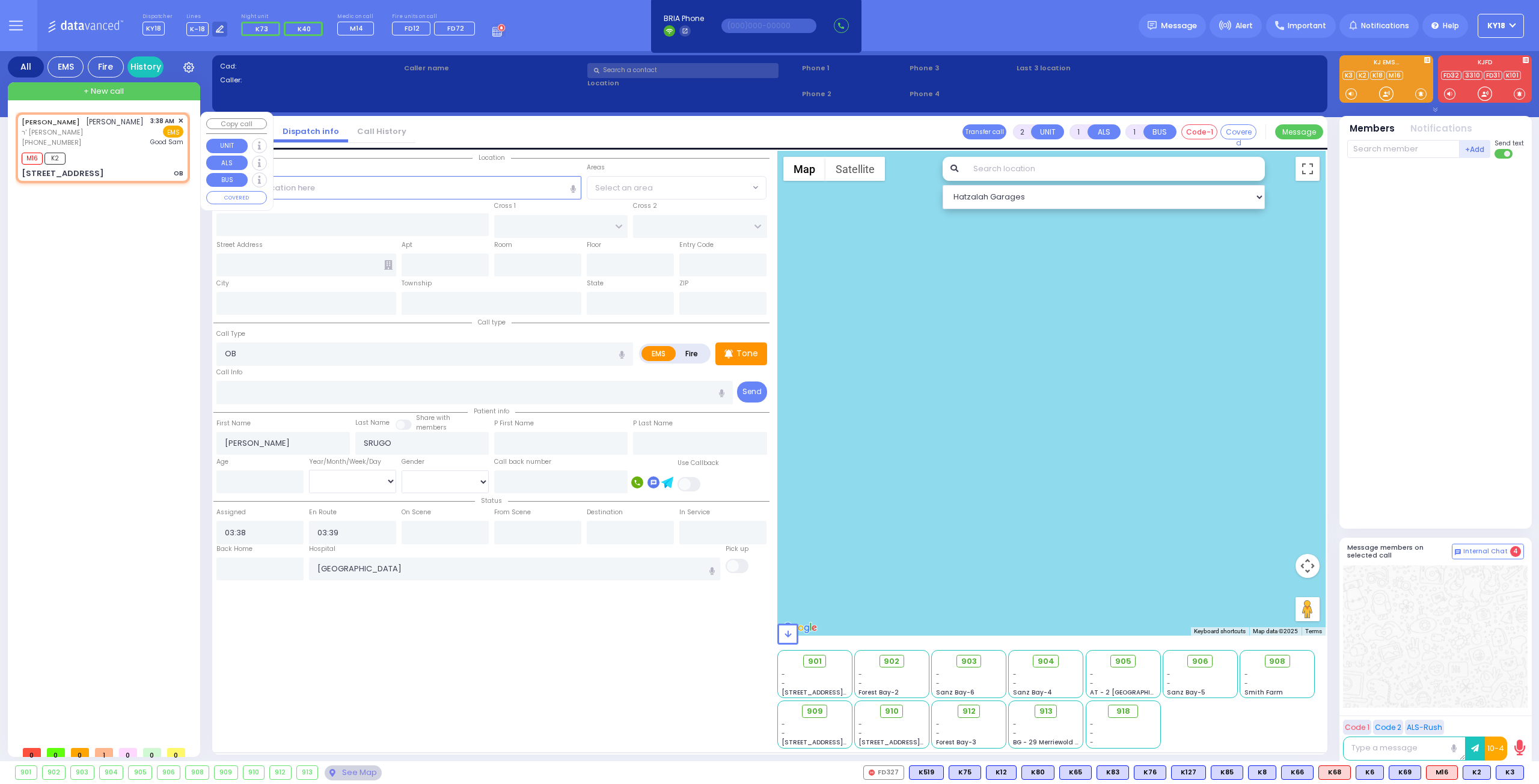
type input "TARNOPOL WAY"
type input "[STREET_ADDRESS]"
type input "111"
type input "[PERSON_NAME]"
type input "[US_STATE]"
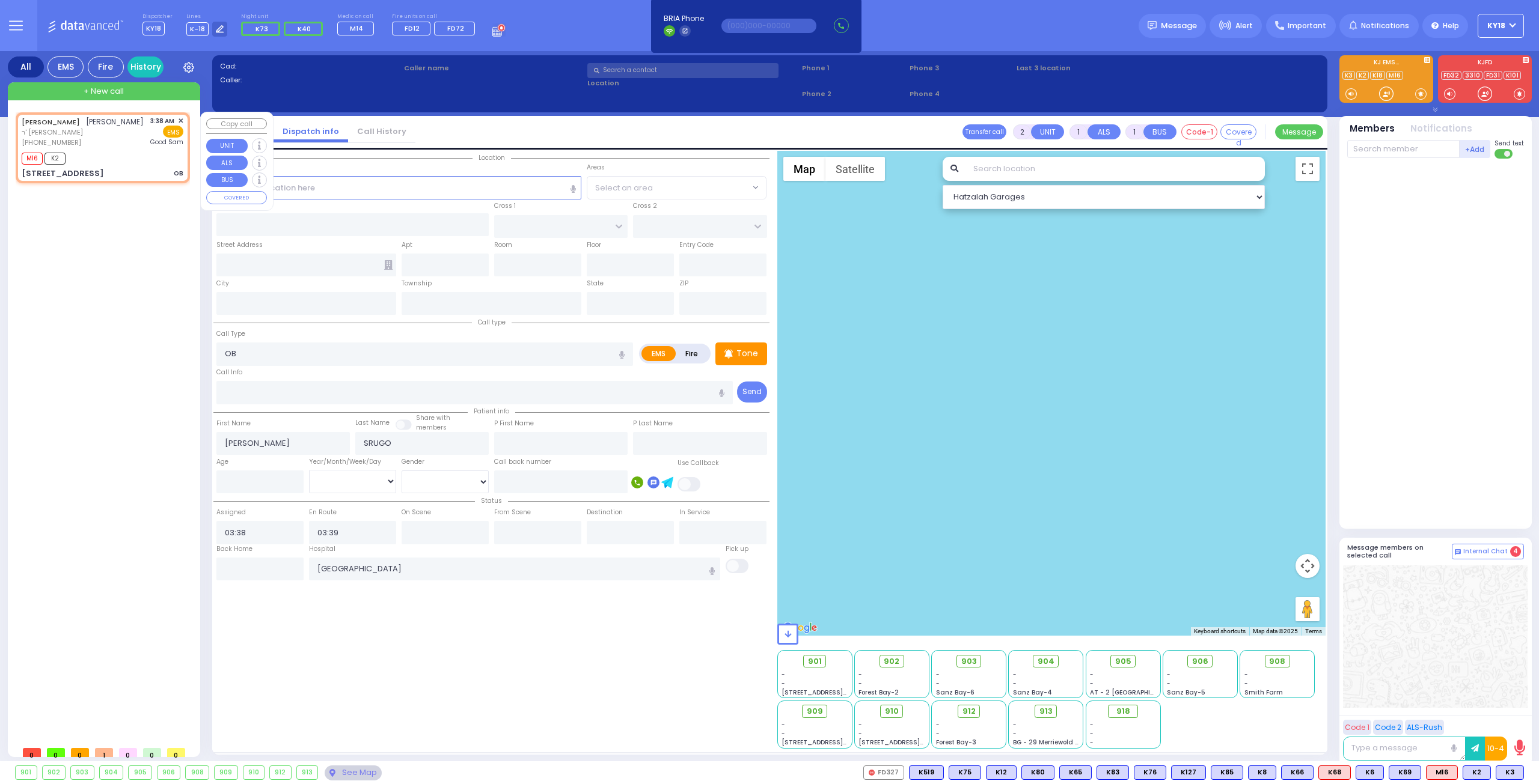
type input "10950"
select select "Hatzalah Garages"
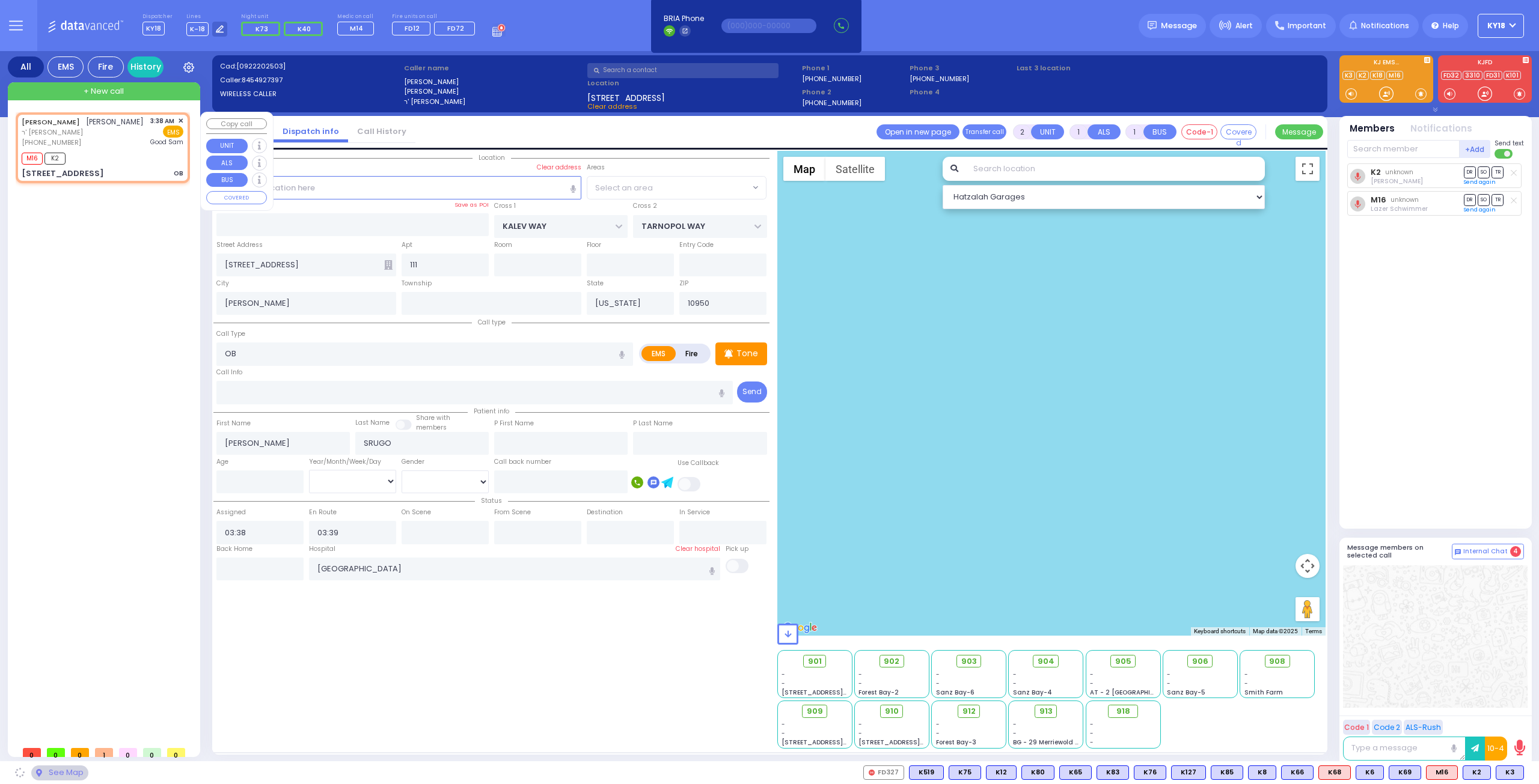
select select "SECTION 3"
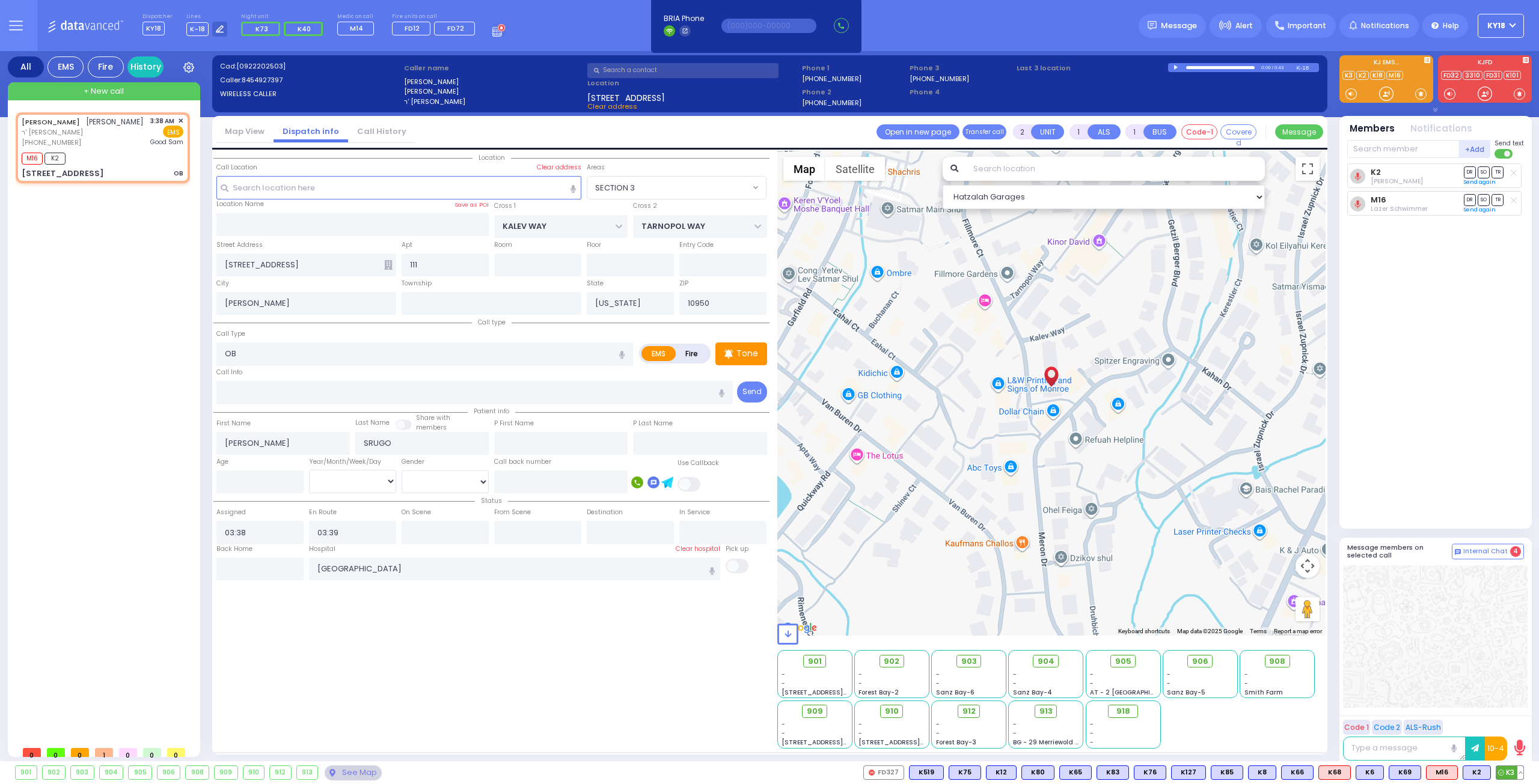
drag, startPoint x: 1506, startPoint y: 774, endPoint x: 1505, endPoint y: 753, distance: 21.0
click at [0, 0] on span "K3" at bounding box center [0, 0] width 0 height 0
select select
radio input "true"
select select
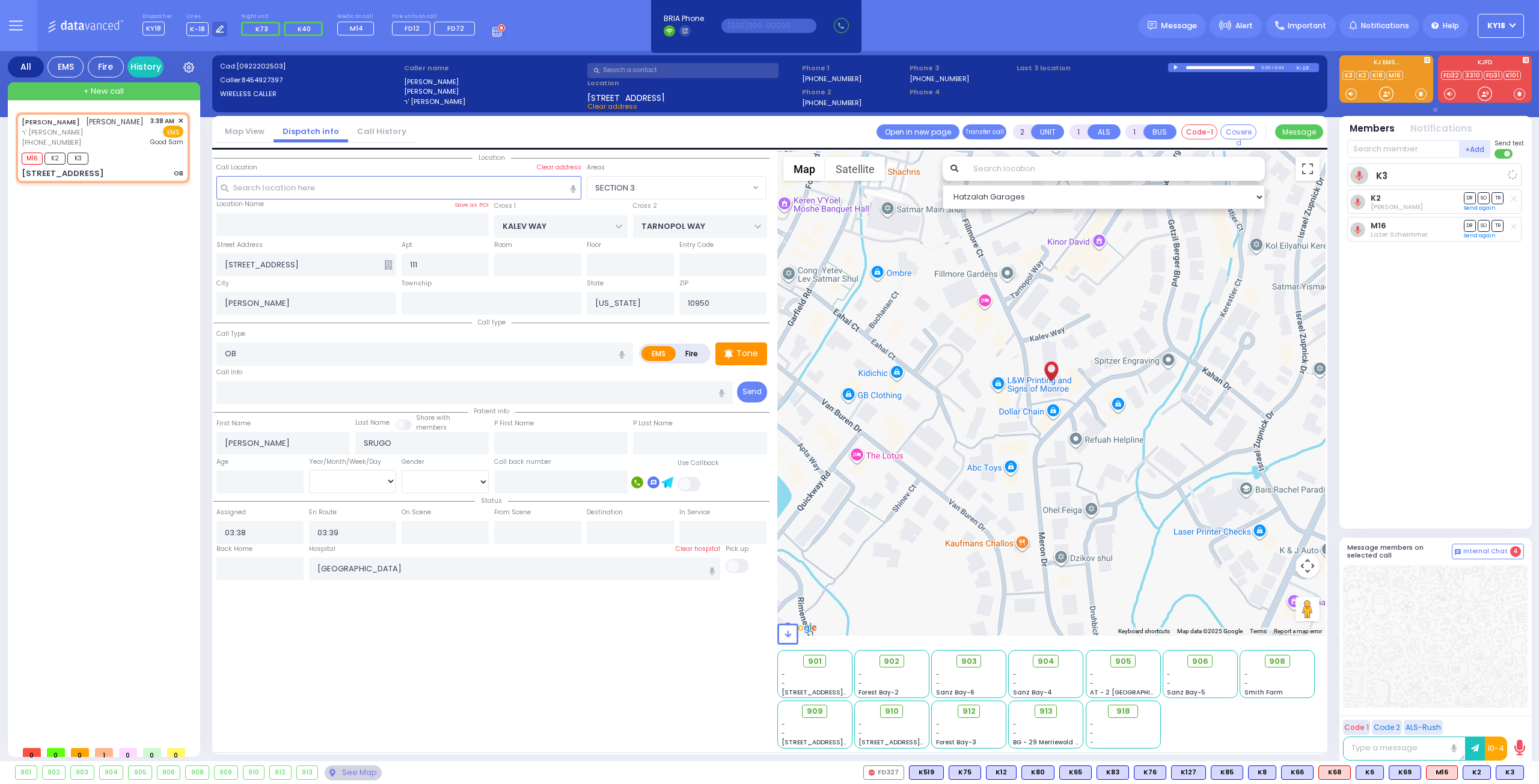
select select "Hatzalah Garages"
select select "SECTION 3"
click at [145, 160] on div "M16 K2 K3" at bounding box center [102, 157] width 162 height 15
select select
radio input "true"
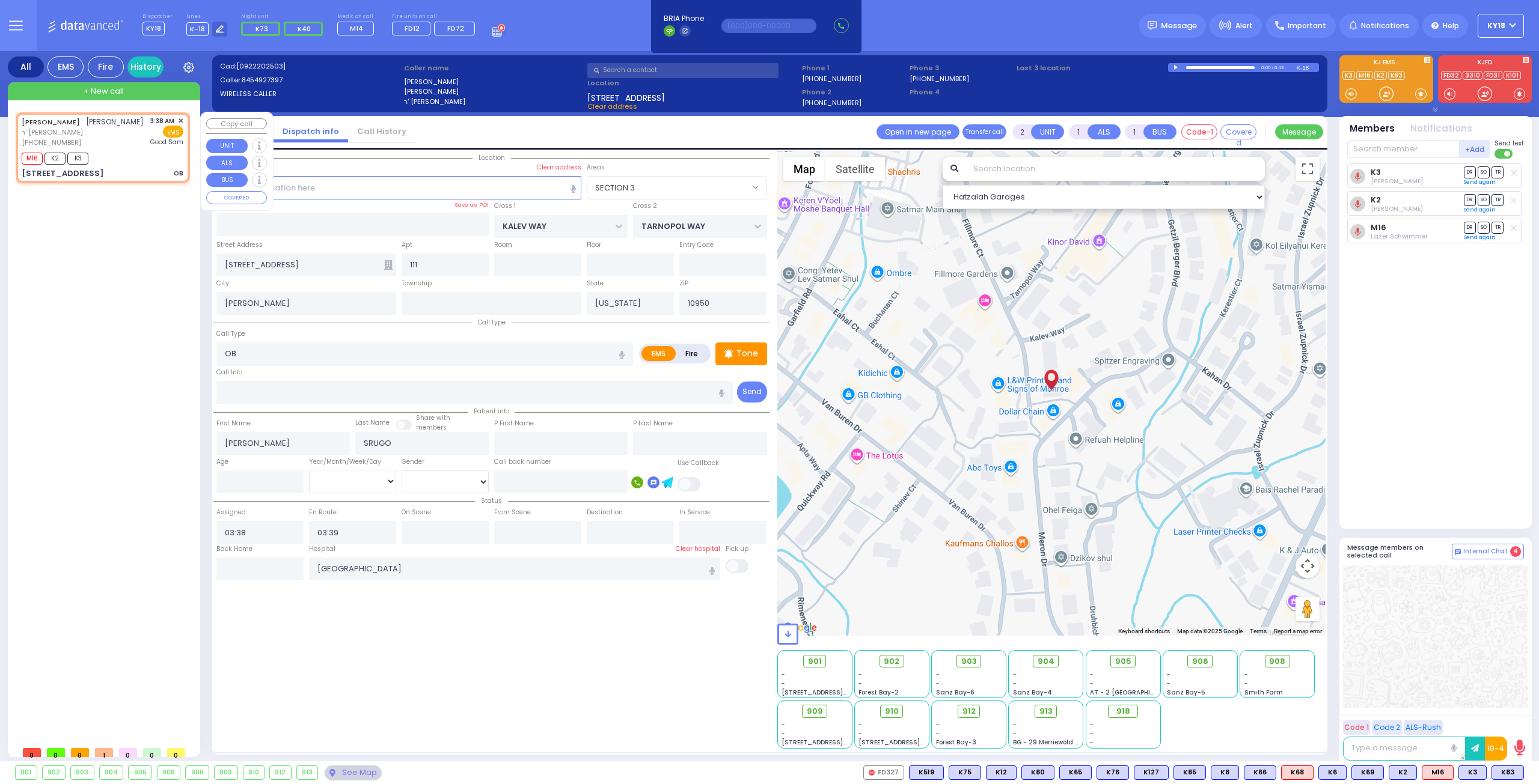
select select
select select "Hatzalah Garages"
select select "SECTION 3"
click at [359, 30] on span "M14" at bounding box center [355, 29] width 37 height 14
select select
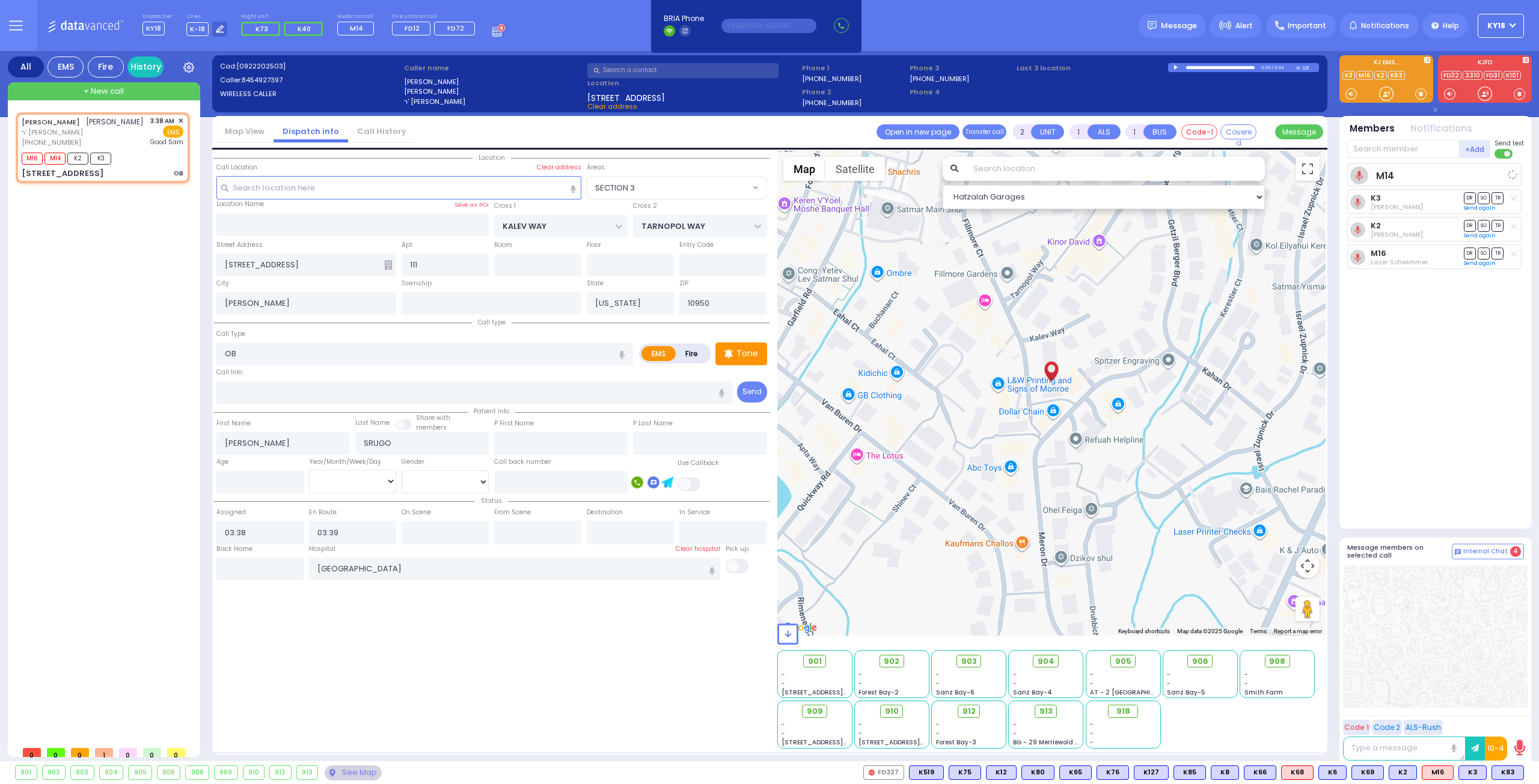
radio input "true"
select select
select select "Hatzalah Garages"
select select "SECTION 3"
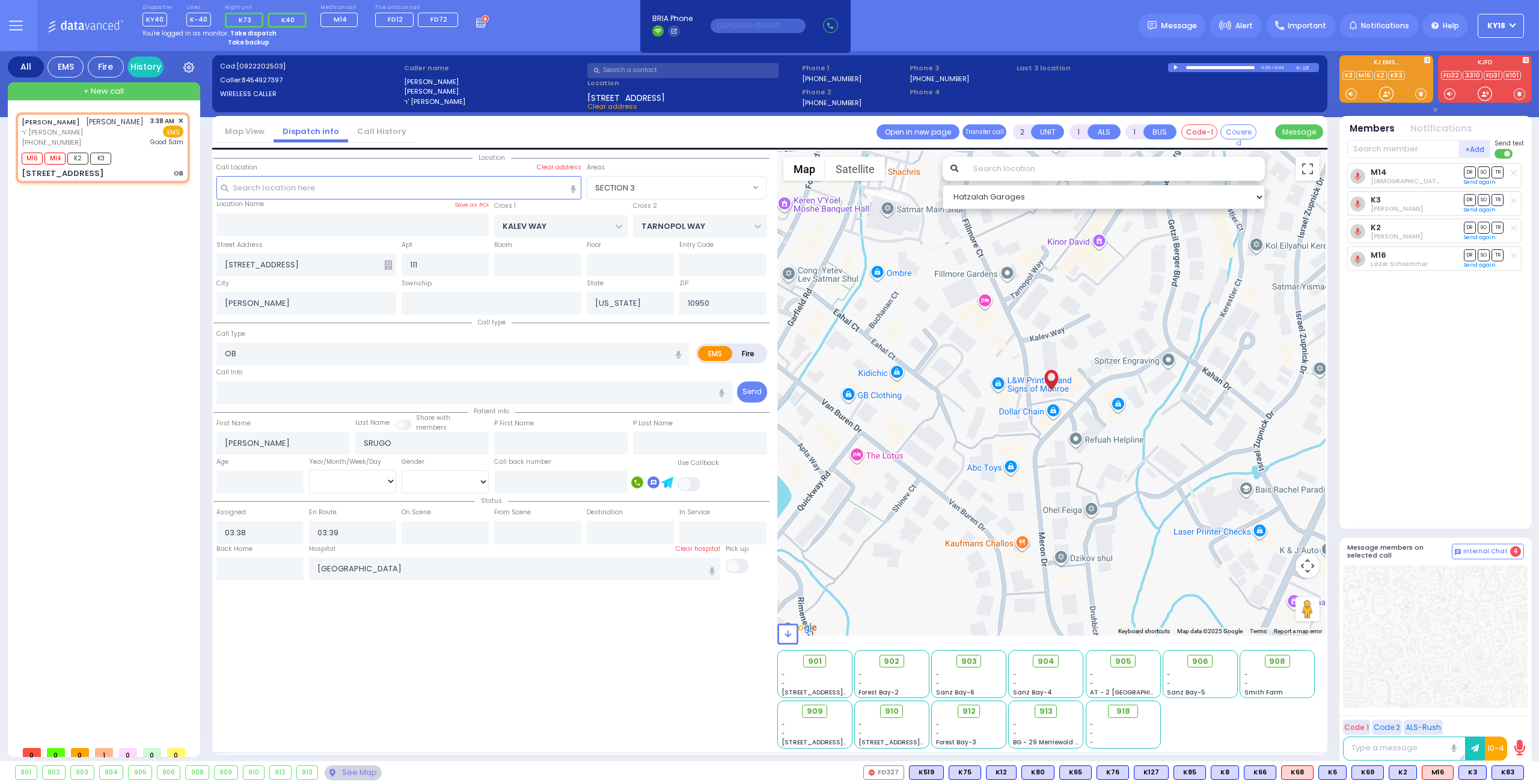
type input "6"
select select
radio input "true"
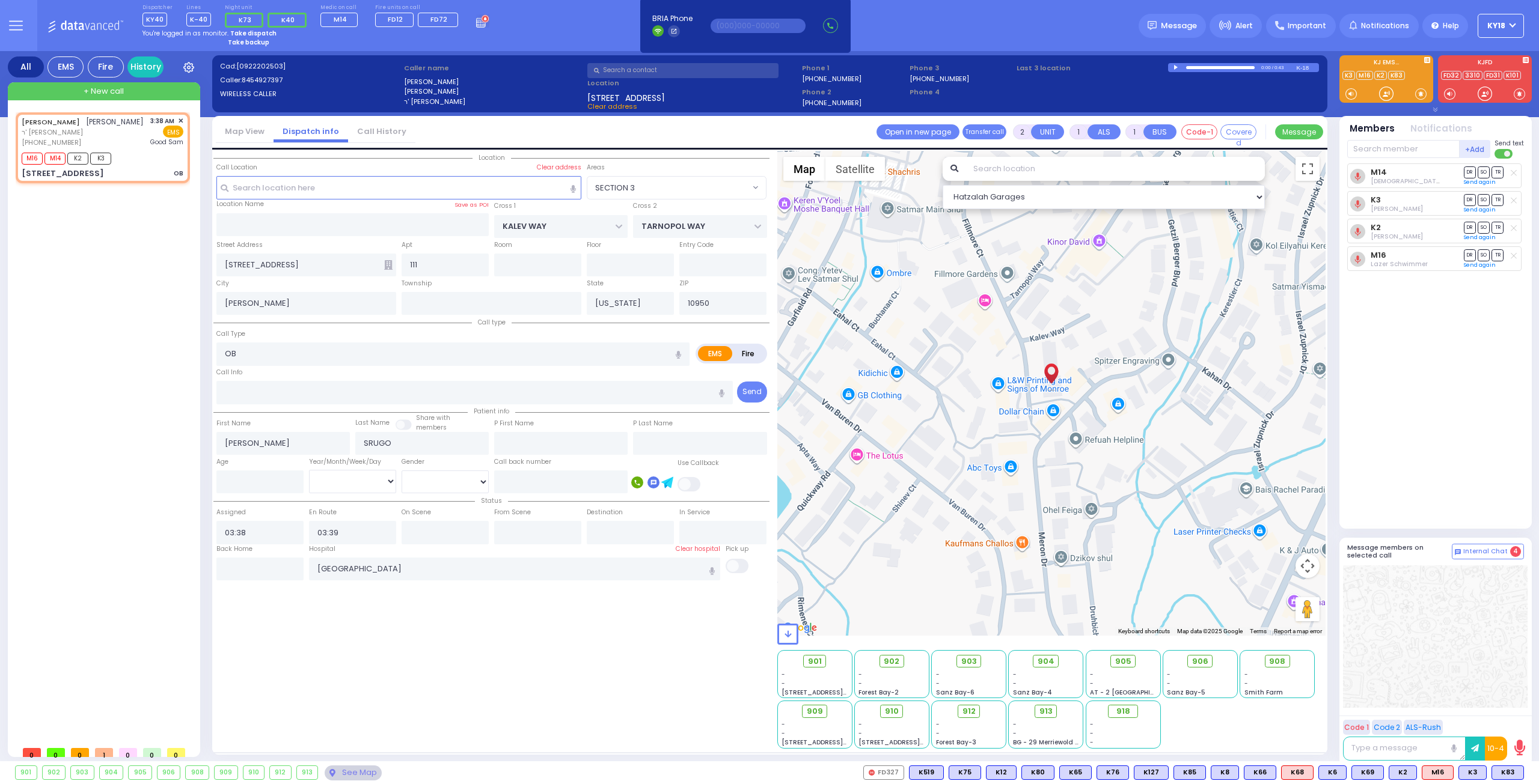
type input "Unknown"
select select "Year"
select select "Hatzalah Garages"
select select "SECTION 3"
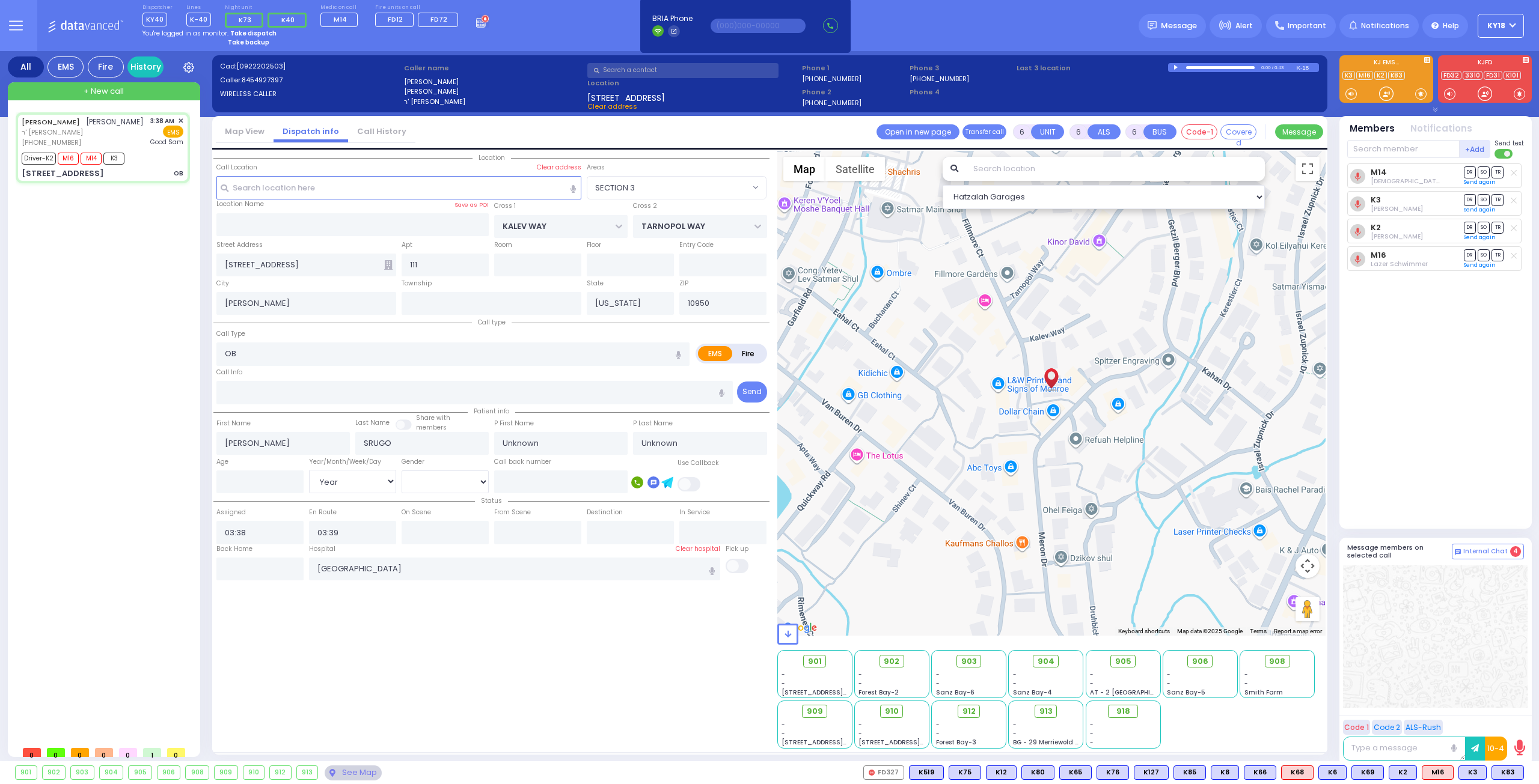
select select
radio input "true"
select select "Year"
type input "03:45"
type input "03:53"
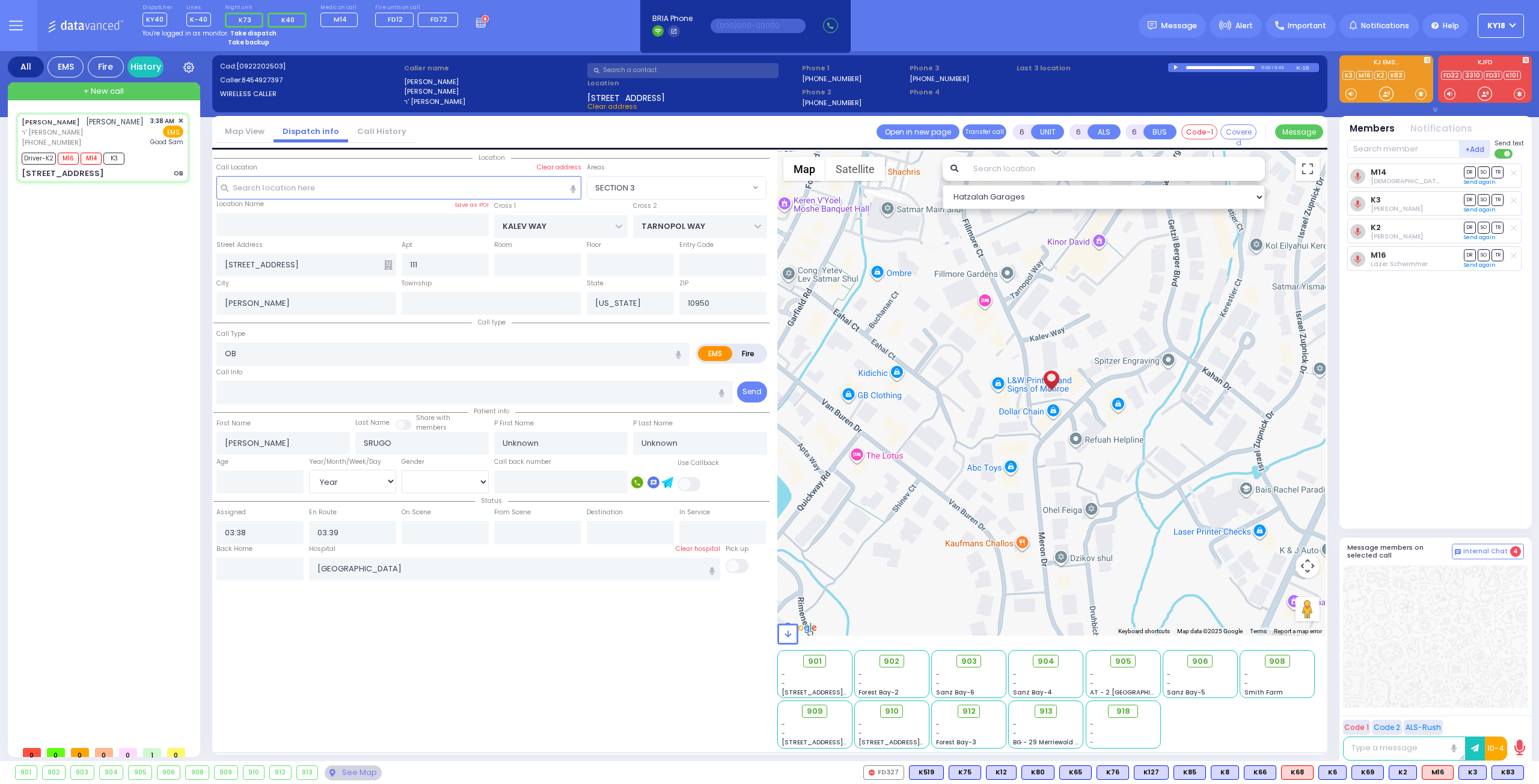
type input "04:25"
type input "04:45"
select select "Hatzalah Garages"
select select "SECTION 3"
select select
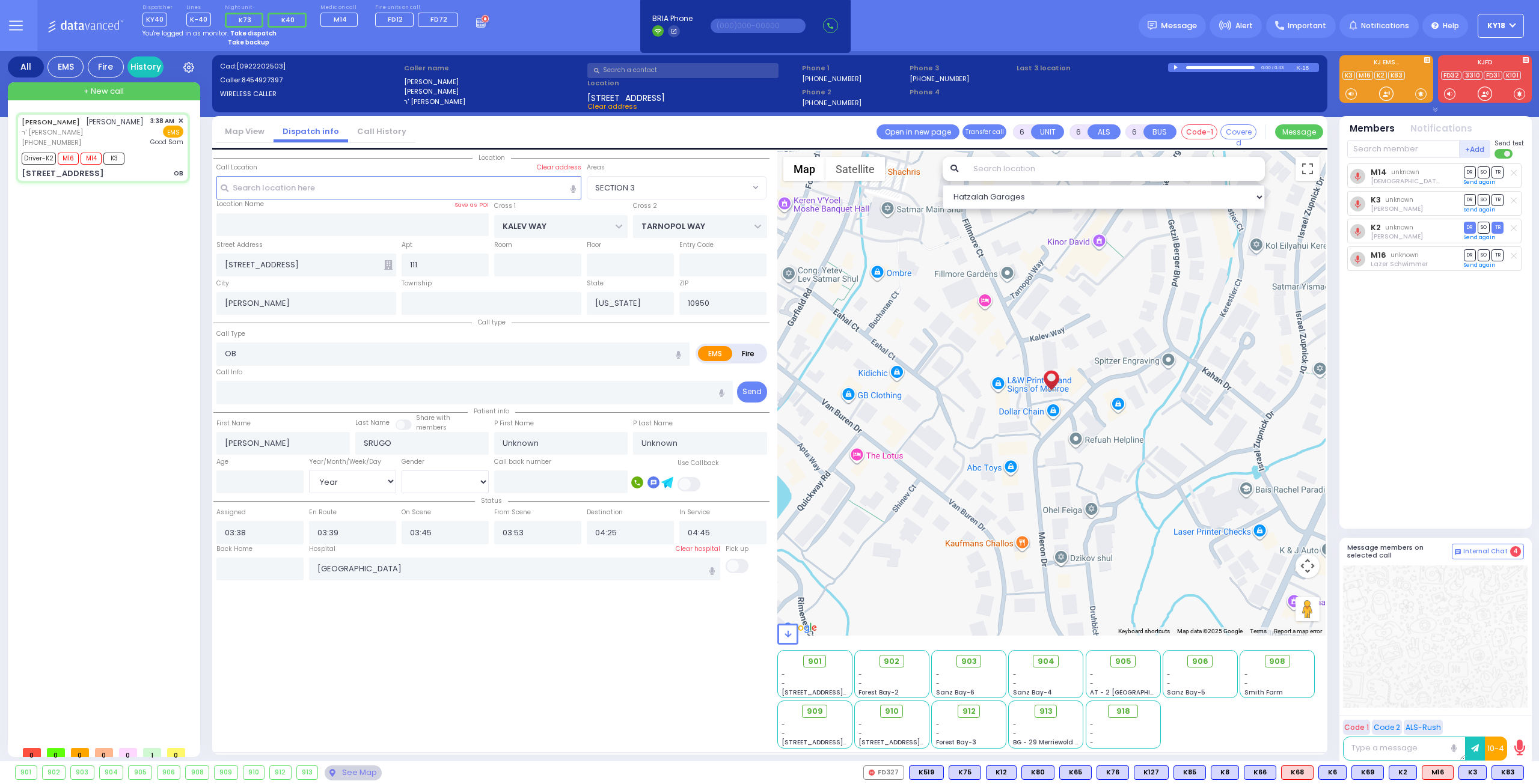
radio input "true"
select select "Year"
select select "Hatzalah Garages"
select select "SECTION 3"
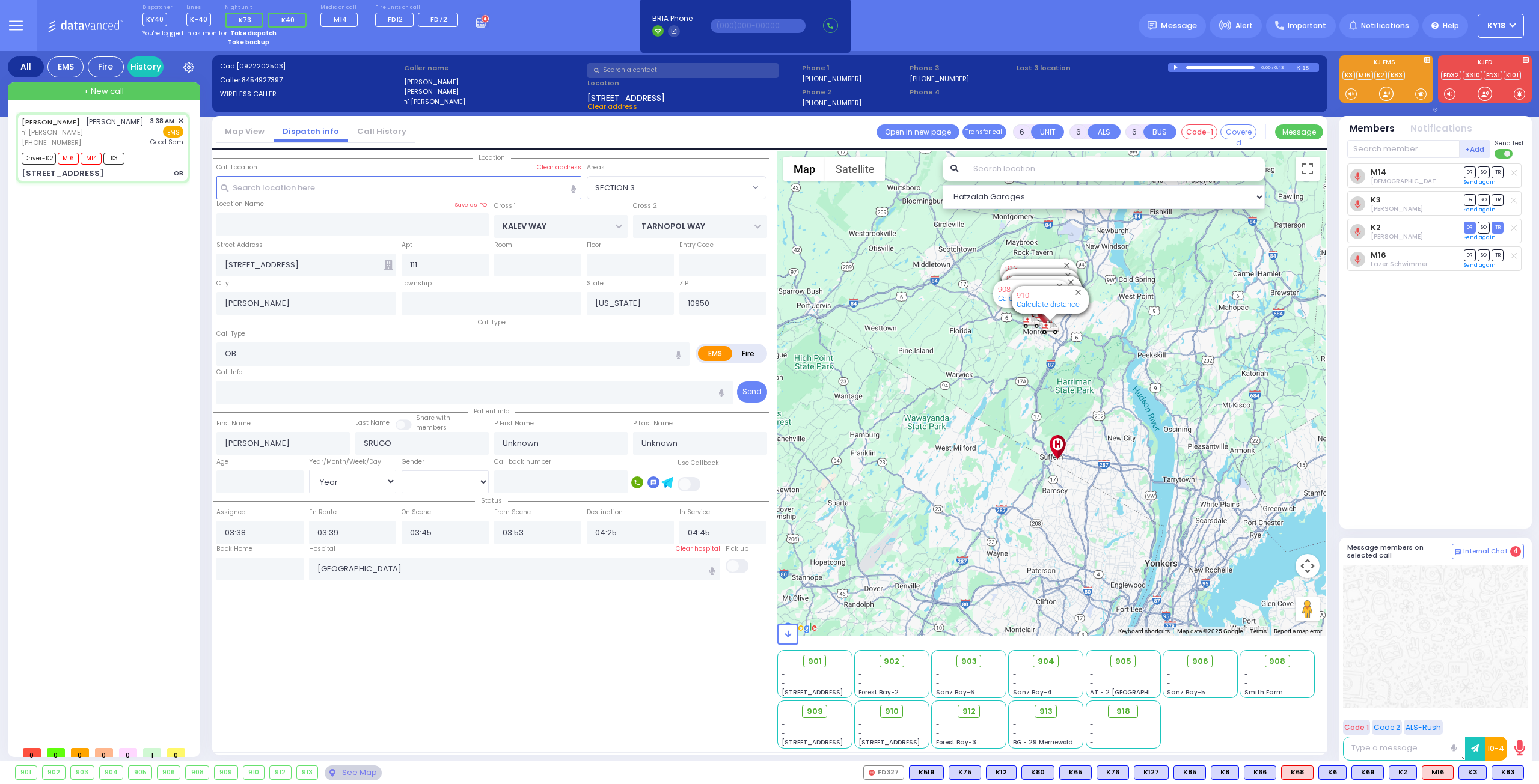
select select
radio input "true"
type input "Malka"
type input "Drugo"
type input "25"
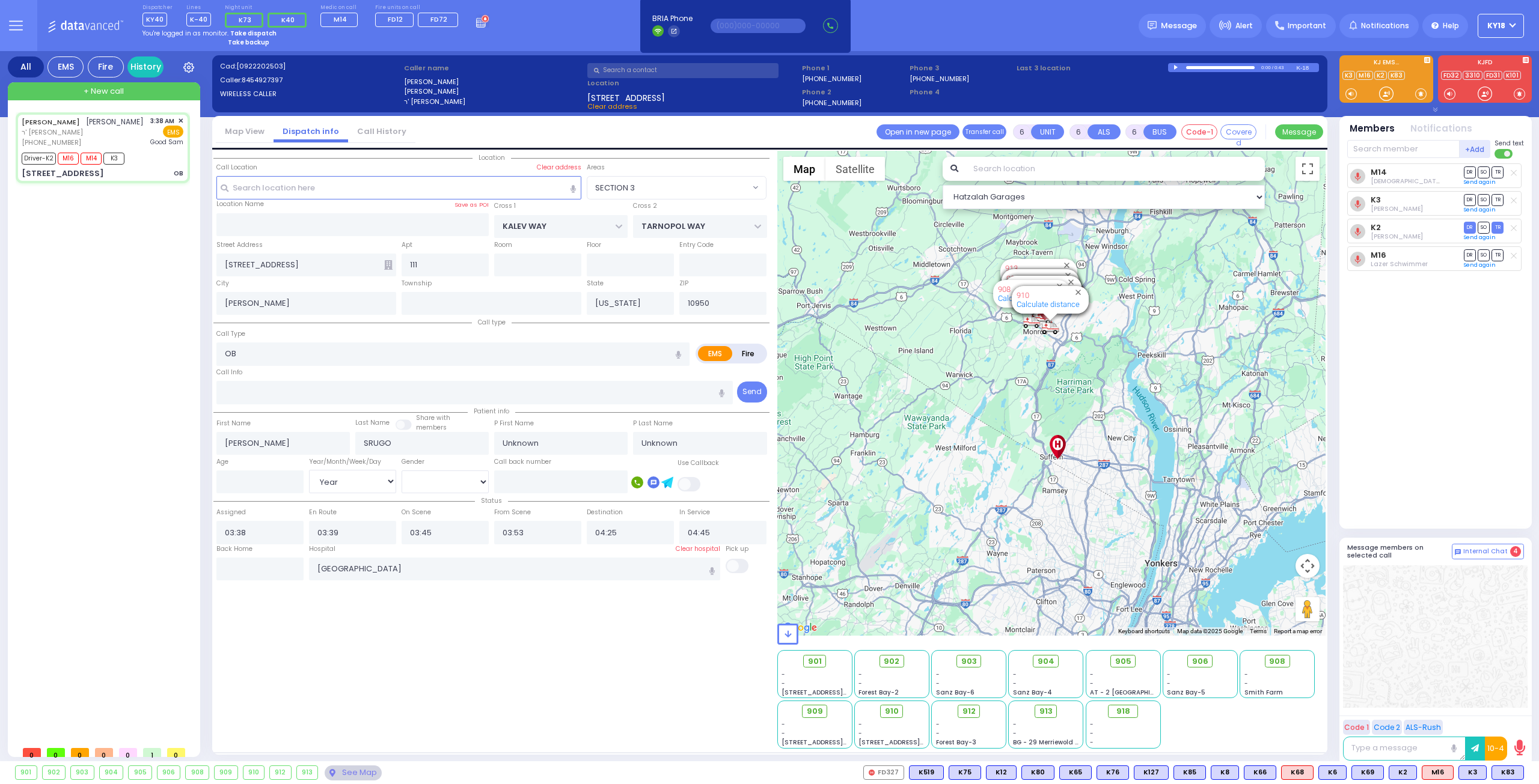
select select "Year"
select select "[DEMOGRAPHIC_DATA]"
select select "Hatzalah Garages"
select select "SECTION 3"
select select
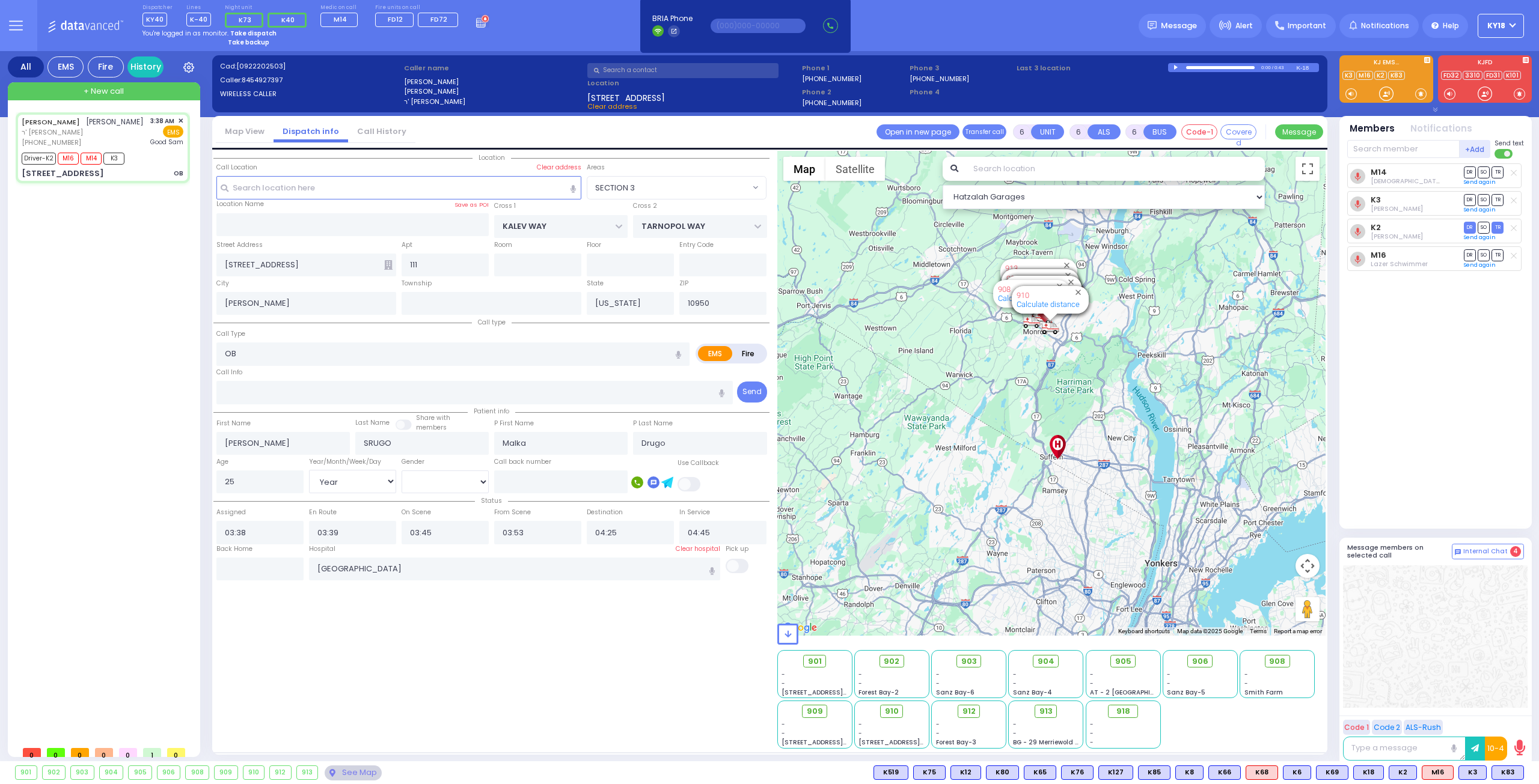
radio input "true"
select select "Year"
select select "[DEMOGRAPHIC_DATA]"
select select "Hatzalah Garages"
select select "SECTION 3"
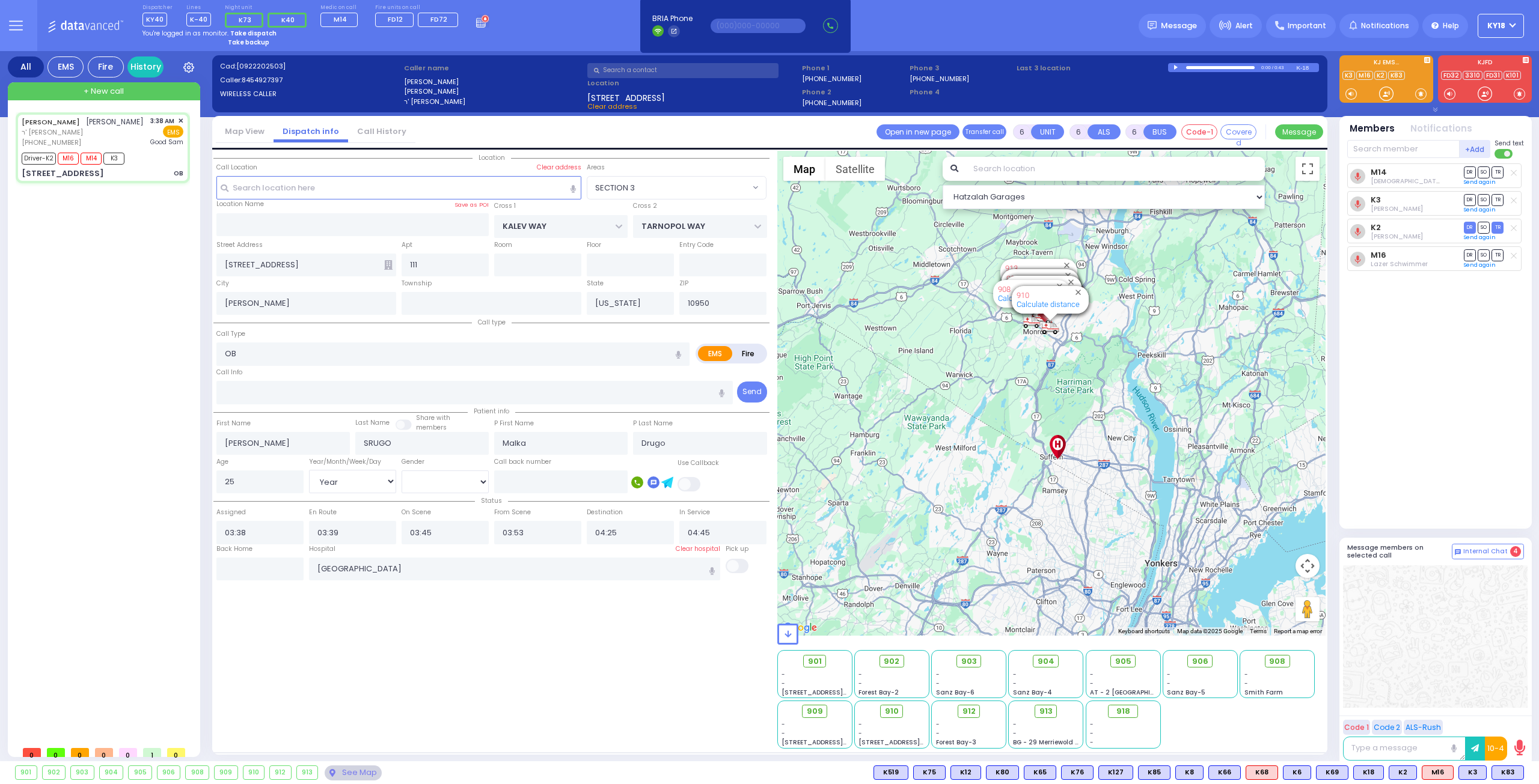
select select
radio input "true"
select select "Year"
select select "[DEMOGRAPHIC_DATA]"
select select "Hatzalah Garages"
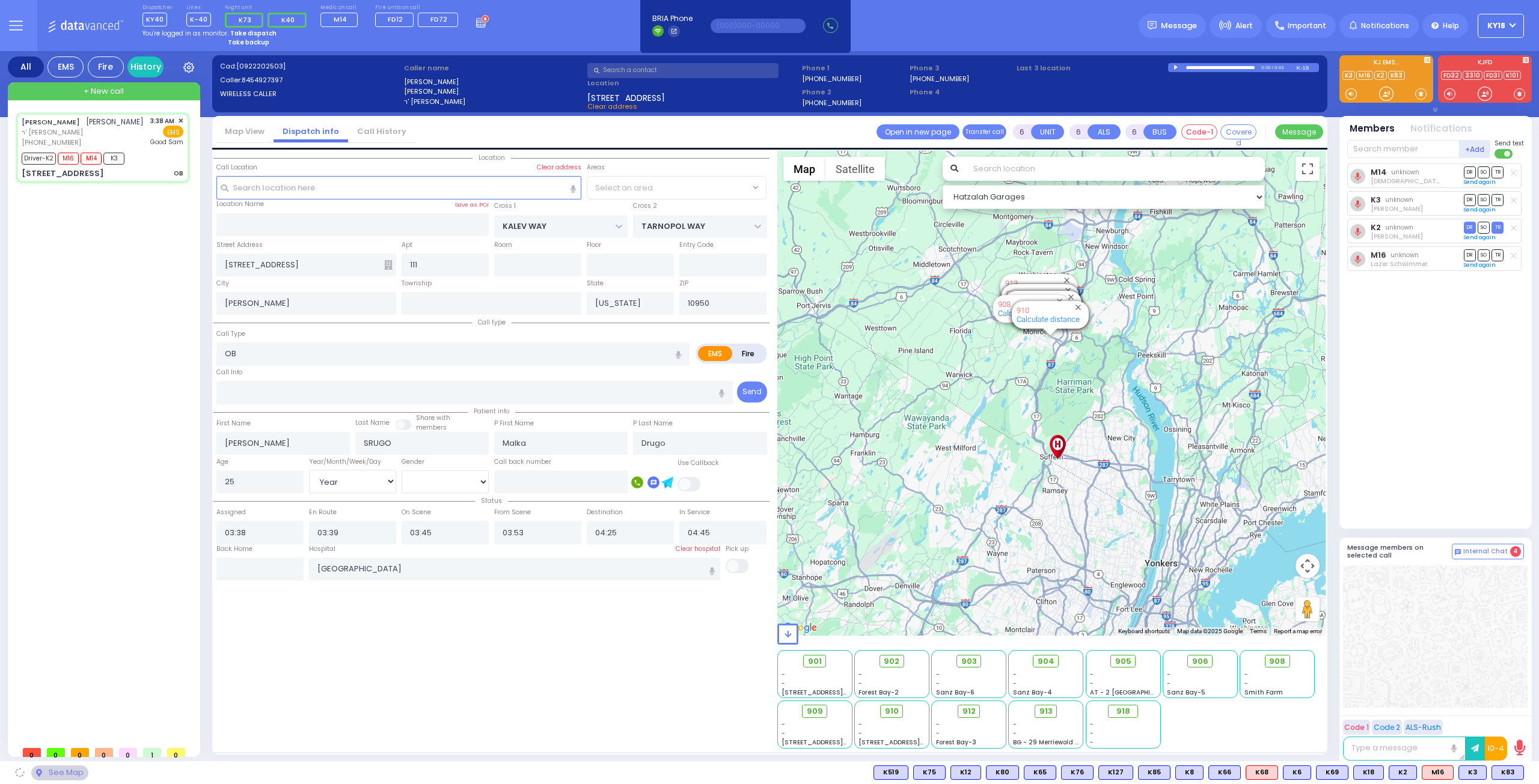
select select "SECTION 3"
select select
radio input "true"
select select "Year"
select select "[DEMOGRAPHIC_DATA]"
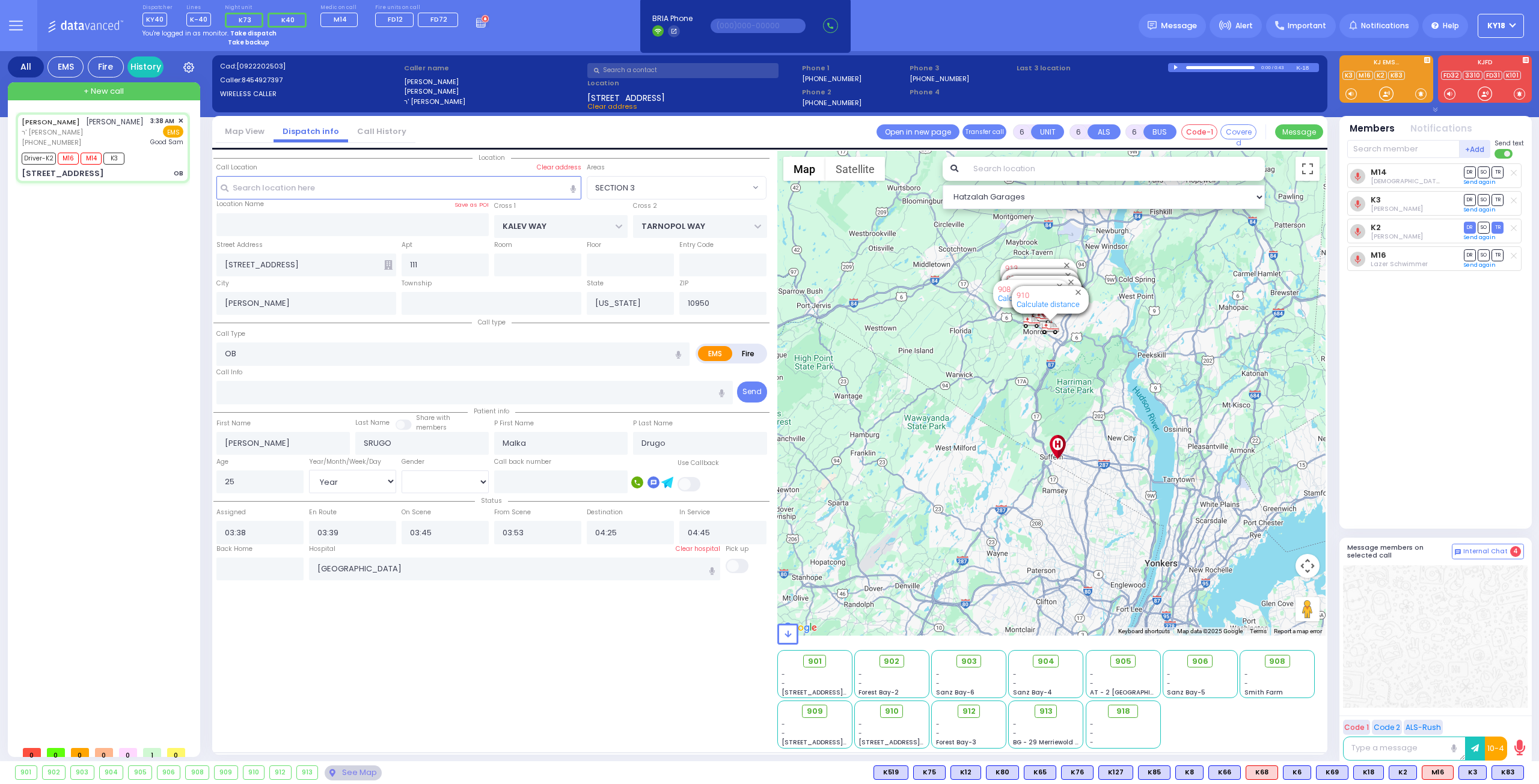
select select "Hatzalah Garages"
select select "SECTION 3"
select select
radio input "true"
select select "Year"
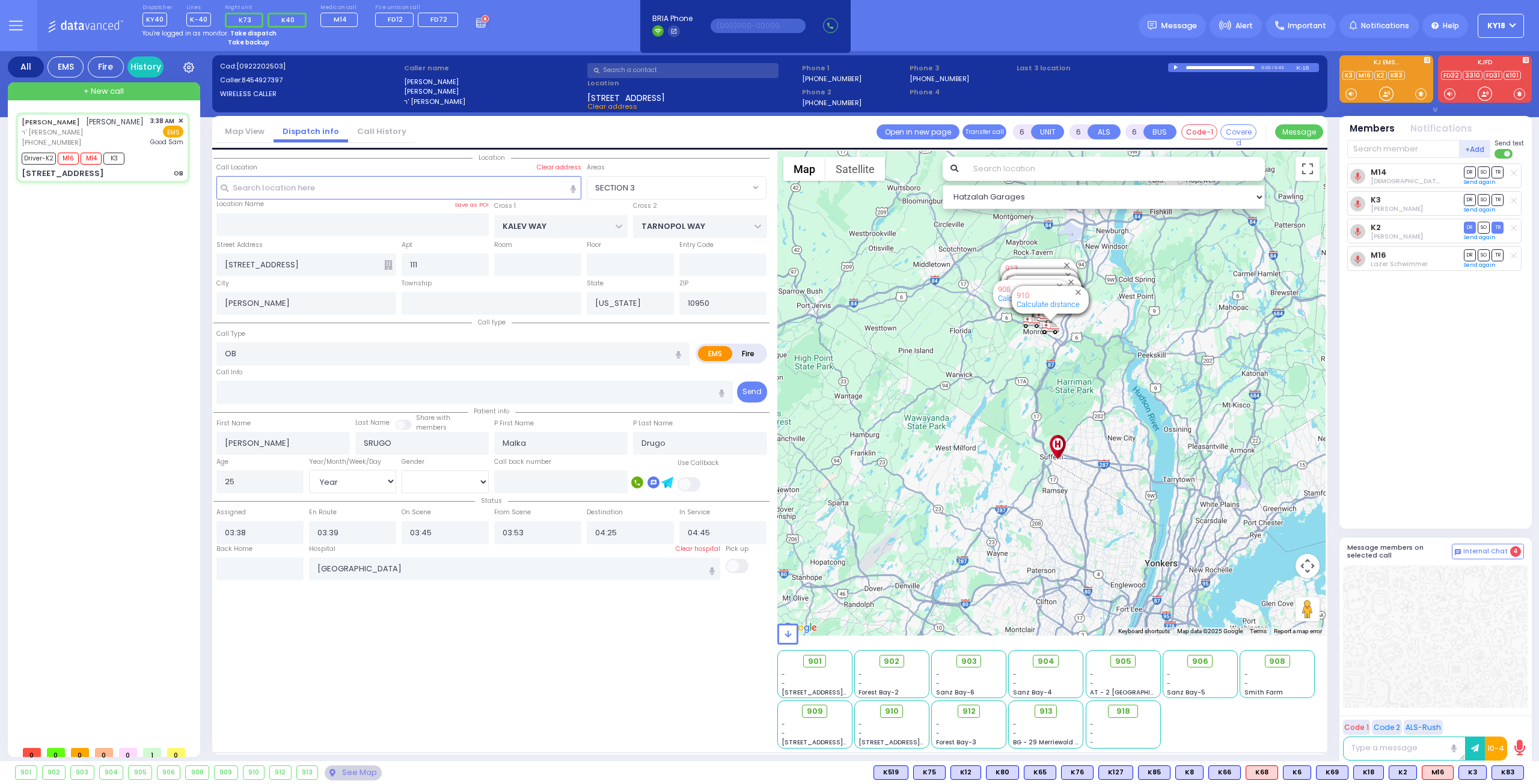
select select "[DEMOGRAPHIC_DATA]"
select select "Hatzalah Garages"
select select "SECTION 3"
select select
radio input "true"
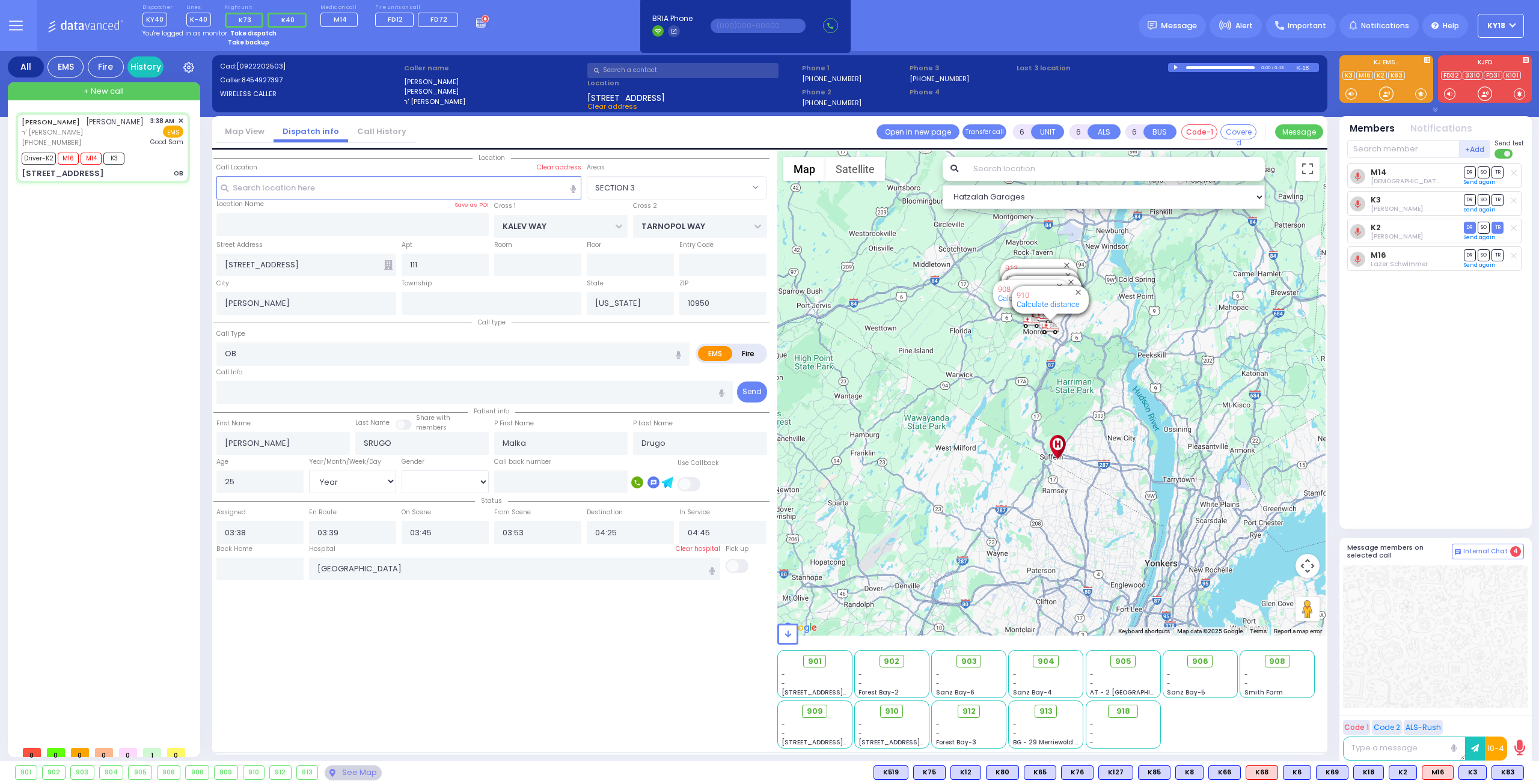
select select "Year"
select select "[DEMOGRAPHIC_DATA]"
select select "Hatzalah Garages"
select select "SECTION 3"
select select
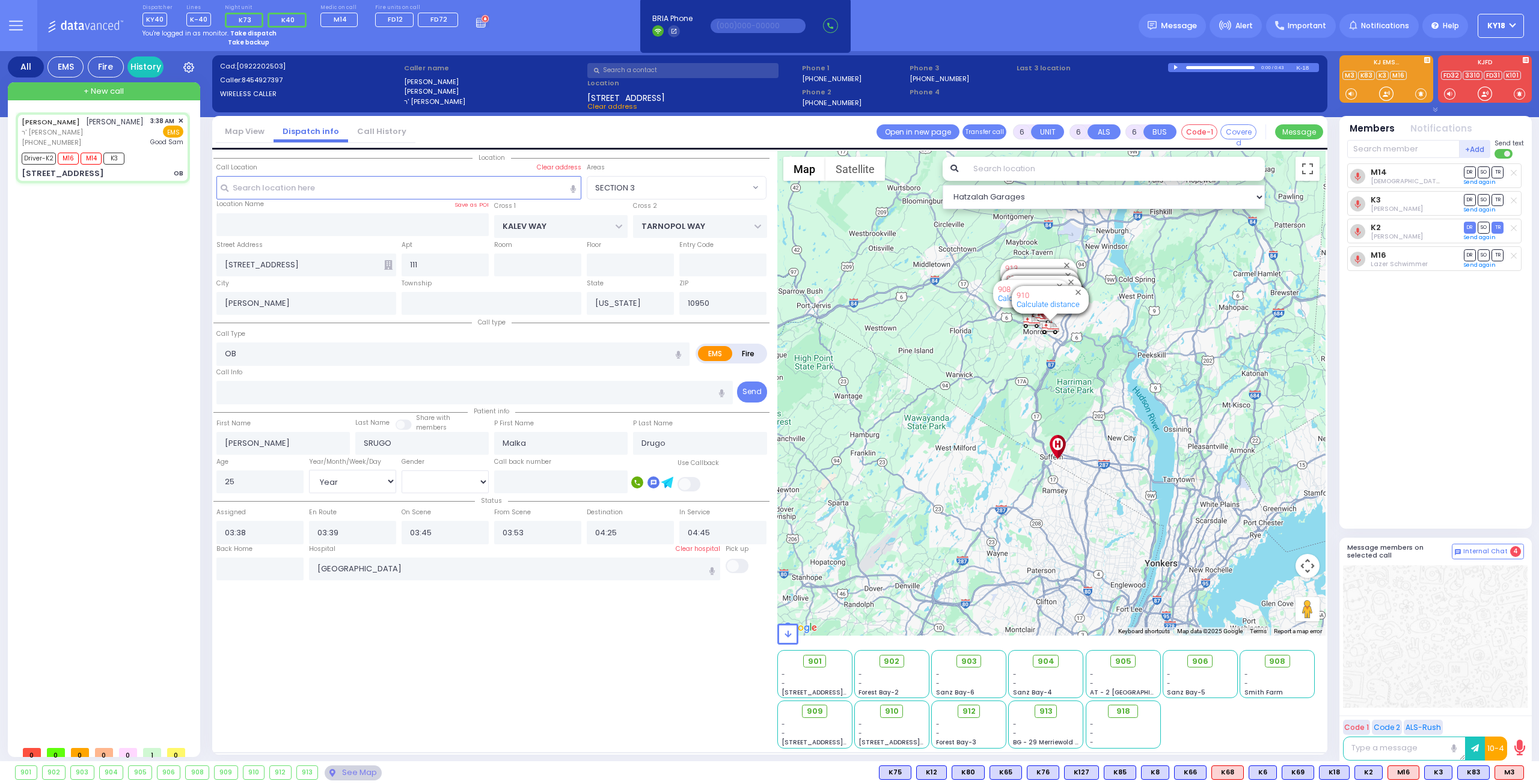
radio input "true"
select select "Year"
select select "[DEMOGRAPHIC_DATA]"
select select "Hatzalah Garages"
select select "SECTION 3"
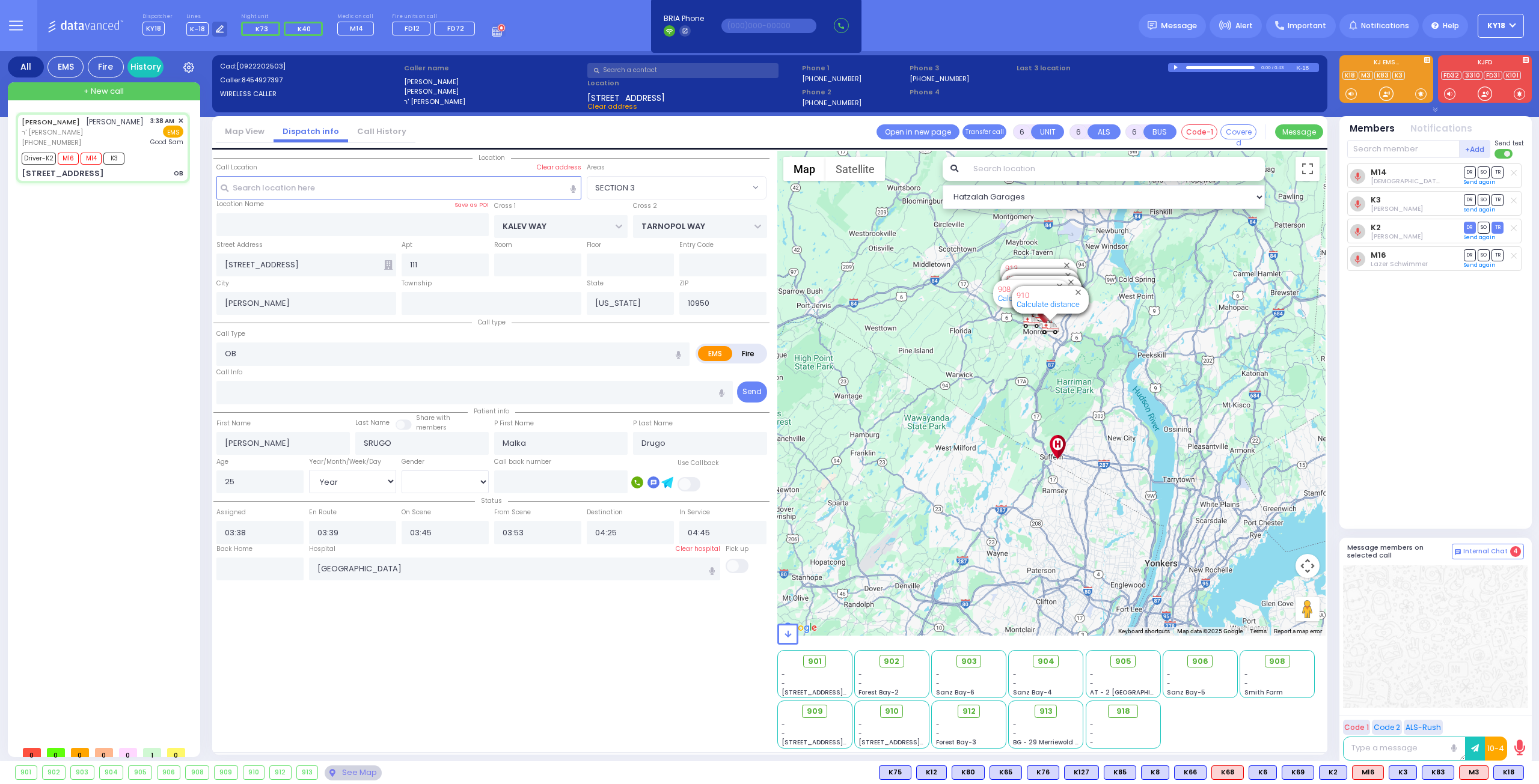
select select
radio input "true"
select select "Year"
select select "[DEMOGRAPHIC_DATA]"
select select "Hatzalah Garages"
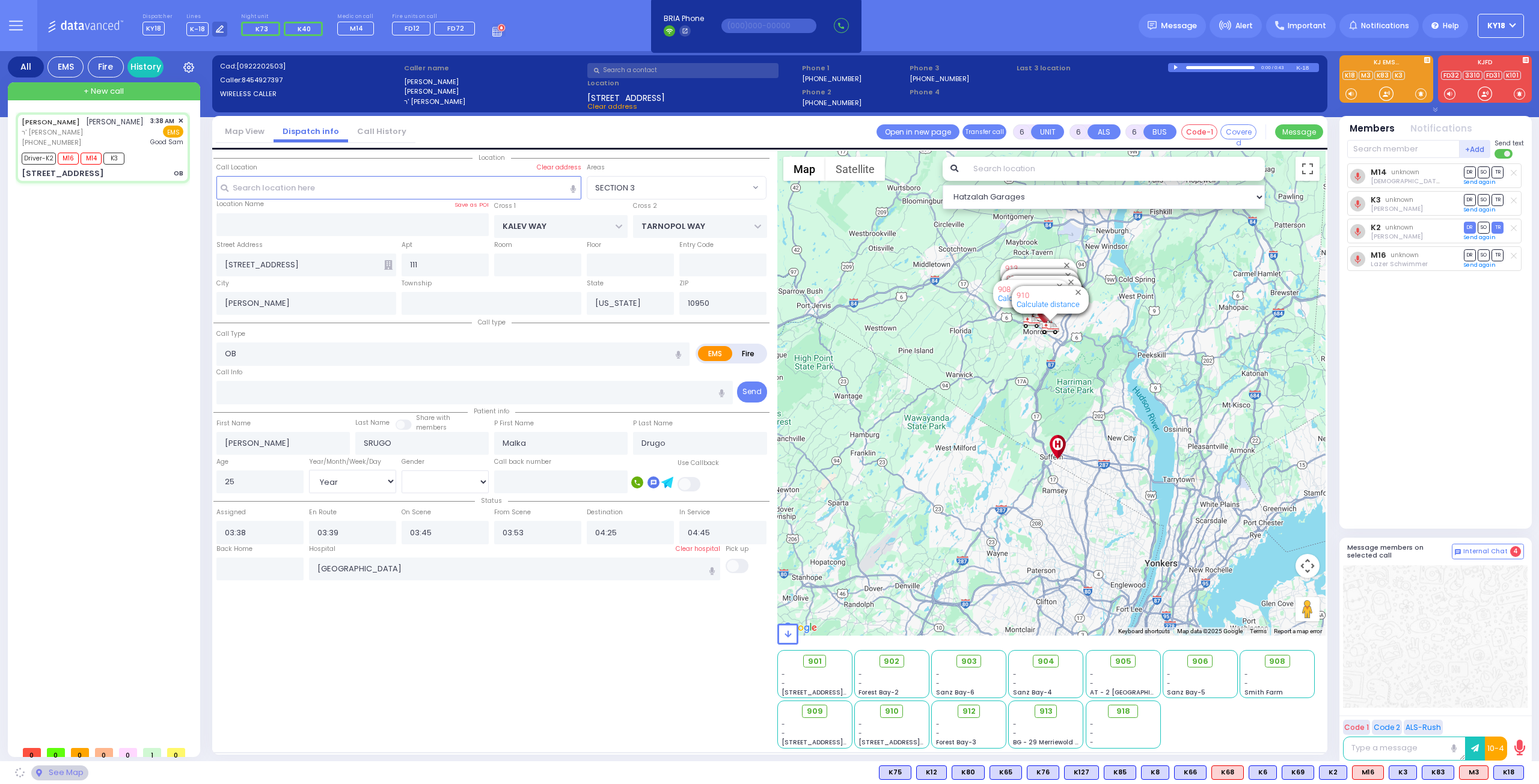
select select "SECTION 3"
select select
radio input "true"
select select "Year"
select select "[DEMOGRAPHIC_DATA]"
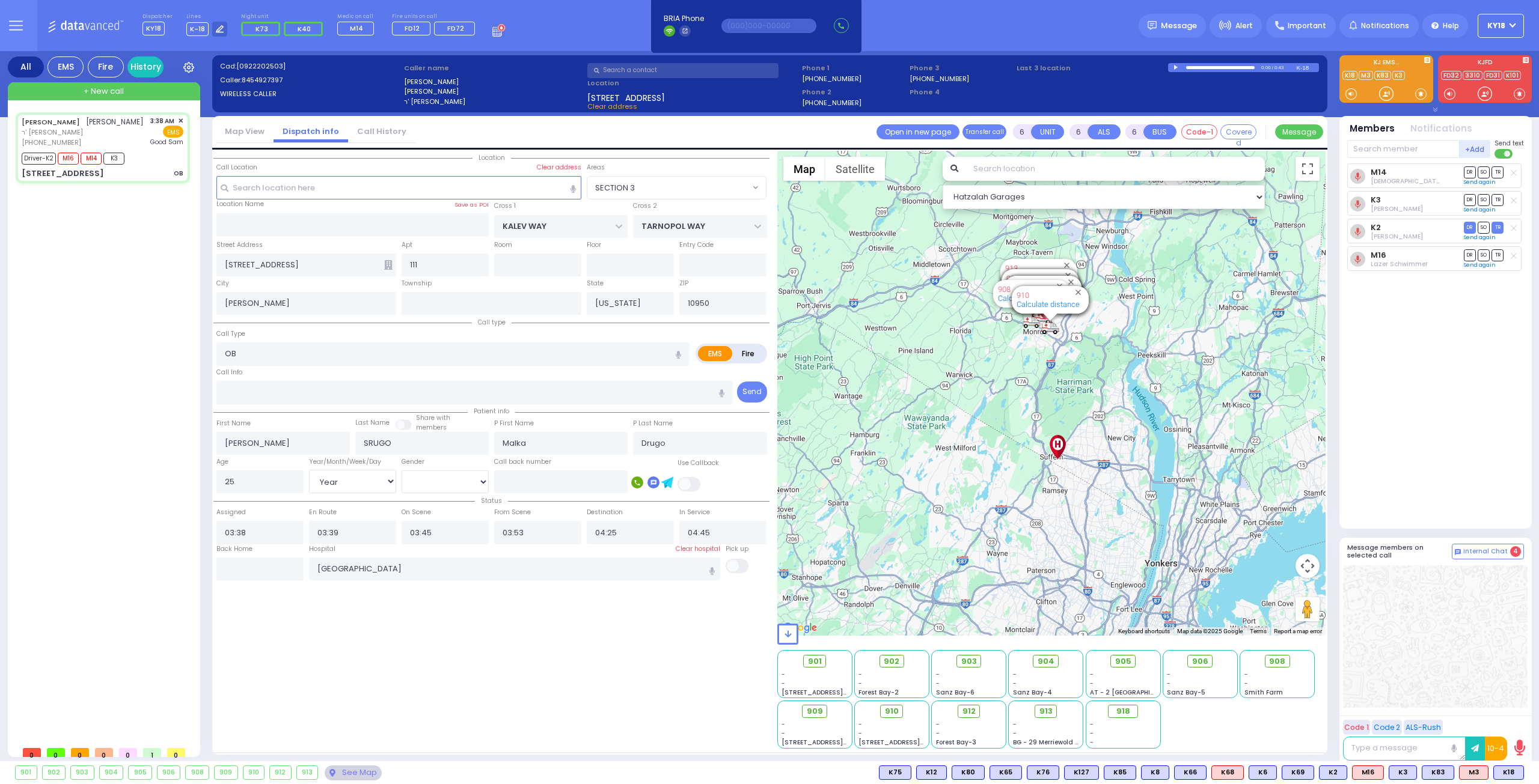
select select "Hatzalah Garages"
select select "SECTION 3"
select select
radio input "true"
select select "Year"
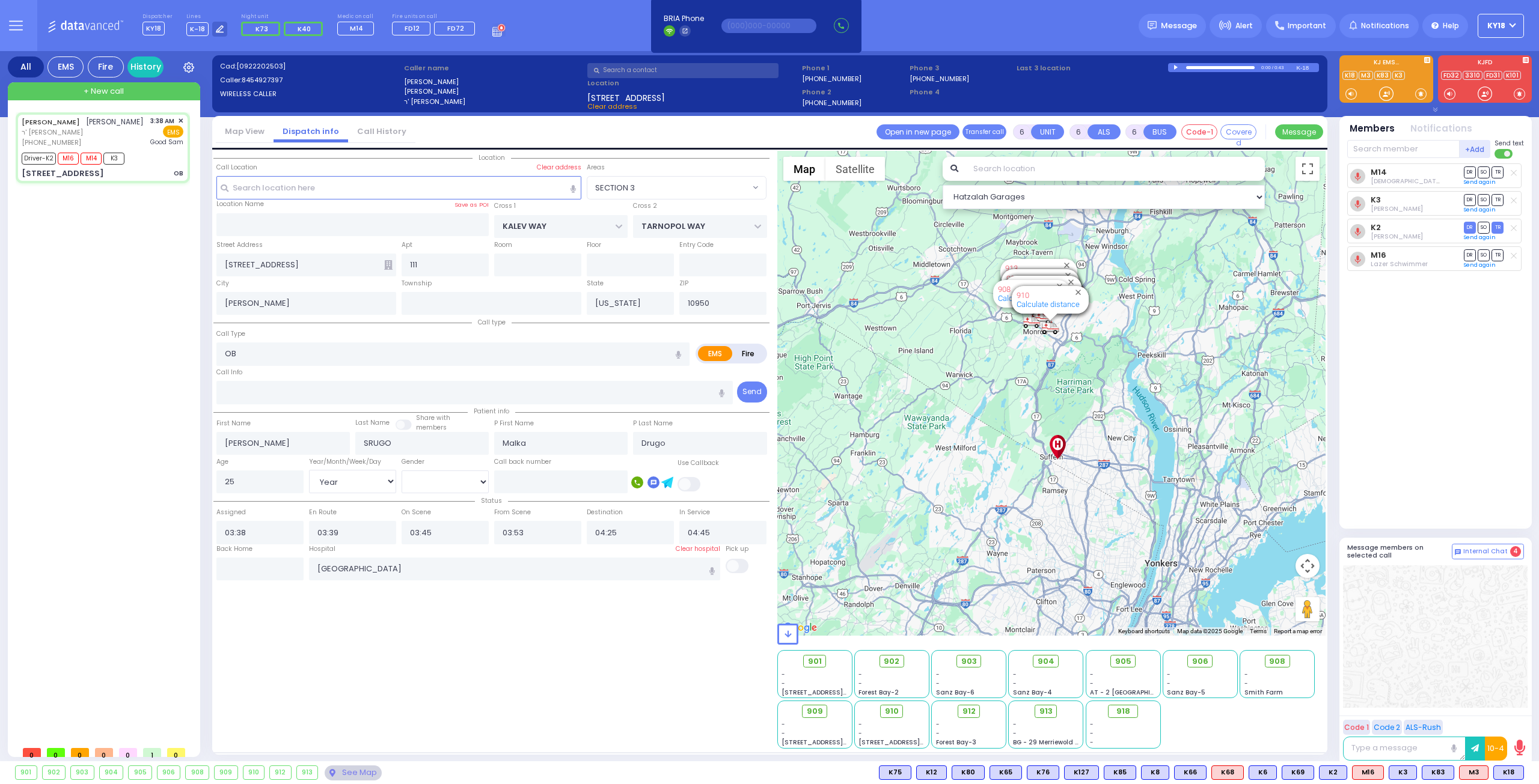
select select "[DEMOGRAPHIC_DATA]"
select select "Hatzalah Garages"
select select "SECTION 3"
select select
radio input "true"
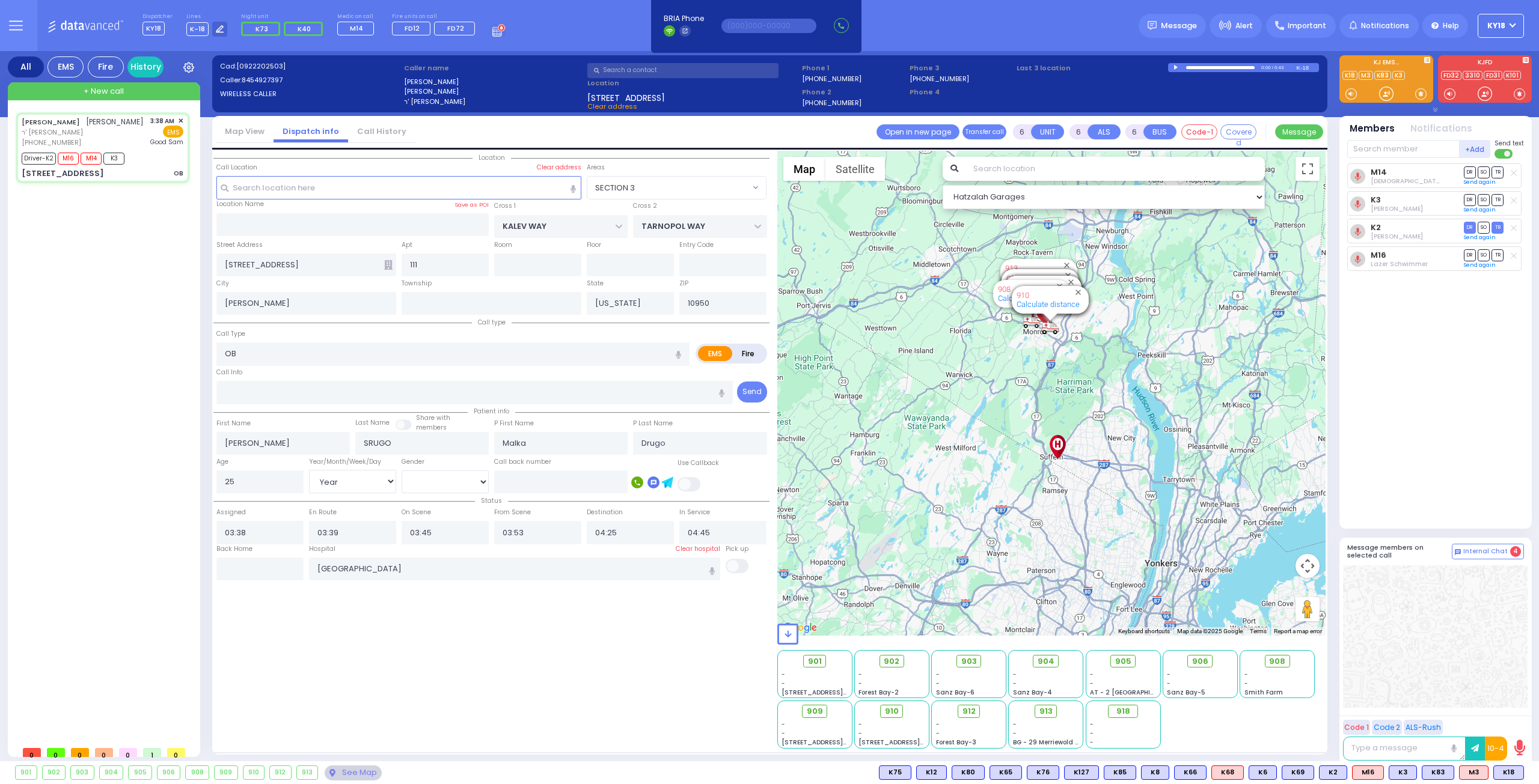
select select "Year"
select select "[DEMOGRAPHIC_DATA]"
select select "Hatzalah Garages"
select select "SECTION 3"
select select
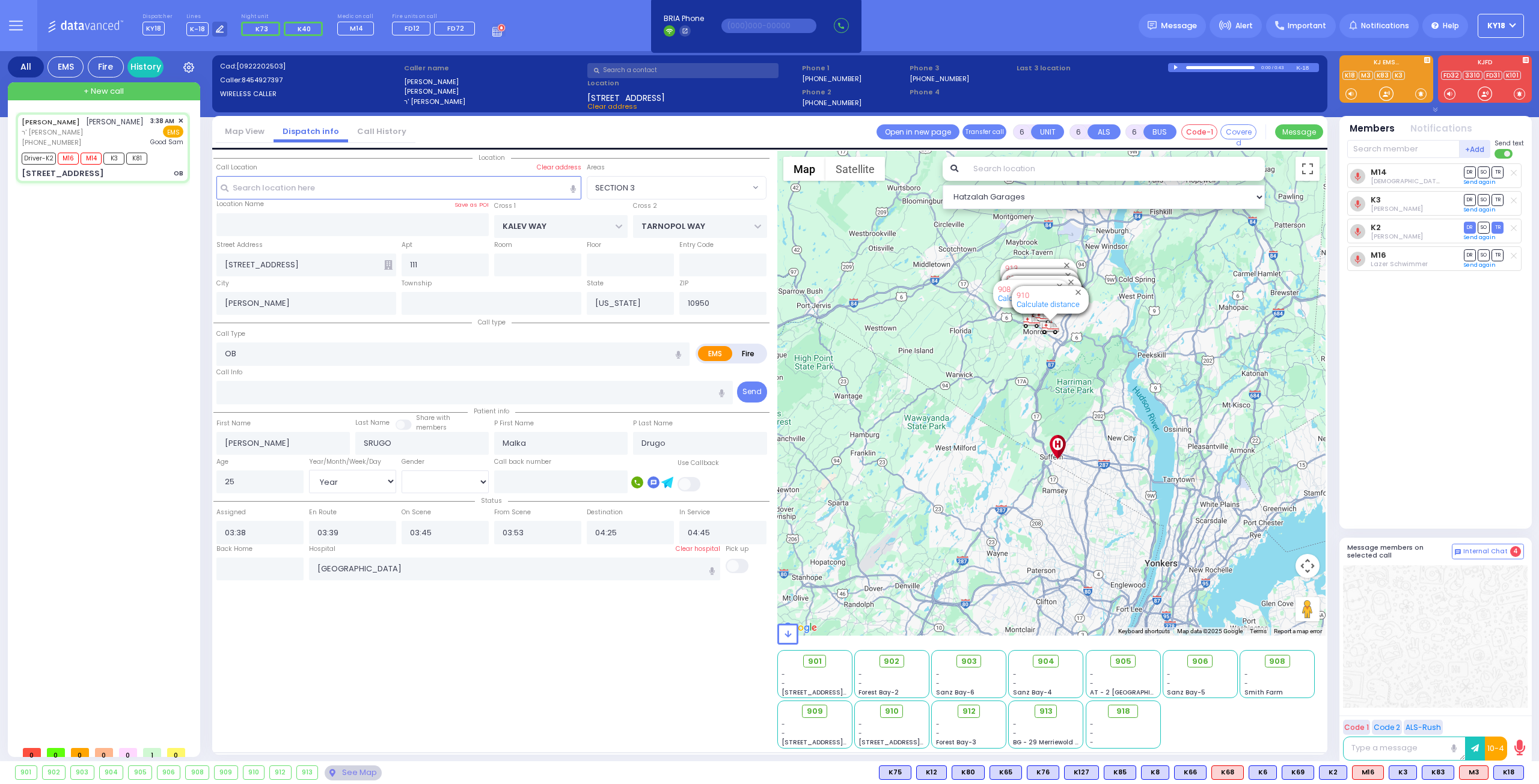
radio input "true"
select select "Year"
select select "[DEMOGRAPHIC_DATA]"
select select "Hatzalah Garages"
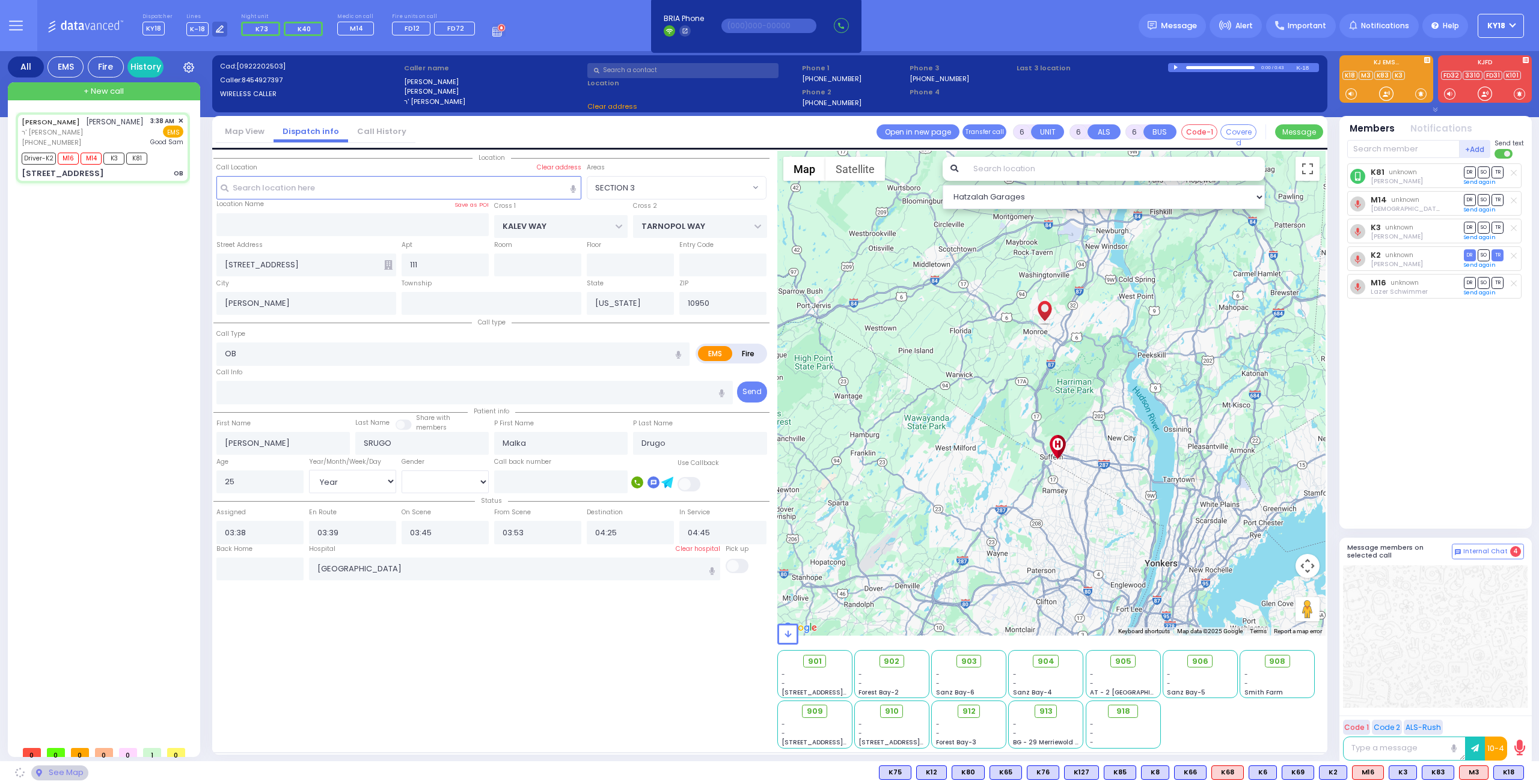
select select "SECTION 3"
select select
radio input "true"
select select "Year"
select select "[DEMOGRAPHIC_DATA]"
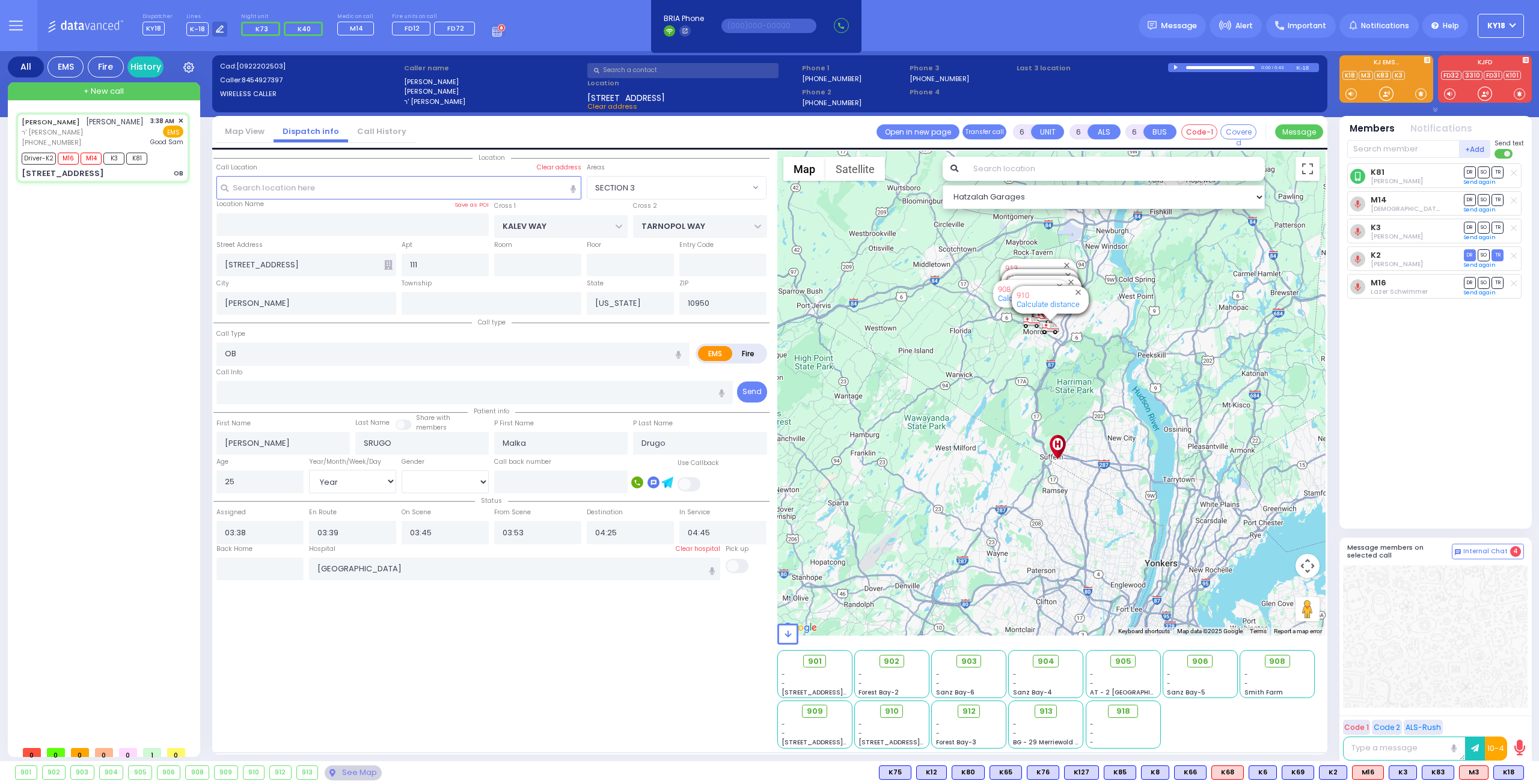
select select "Hatzalah Garages"
select select "SECTION 3"
select select
radio input "true"
select select "Year"
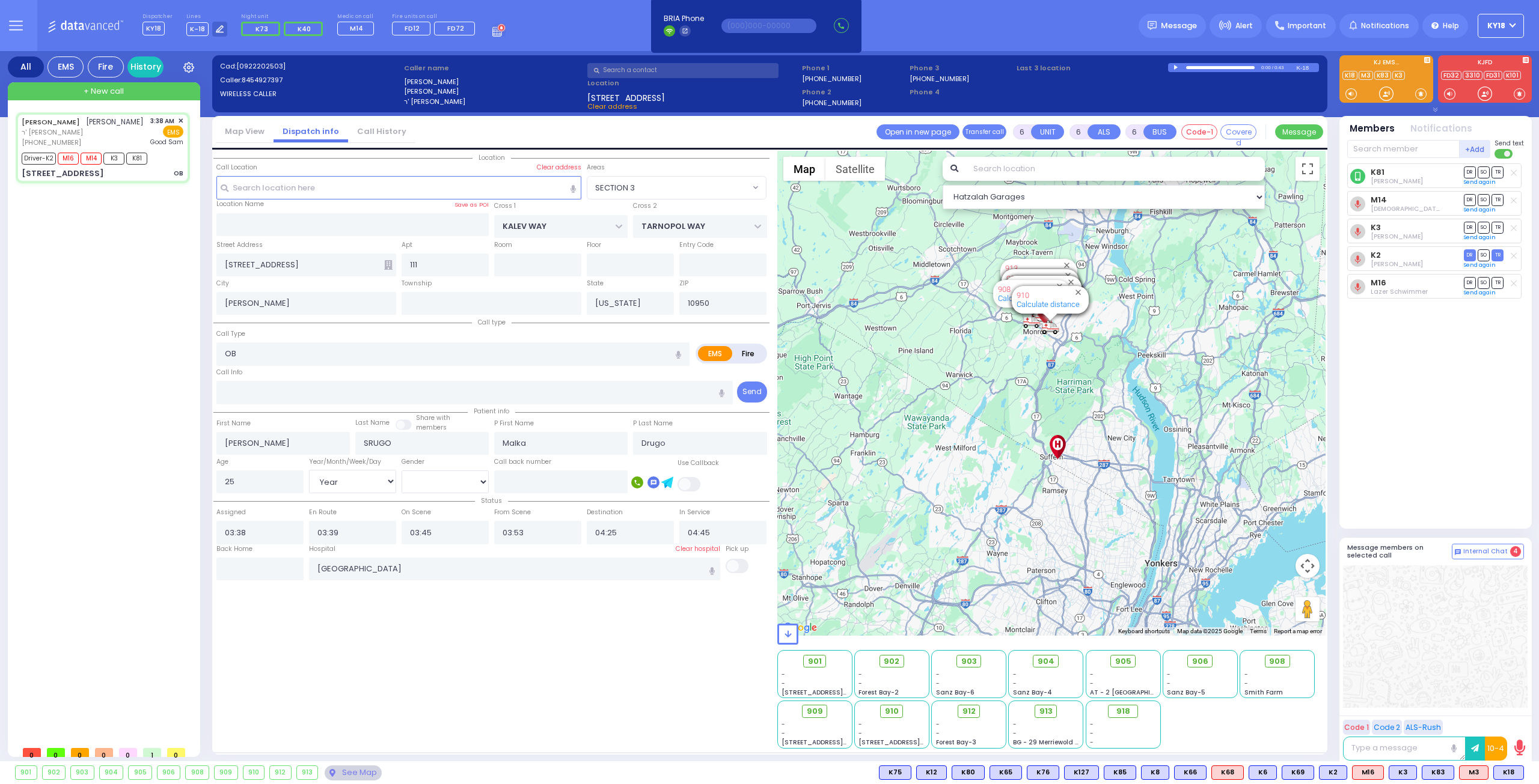
select select "[DEMOGRAPHIC_DATA]"
select select "Hatzalah Garages"
select select "SECTION 3"
